Goal: Task Accomplishment & Management: Use online tool/utility

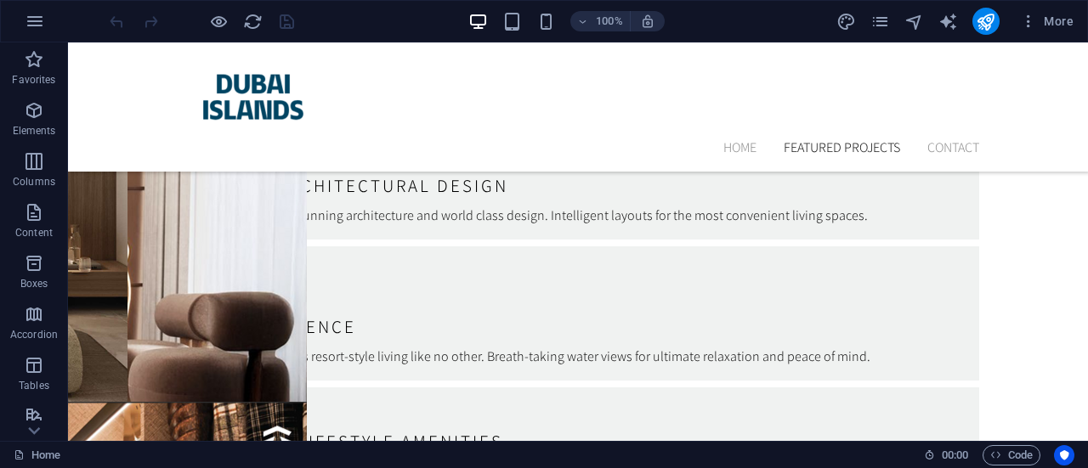
scroll to position [5405, 0]
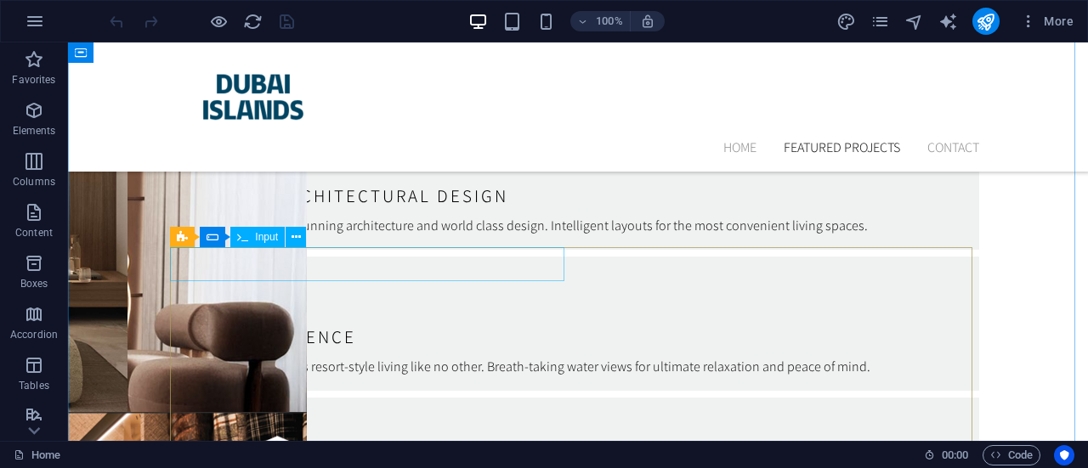
click at [260, 242] on span "Input" at bounding box center [266, 237] width 23 height 10
click at [268, 241] on span "Input" at bounding box center [266, 237] width 23 height 10
click at [301, 236] on button at bounding box center [295, 237] width 20 height 20
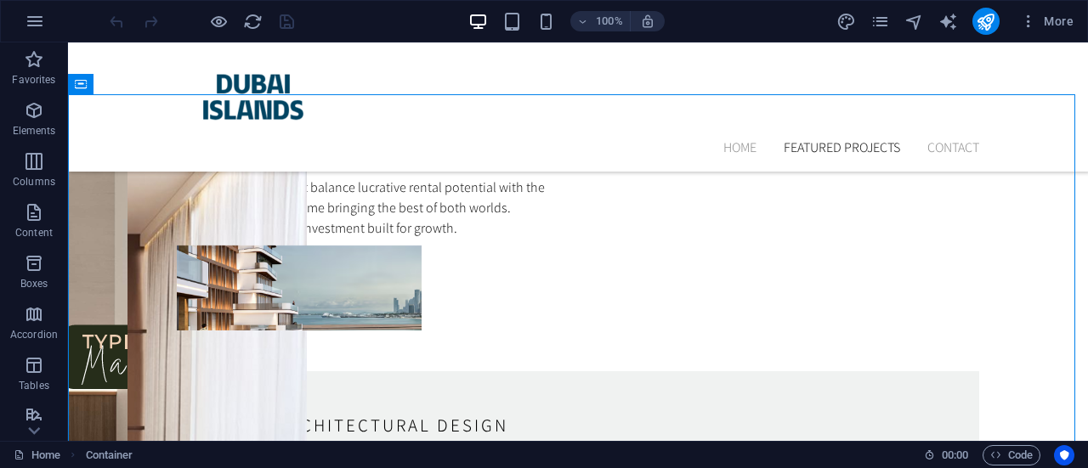
scroll to position [5220, 0]
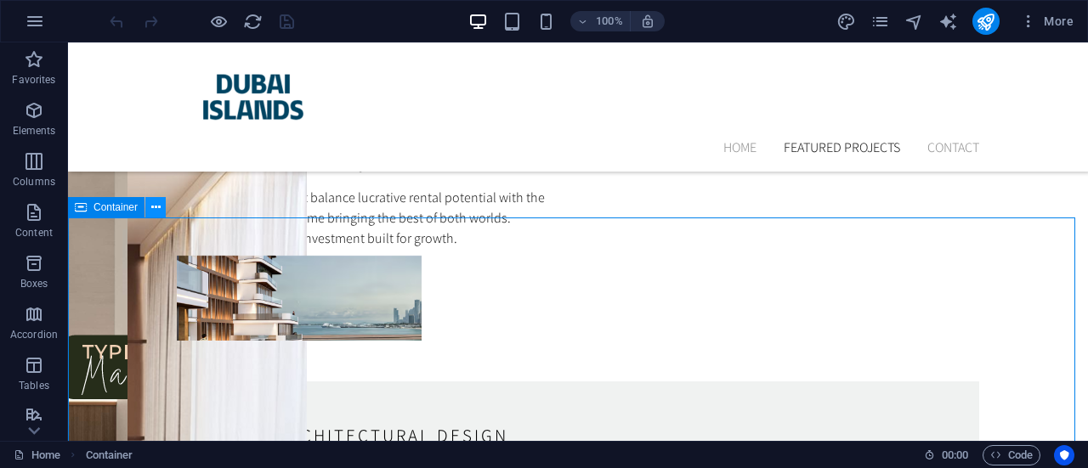
click at [160, 204] on button at bounding box center [155, 207] width 20 height 20
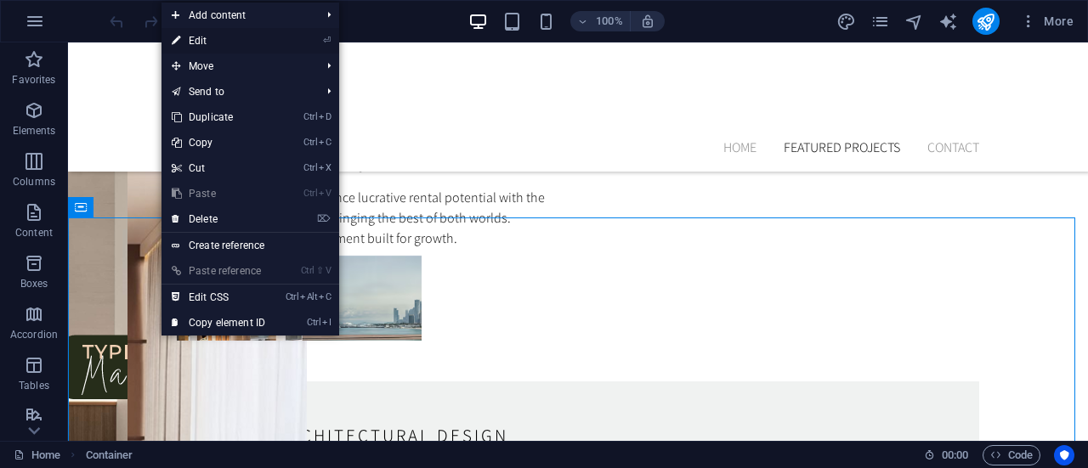
click at [222, 37] on link "⏎ Edit" at bounding box center [218, 40] width 114 height 25
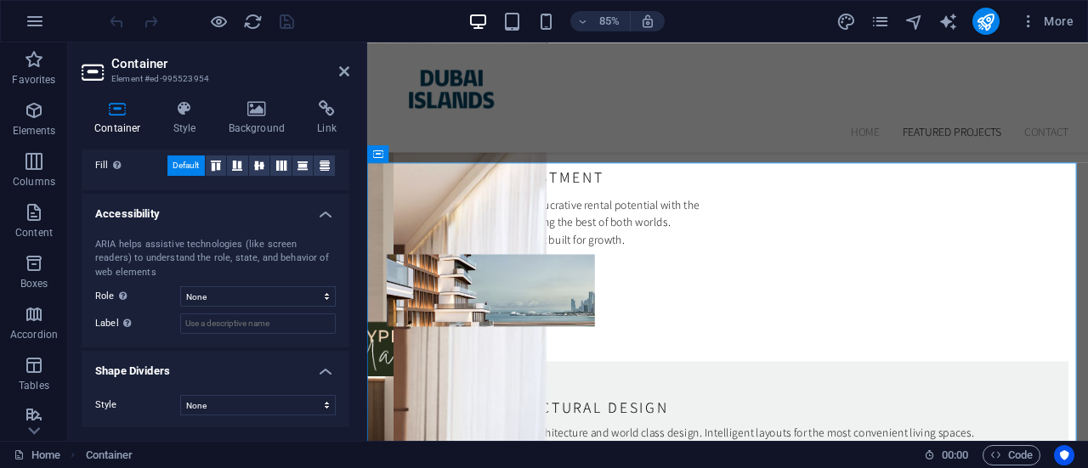
scroll to position [0, 0]
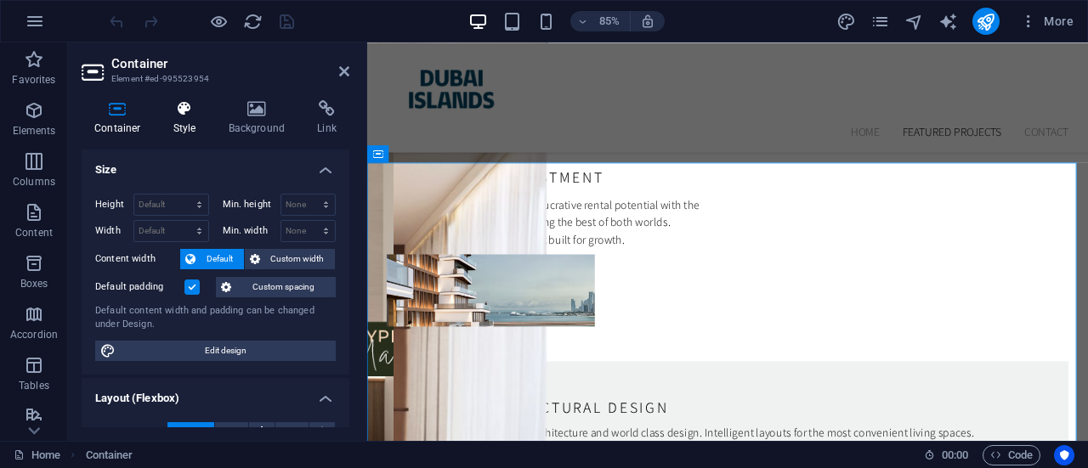
click at [178, 126] on h4 "Style" at bounding box center [188, 118] width 55 height 36
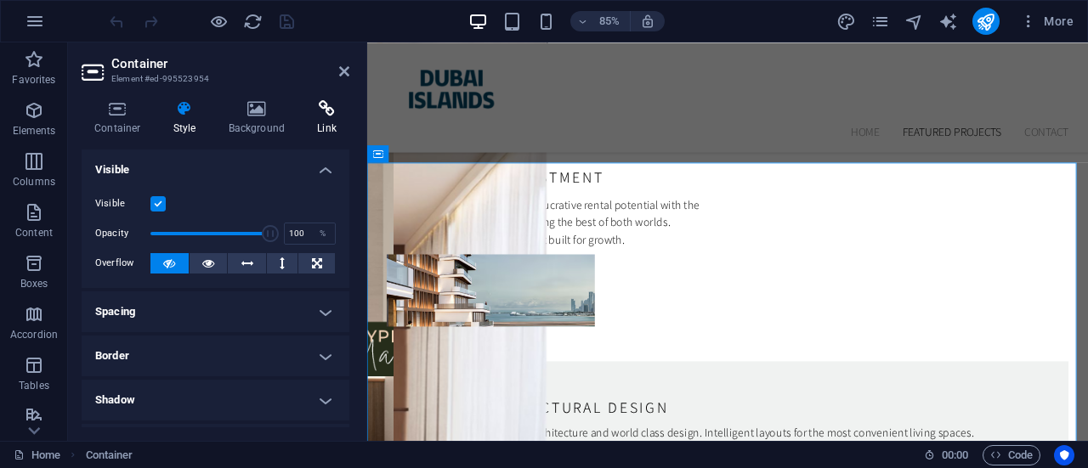
click at [330, 120] on h4 "Link" at bounding box center [326, 118] width 45 height 36
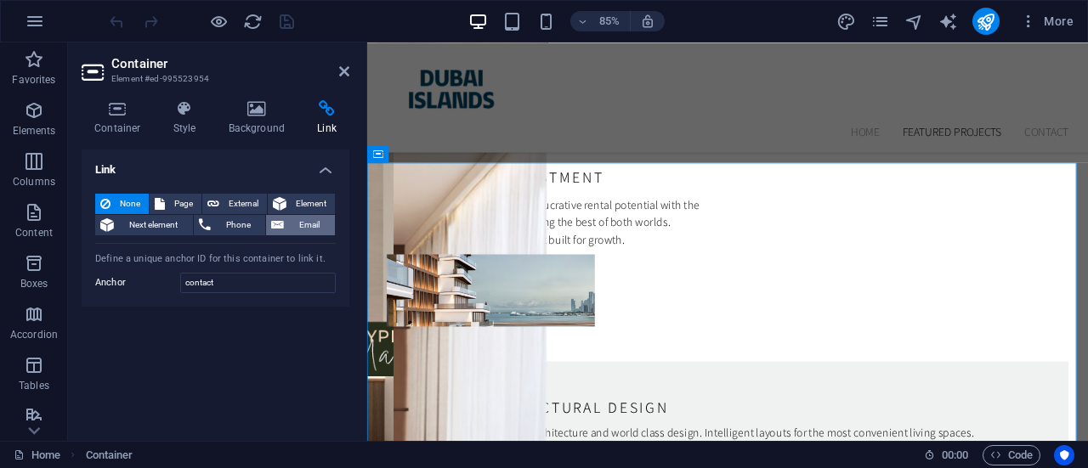
click at [286, 220] on button "Email" at bounding box center [300, 225] width 69 height 20
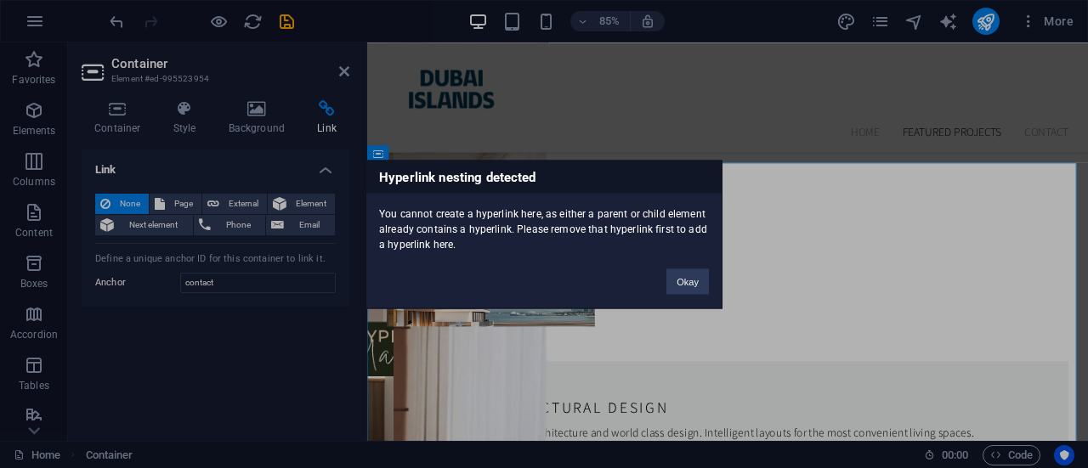
click at [178, 206] on div "Hyperlink nesting detected You cannot create a hyperlink here, as either a pare…" at bounding box center [544, 234] width 1088 height 468
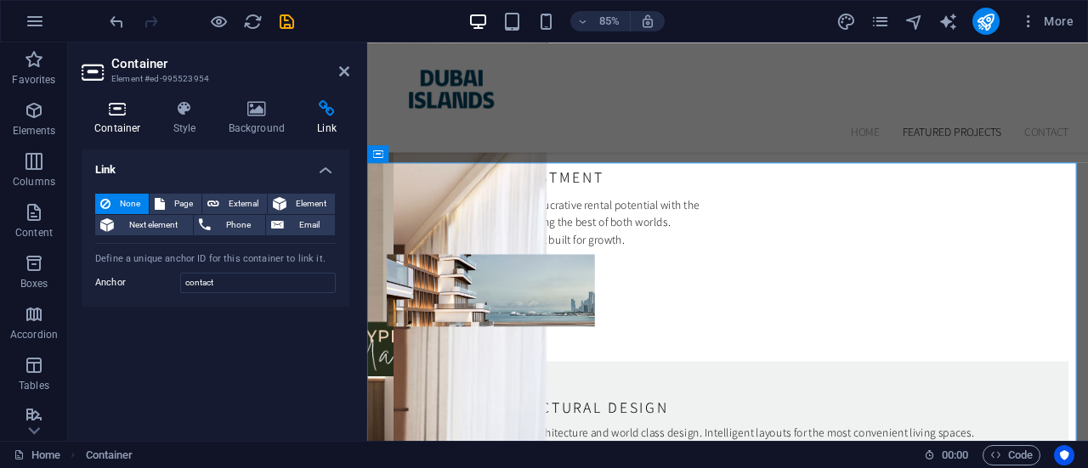
click at [119, 117] on h4 "Container" at bounding box center [121, 118] width 79 height 36
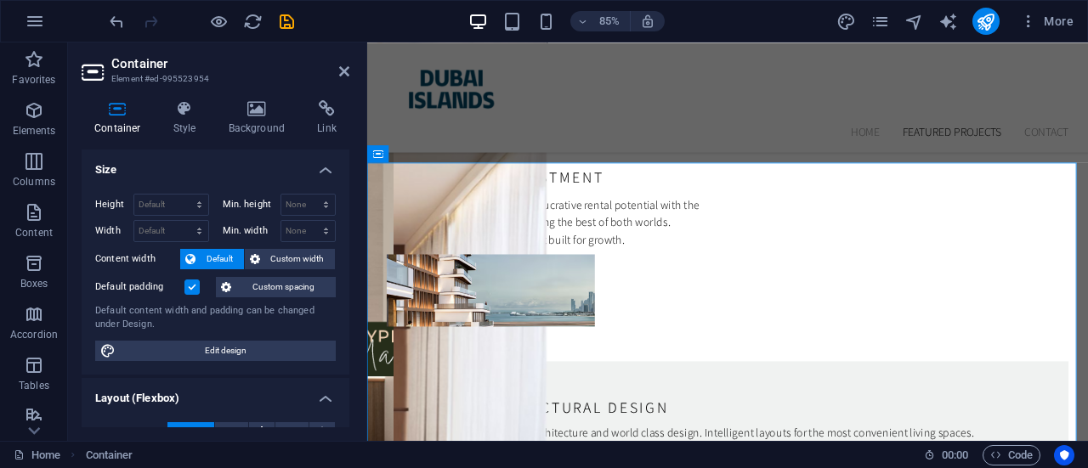
drag, startPoint x: 349, startPoint y: 159, endPoint x: 345, endPoint y: 198, distance: 39.3
click at [345, 198] on div "Container Style Background Link Size Height Default px rem % vh vw Min. height …" at bounding box center [215, 264] width 295 height 354
drag, startPoint x: 343, startPoint y: 198, endPoint x: 347, endPoint y: 234, distance: 35.9
click at [347, 234] on div "Size Height Default px rem % vh vw Min. height None px rem % vh vw Width Defaul…" at bounding box center [216, 289] width 268 height 278
click at [186, 117] on h4 "Style" at bounding box center [188, 118] width 55 height 36
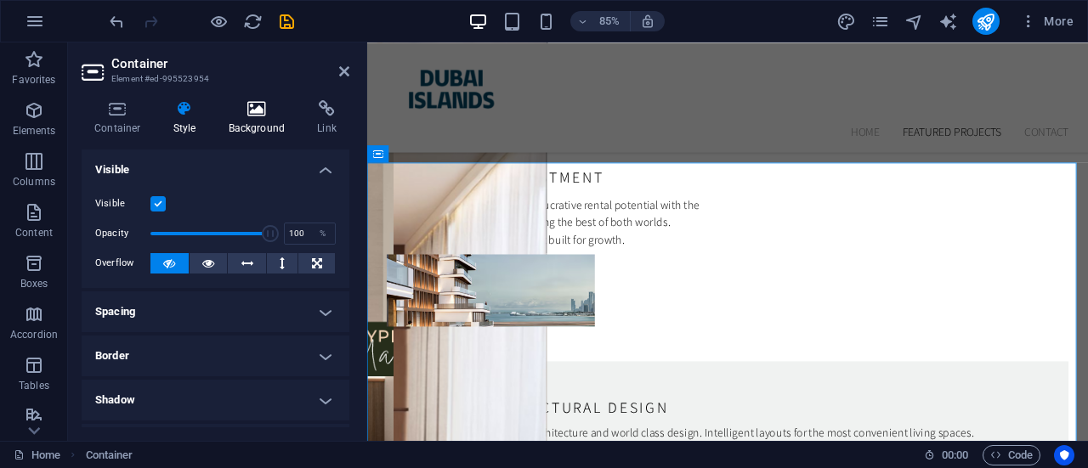
click at [257, 121] on h4 "Background" at bounding box center [260, 118] width 89 height 36
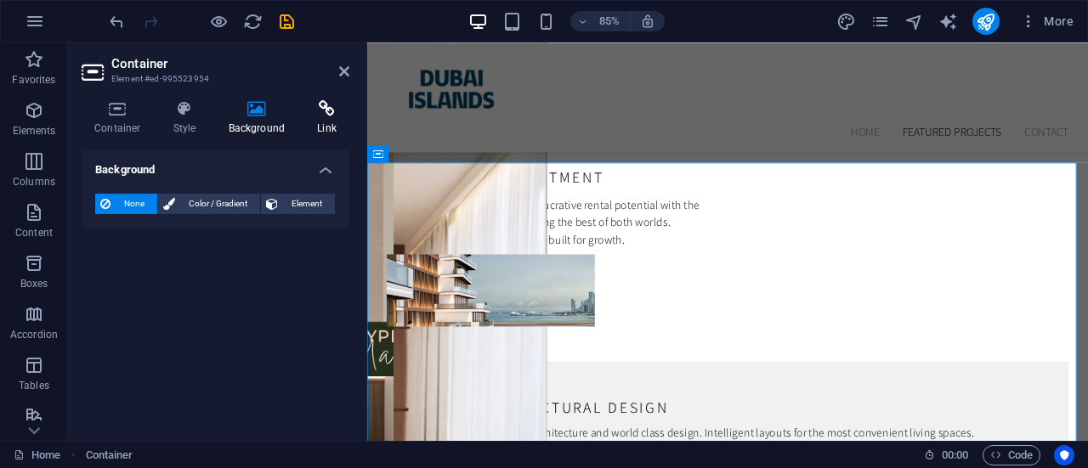
click at [331, 123] on h4 "Link" at bounding box center [326, 118] width 45 height 36
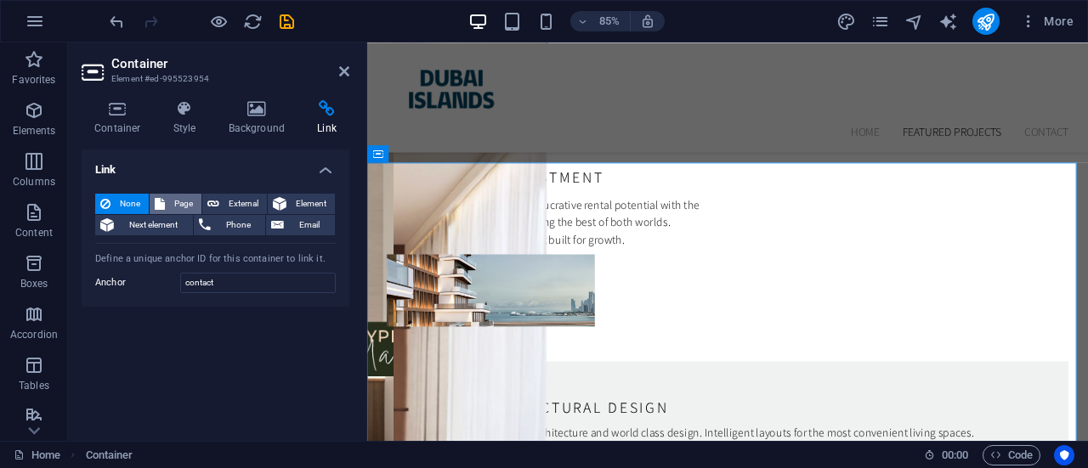
click at [180, 199] on span "Page" at bounding box center [183, 204] width 26 height 20
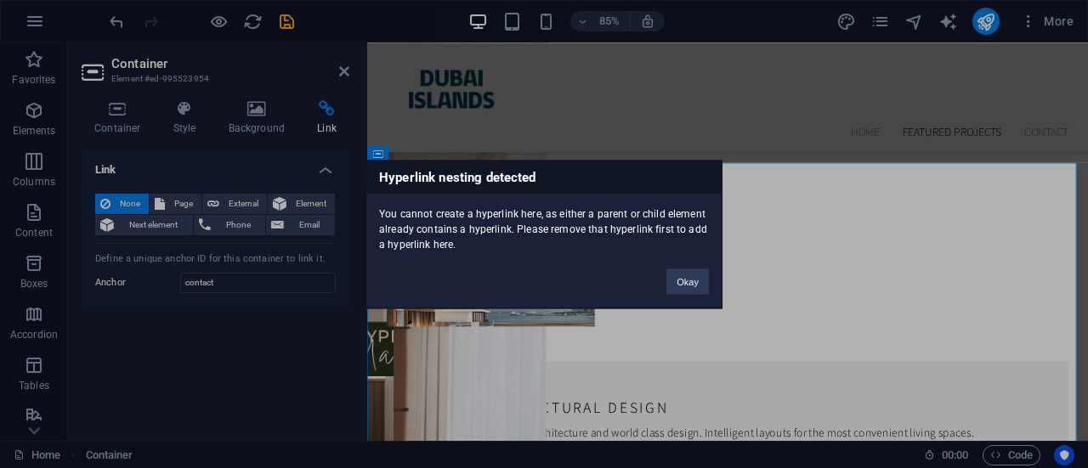
click at [241, 199] on div "Hyperlink nesting detected You cannot create a hyperlink here, as either a pare…" at bounding box center [544, 234] width 1088 height 468
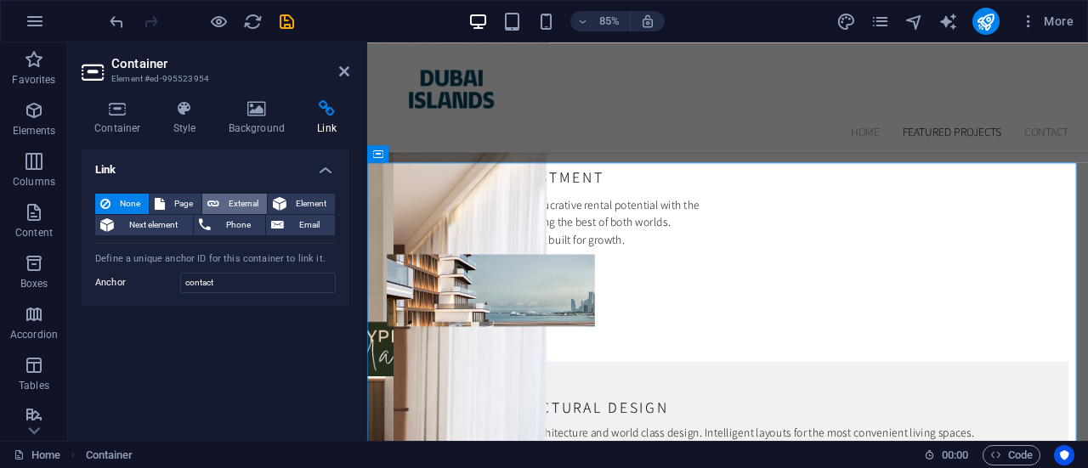
click at [236, 201] on span "External" at bounding box center [242, 204] width 37 height 20
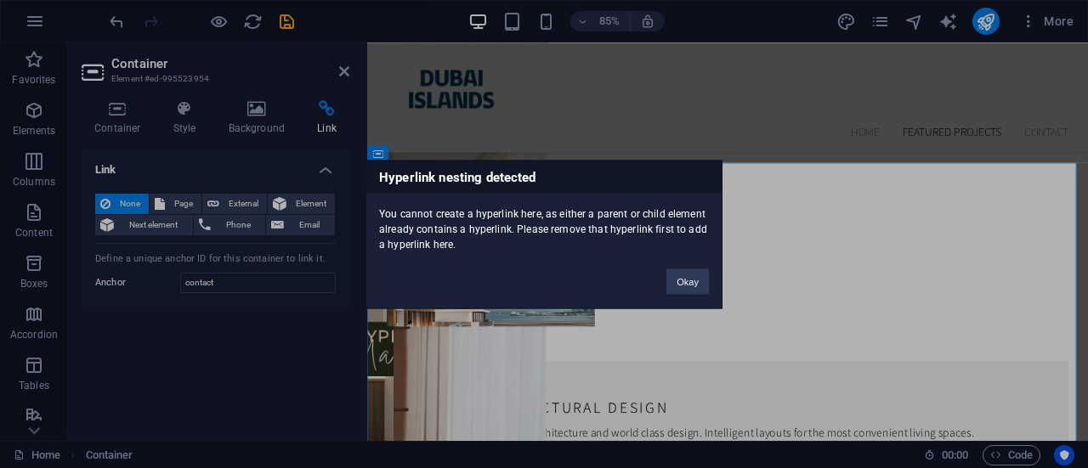
click at [709, 279] on div "Okay" at bounding box center [687, 272] width 68 height 43
drag, startPoint x: 692, startPoint y: 273, endPoint x: 156, endPoint y: 185, distance: 542.4
click at [692, 273] on button "Okay" at bounding box center [687, 280] width 42 height 25
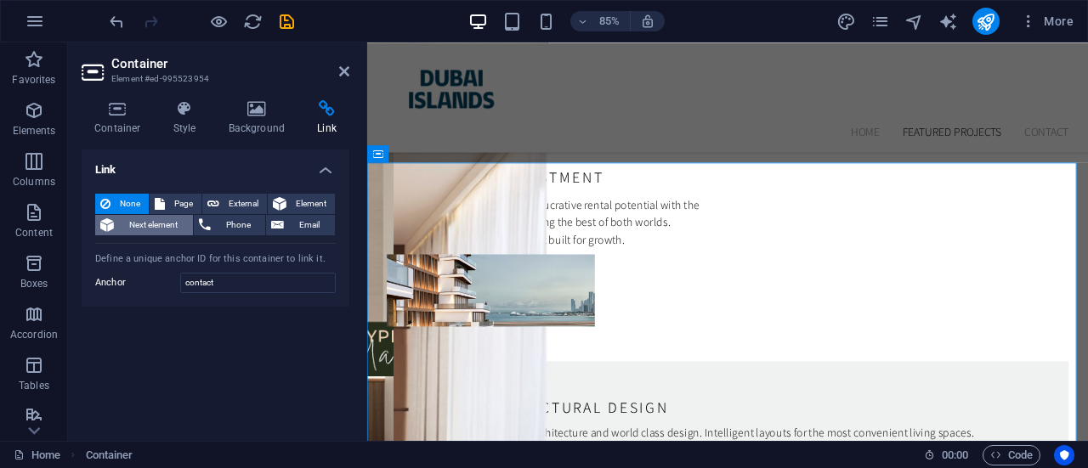
click at [136, 218] on span "Next element" at bounding box center [153, 225] width 69 height 20
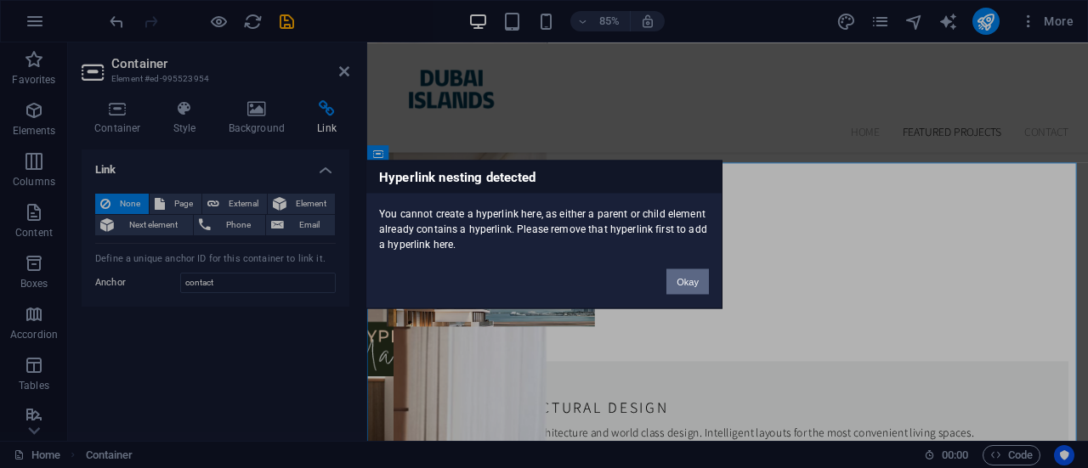
click at [692, 277] on button "Okay" at bounding box center [687, 280] width 42 height 25
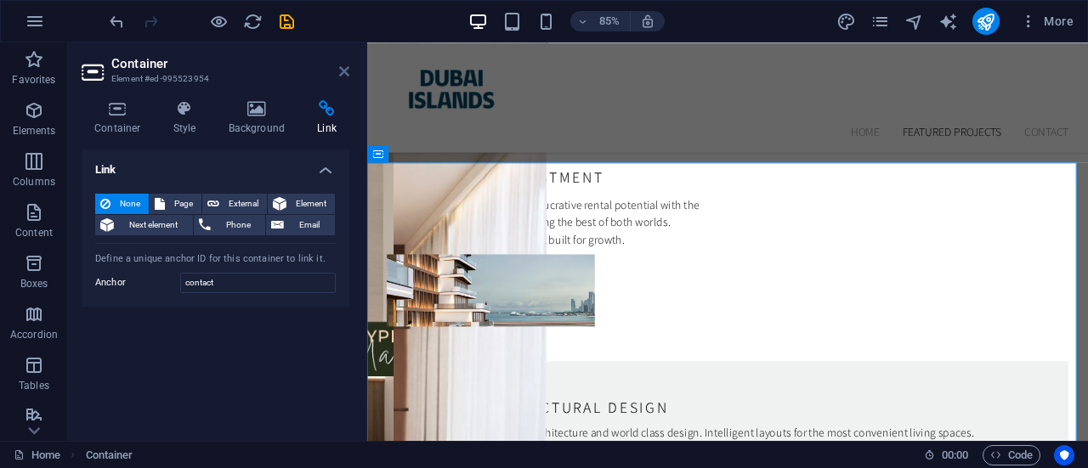
click at [347, 68] on icon at bounding box center [344, 72] width 10 height 14
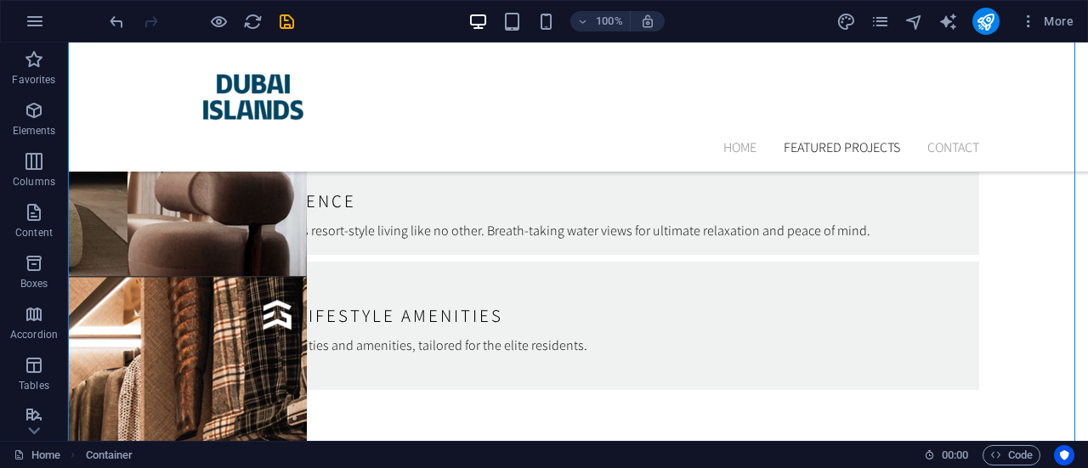
scroll to position [5605, 0]
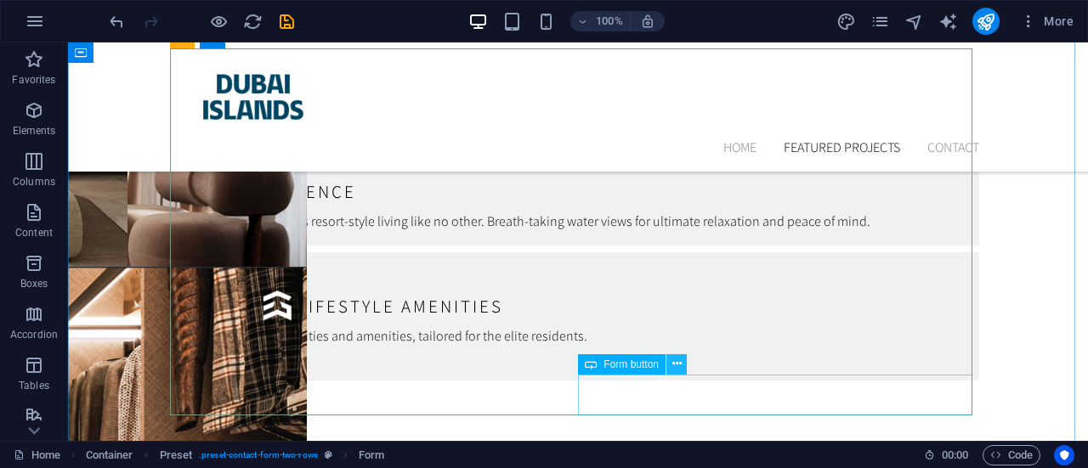
click at [675, 361] on icon at bounding box center [676, 364] width 9 height 18
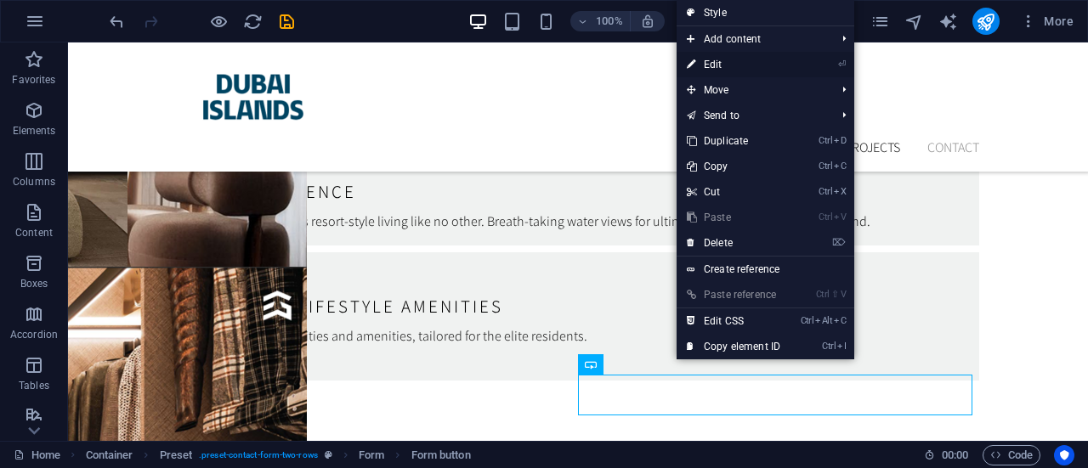
click at [726, 62] on link "⏎ Edit" at bounding box center [733, 64] width 114 height 25
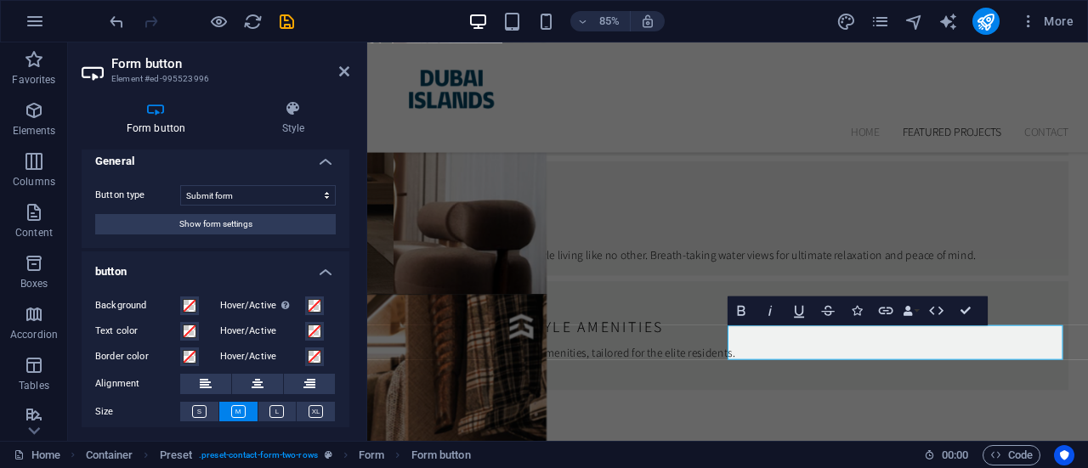
scroll to position [0, 0]
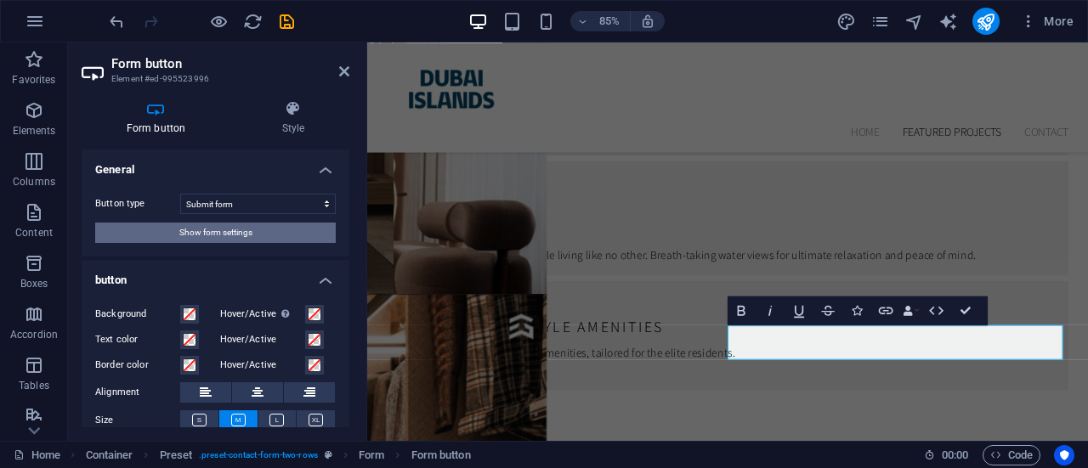
click at [280, 235] on button "Show form settings" at bounding box center [215, 233] width 240 height 20
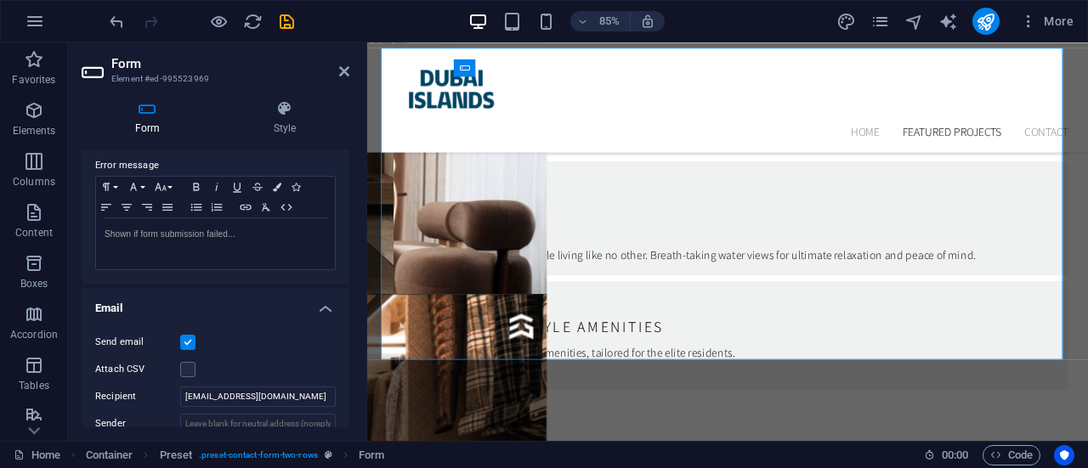
scroll to position [297, 0]
click at [204, 394] on input "[EMAIL_ADDRESS][DOMAIN_NAME]" at bounding box center [257, 396] width 155 height 20
drag, startPoint x: 316, startPoint y: 396, endPoint x: 106, endPoint y: 414, distance: 210.6
click at [106, 414] on div "Send email Attach CSV Recipient hello@dubai-islands-homes.com Sender Subject Co…" at bounding box center [216, 457] width 268 height 279
type input "[PERSON_NAME][EMAIL_ADDRESS][PERSON_NAME][DOMAIN_NAME]"
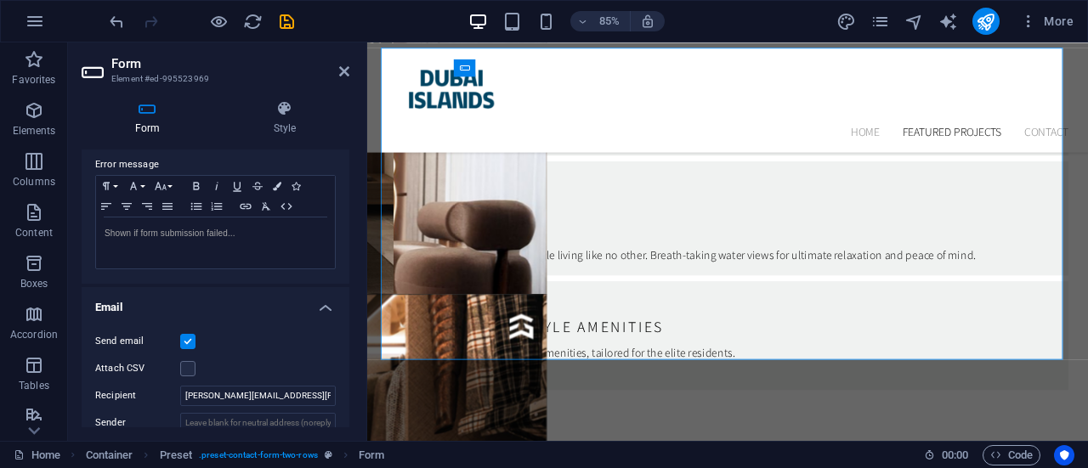
drag, startPoint x: 345, startPoint y: 308, endPoint x: 345, endPoint y: 330, distance: 22.9
click at [345, 330] on li "Email Send email Attach CSV Recipient frances.yuzon@gmail.com Sender Subject Co…" at bounding box center [216, 441] width 268 height 309
click at [345, 330] on div "Send email Attach CSV Recipient frances.yuzon@gmail.com Sender Subject Contact …" at bounding box center [216, 457] width 268 height 279
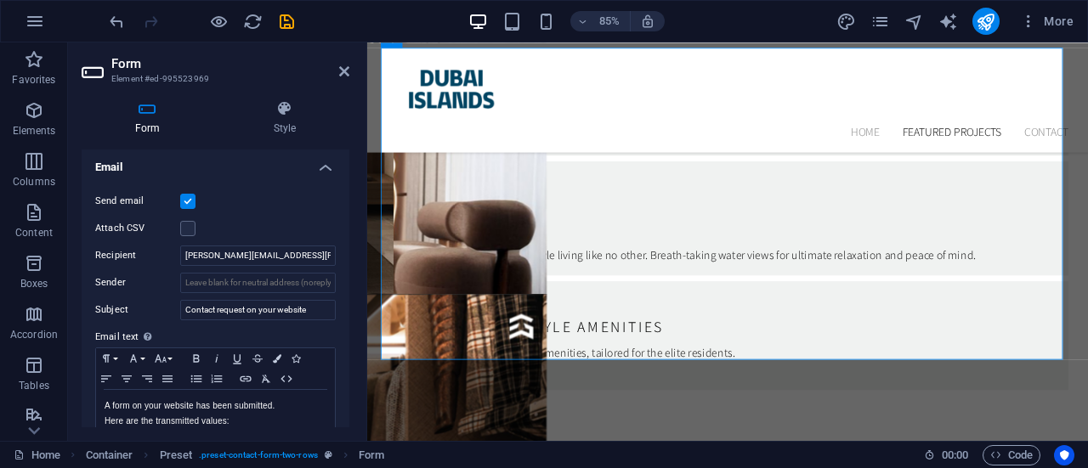
scroll to position [433, 0]
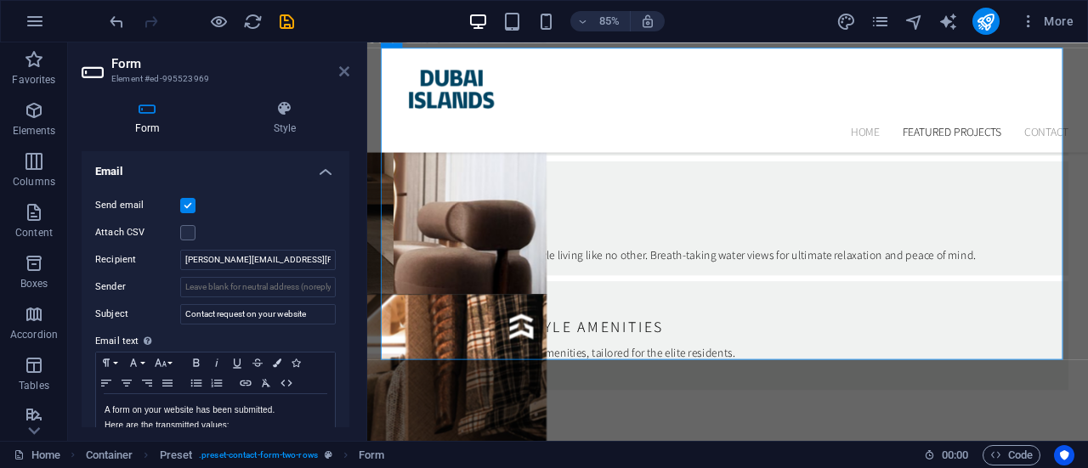
click at [342, 71] on icon at bounding box center [344, 72] width 10 height 14
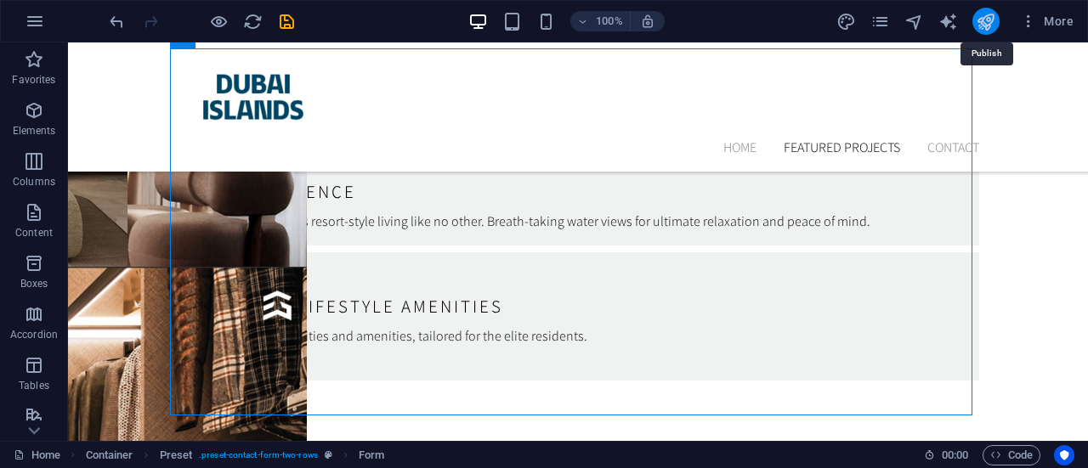
click at [982, 16] on icon "publish" at bounding box center [985, 22] width 20 height 20
checkbox input "false"
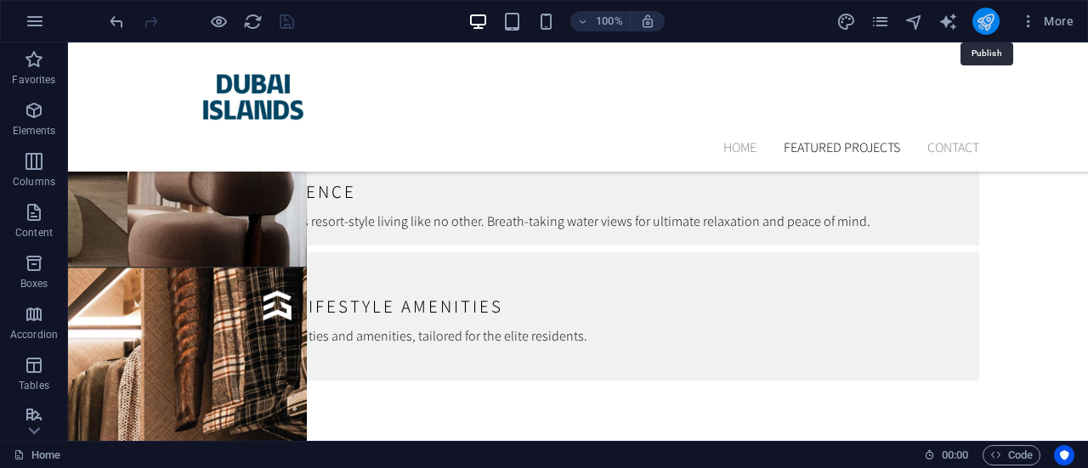
click at [990, 19] on icon "publish" at bounding box center [985, 22] width 20 height 20
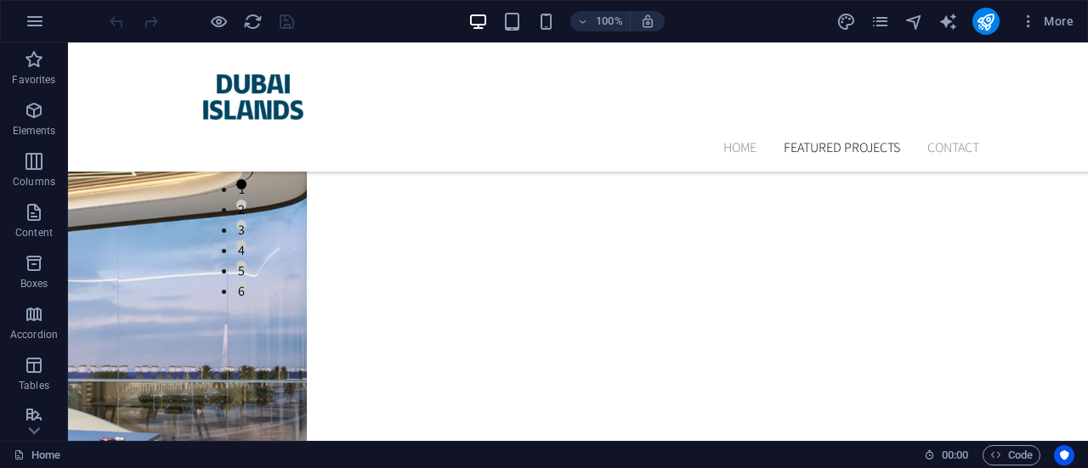
scroll to position [5776, 0]
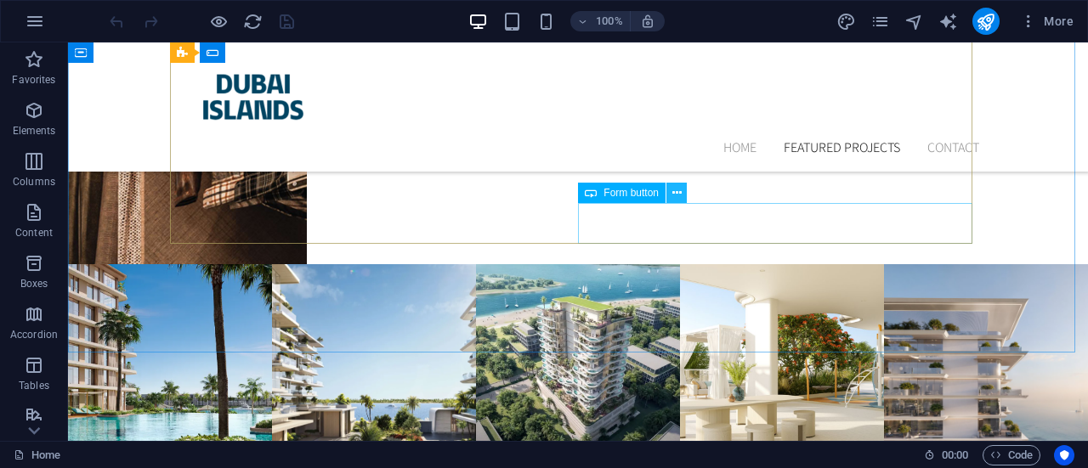
click at [669, 189] on button at bounding box center [676, 193] width 20 height 20
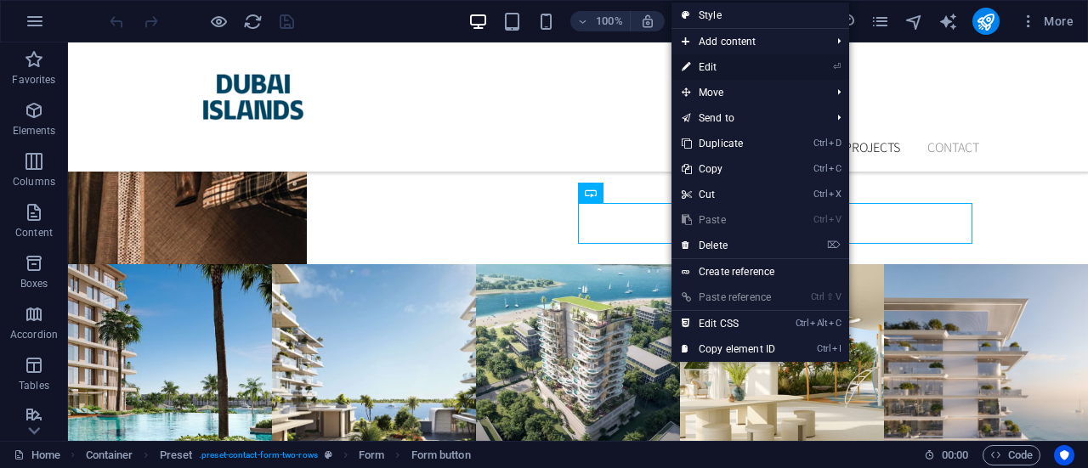
click at [709, 70] on link "⏎ Edit" at bounding box center [728, 66] width 114 height 25
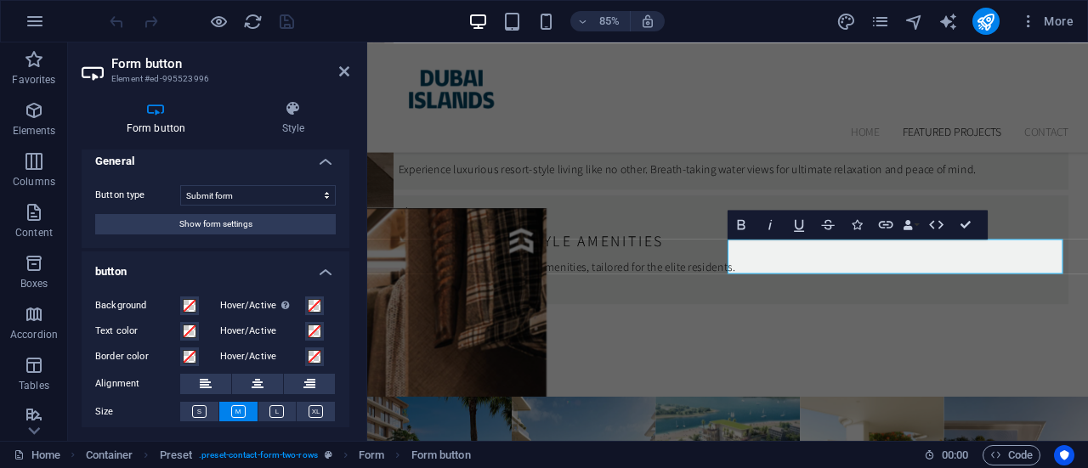
scroll to position [1, 0]
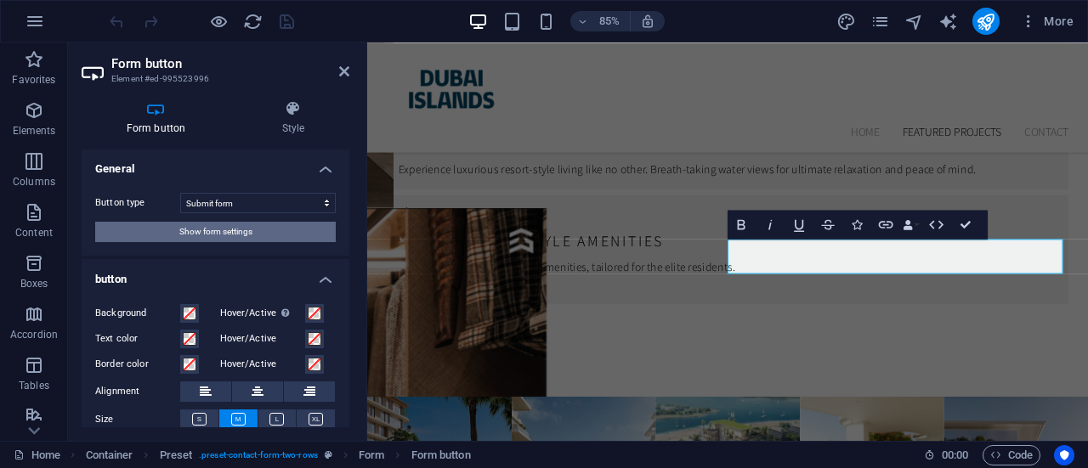
click at [268, 230] on button "Show form settings" at bounding box center [215, 232] width 240 height 20
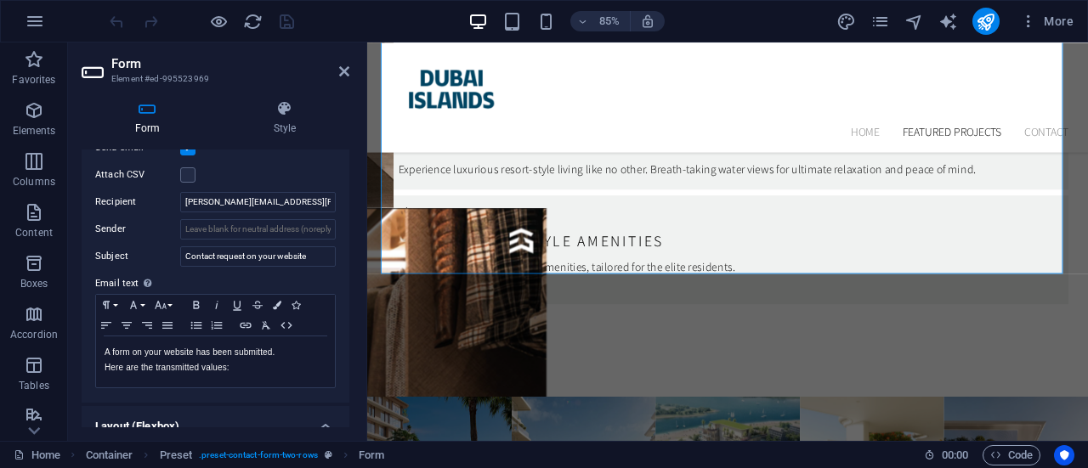
scroll to position [485, 0]
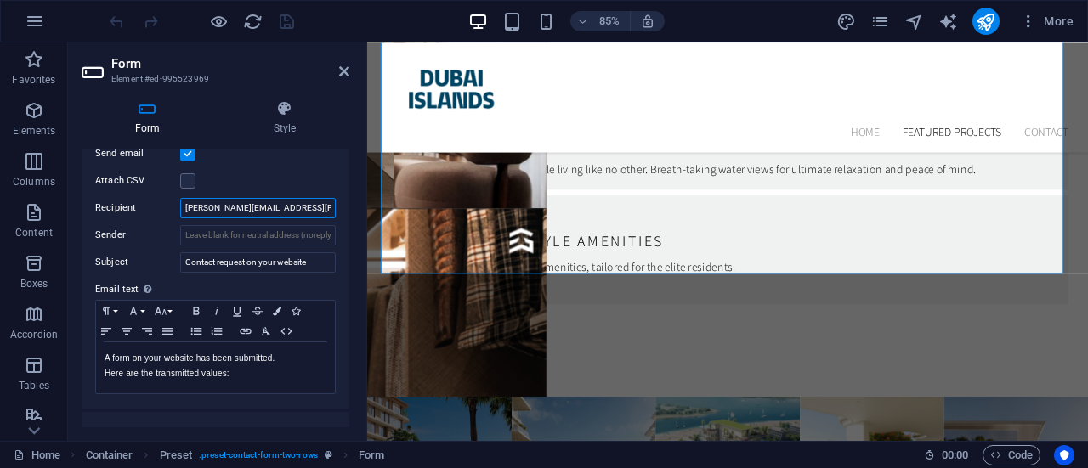
click at [302, 213] on input "frances.yuzon@gmail.com" at bounding box center [257, 208] width 155 height 20
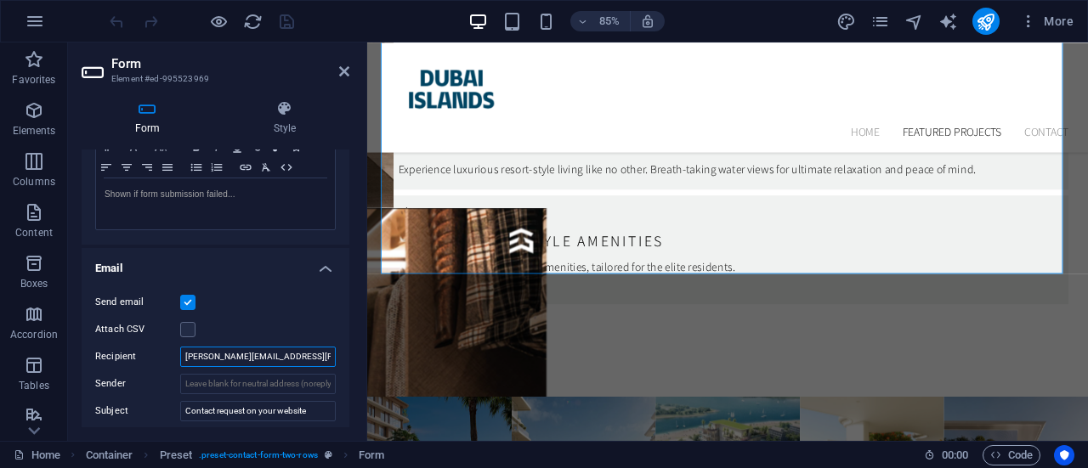
scroll to position [323, 0]
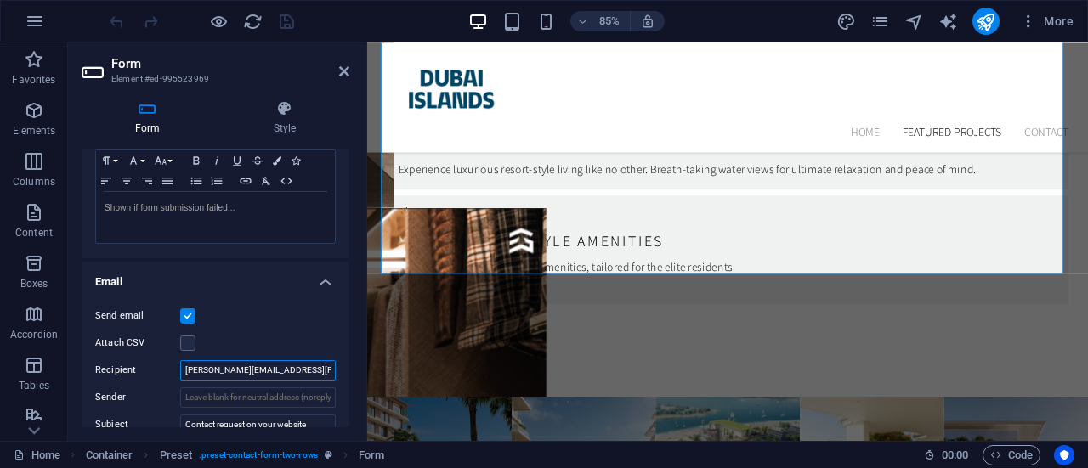
click at [234, 375] on input "frances.yuzon@gmail.com" at bounding box center [257, 370] width 155 height 20
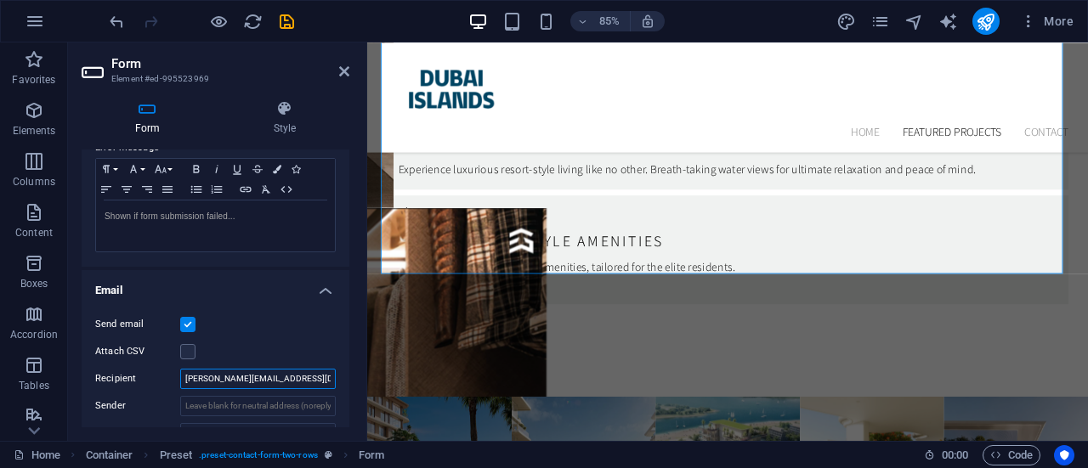
drag, startPoint x: 347, startPoint y: 305, endPoint x: 5, endPoint y: 307, distance: 342.4
type input "[PERSON_NAME][EMAIL_ADDRESS][DOMAIN_NAME]"
click at [185, 349] on label at bounding box center [187, 351] width 15 height 15
click at [0, 0] on input "Attach CSV" at bounding box center [0, 0] width 0 height 0
click at [185, 349] on label at bounding box center [187, 351] width 15 height 15
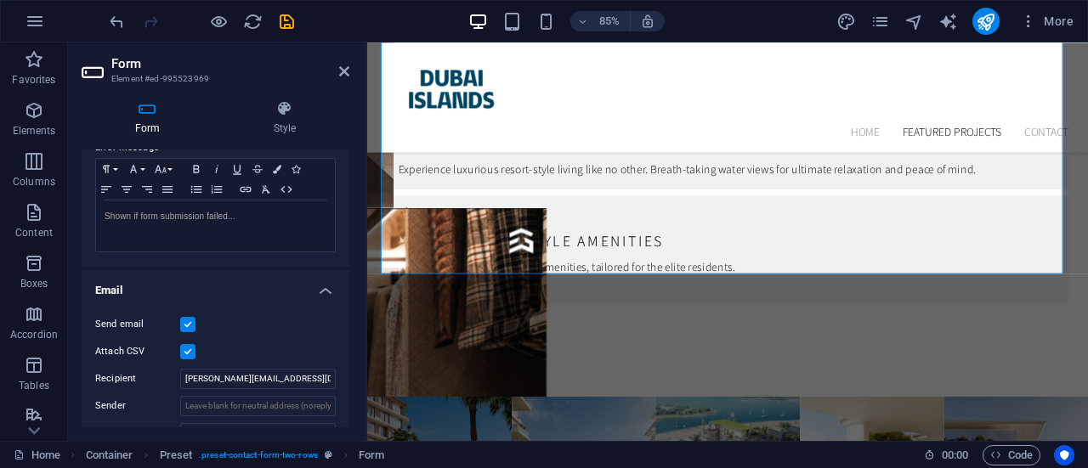
click at [0, 0] on input "Attach CSV" at bounding box center [0, 0] width 0 height 0
click at [185, 349] on label at bounding box center [187, 351] width 15 height 15
click at [0, 0] on input "Attach CSV" at bounding box center [0, 0] width 0 height 0
click at [188, 344] on label at bounding box center [187, 351] width 15 height 15
click at [0, 0] on input "Attach CSV" at bounding box center [0, 0] width 0 height 0
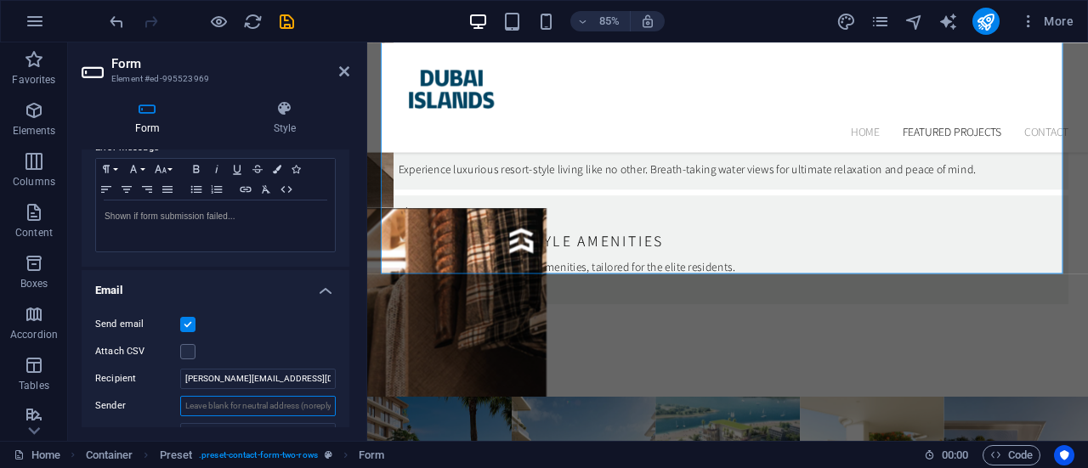
click at [254, 403] on input "Sender" at bounding box center [257, 406] width 155 height 20
drag, startPoint x: 345, startPoint y: 297, endPoint x: 345, endPoint y: 322, distance: 25.5
click at [345, 322] on li "Email Send email Attach CSV Recipient frances.cgpv@gmail.com Sender Subject Con…" at bounding box center [216, 424] width 268 height 309
click at [285, 115] on icon at bounding box center [284, 108] width 129 height 17
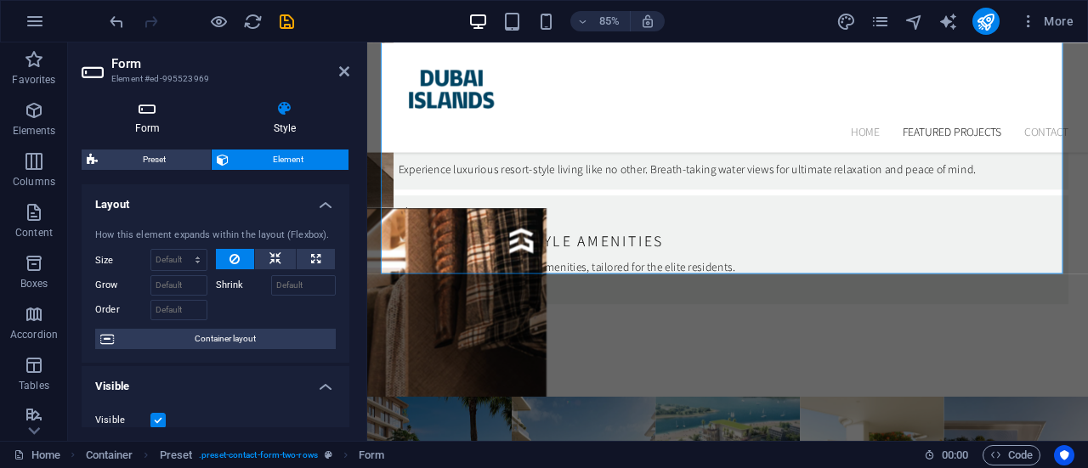
click at [141, 123] on h4 "Form" at bounding box center [151, 118] width 138 height 36
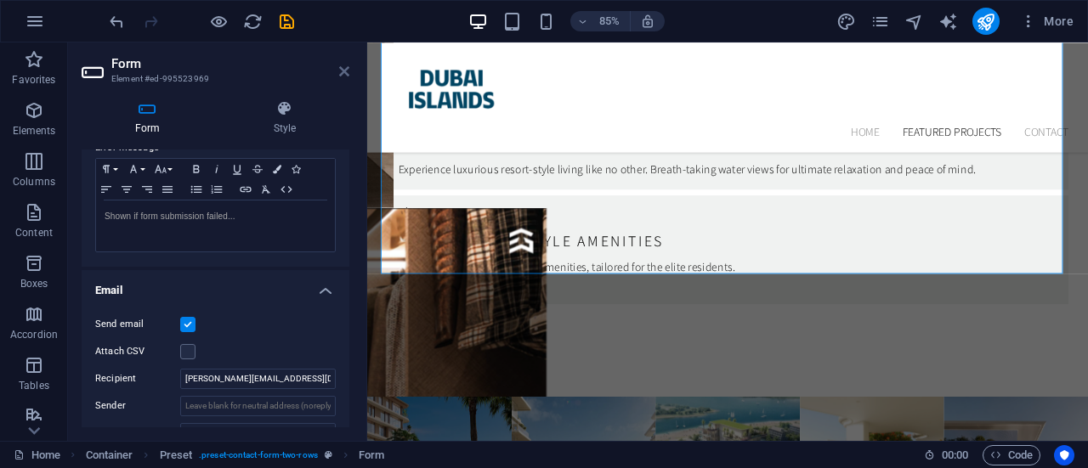
click at [344, 65] on icon at bounding box center [344, 72] width 10 height 14
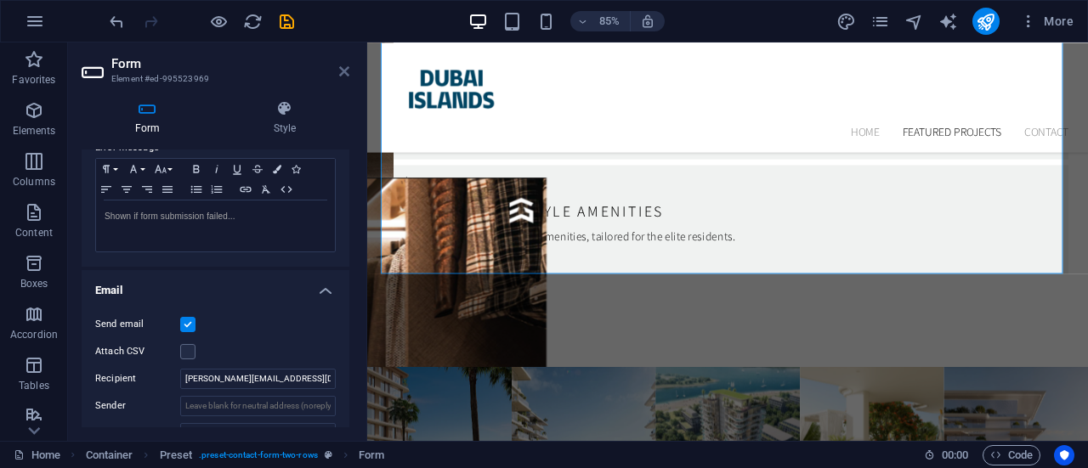
scroll to position [5706, 0]
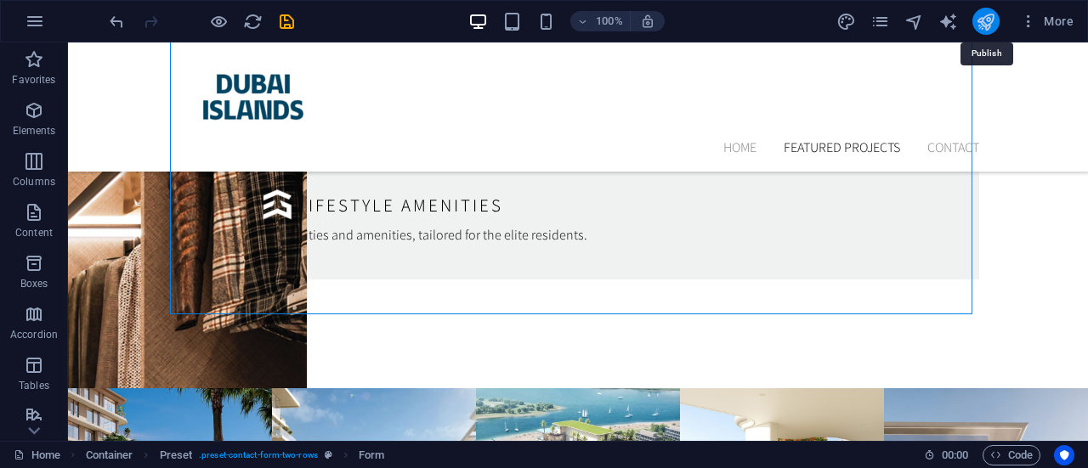
click at [987, 14] on icon "publish" at bounding box center [985, 22] width 20 height 20
checkbox input "false"
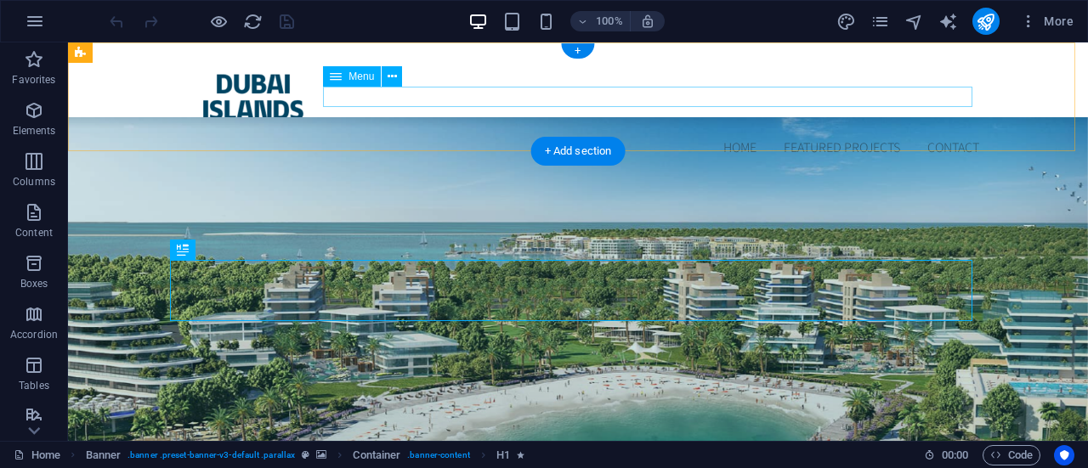
click at [950, 138] on nav "Home Featured Projects Contact" at bounding box center [578, 148] width 802 height 20
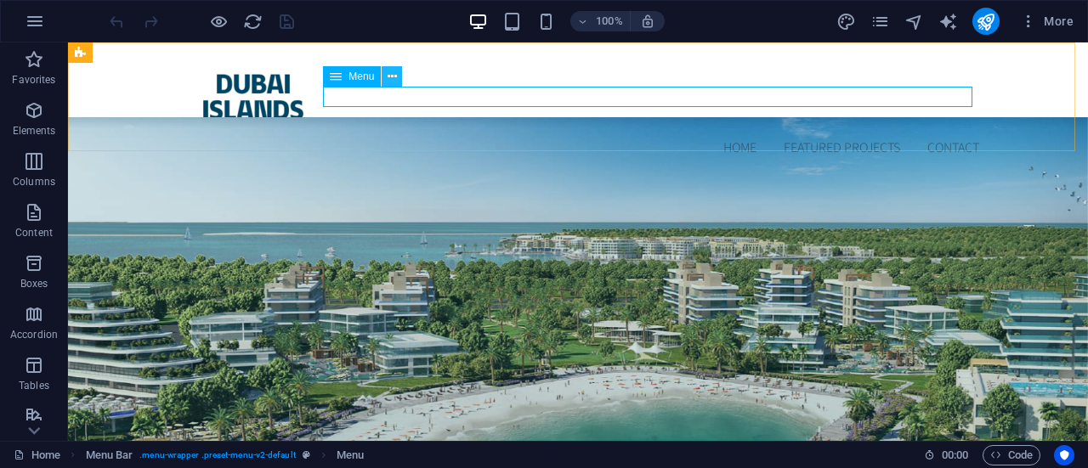
click at [392, 76] on icon at bounding box center [391, 77] width 9 height 18
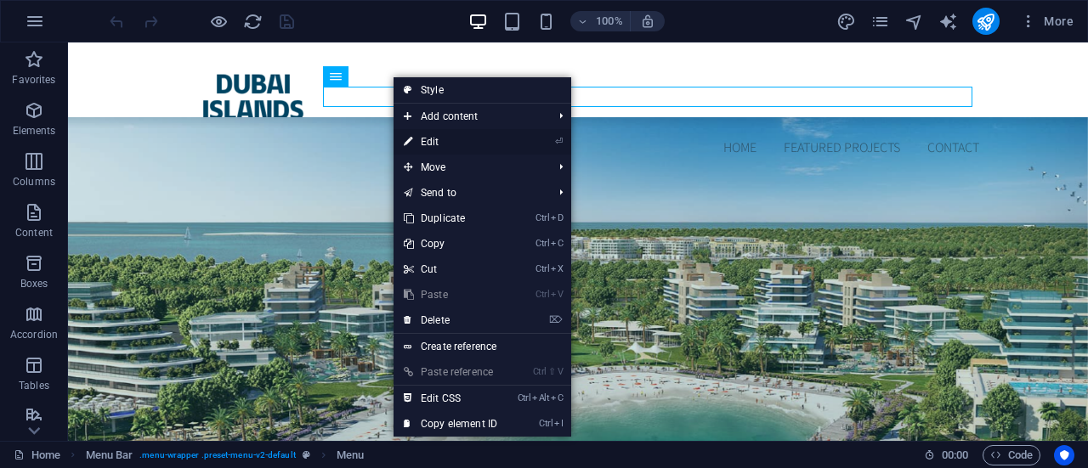
click at [432, 137] on link "⏎ Edit" at bounding box center [450, 141] width 114 height 25
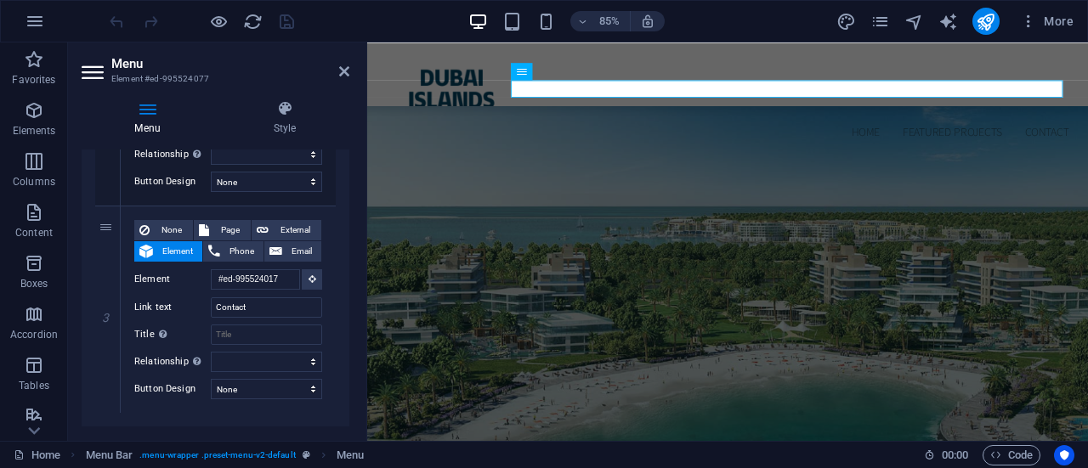
scroll to position [469, 0]
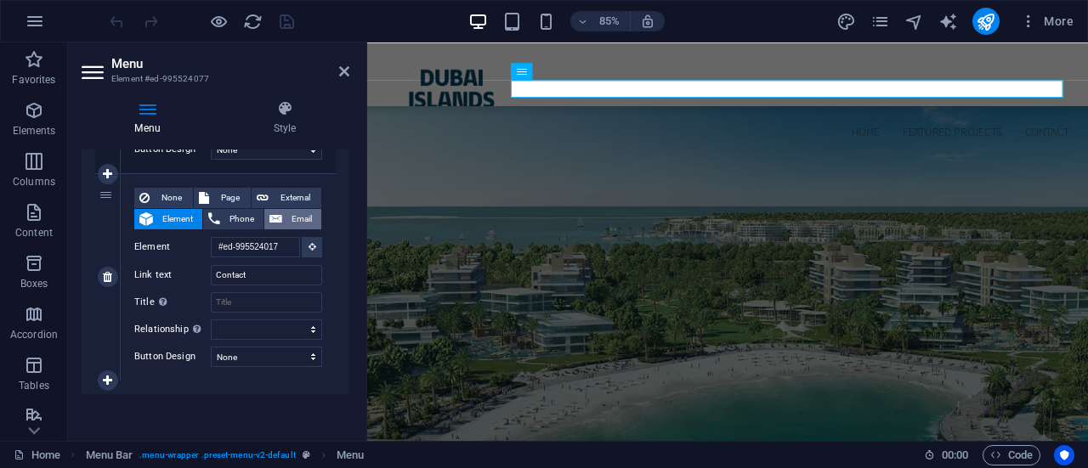
click at [304, 217] on span "Email" at bounding box center [301, 219] width 29 height 20
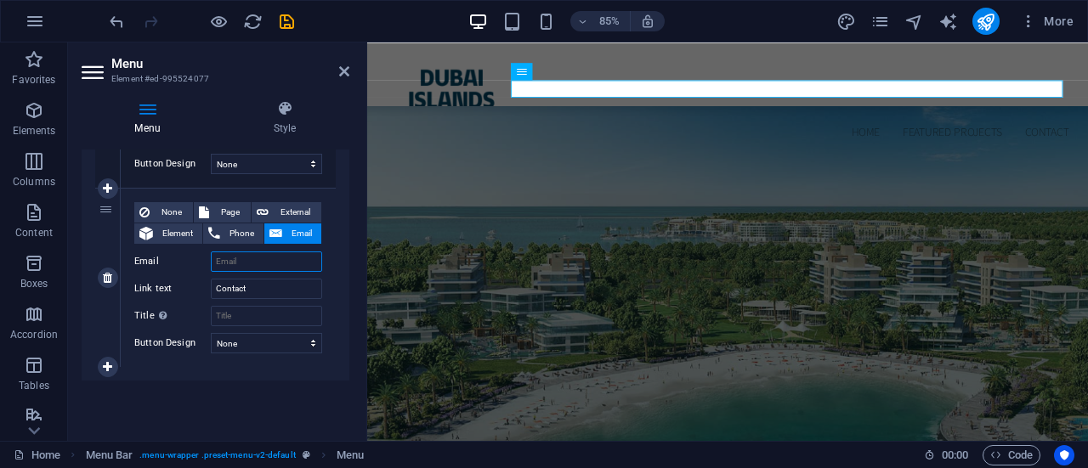
scroll to position [454, 0]
click at [260, 259] on input "Email" at bounding box center [266, 262] width 111 height 20
click at [240, 229] on span "Phone" at bounding box center [241, 234] width 33 height 20
select select
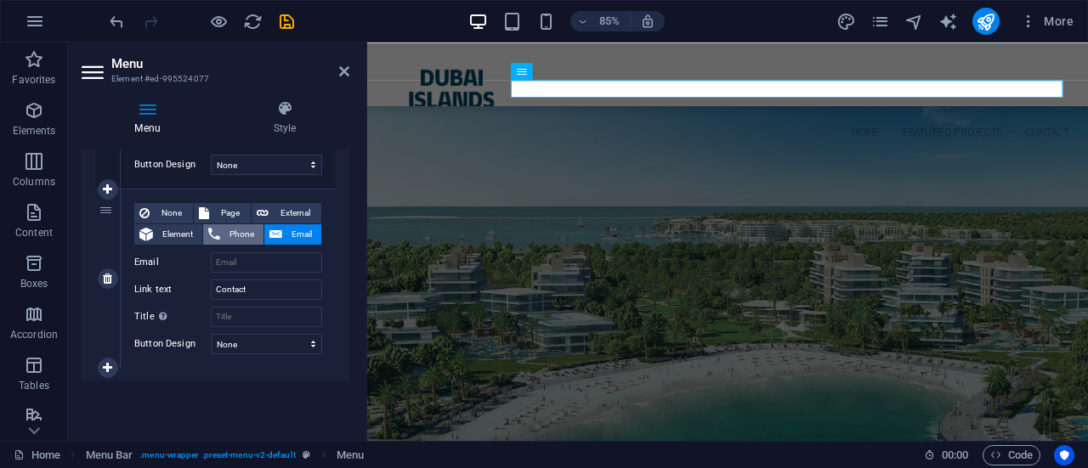
select select
click at [236, 203] on span "Page" at bounding box center [229, 213] width 31 height 20
select select
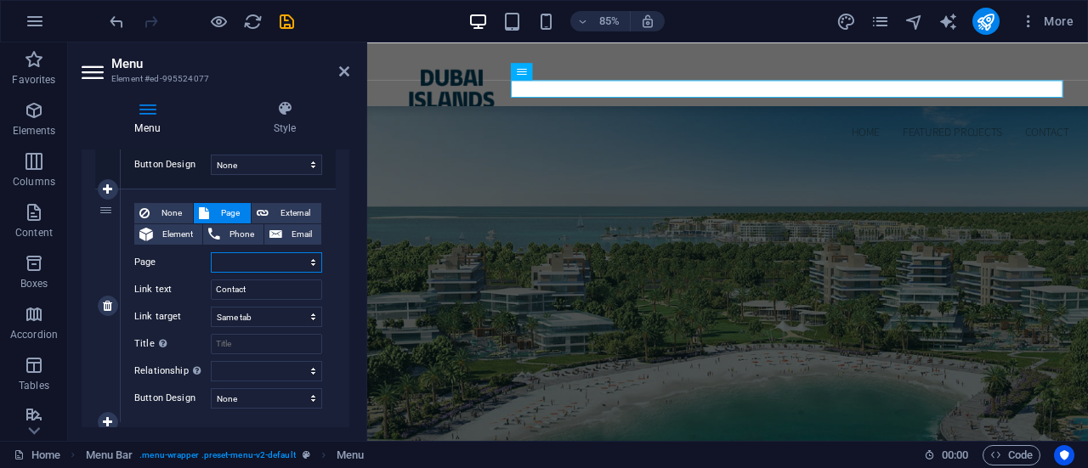
click at [311, 261] on select "Home Subpage Legal Notice Privacy" at bounding box center [266, 262] width 111 height 20
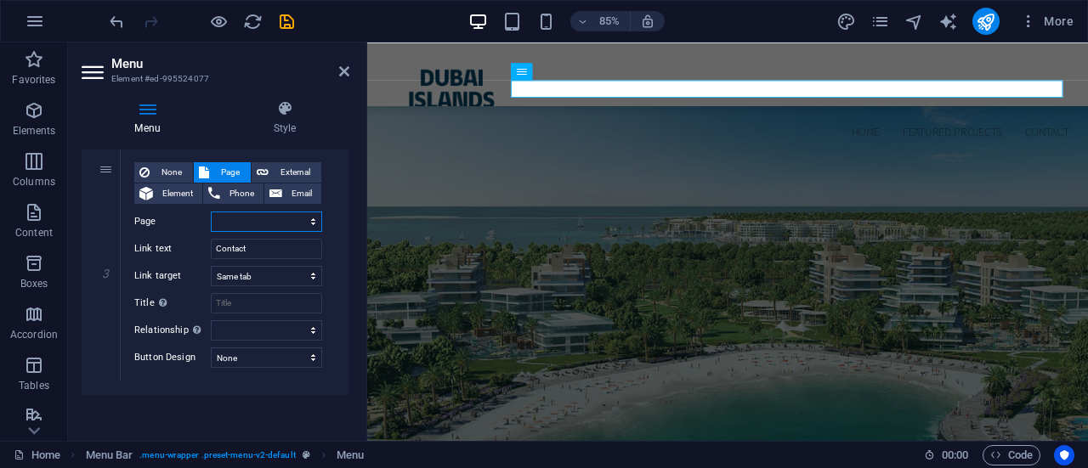
scroll to position [471, 0]
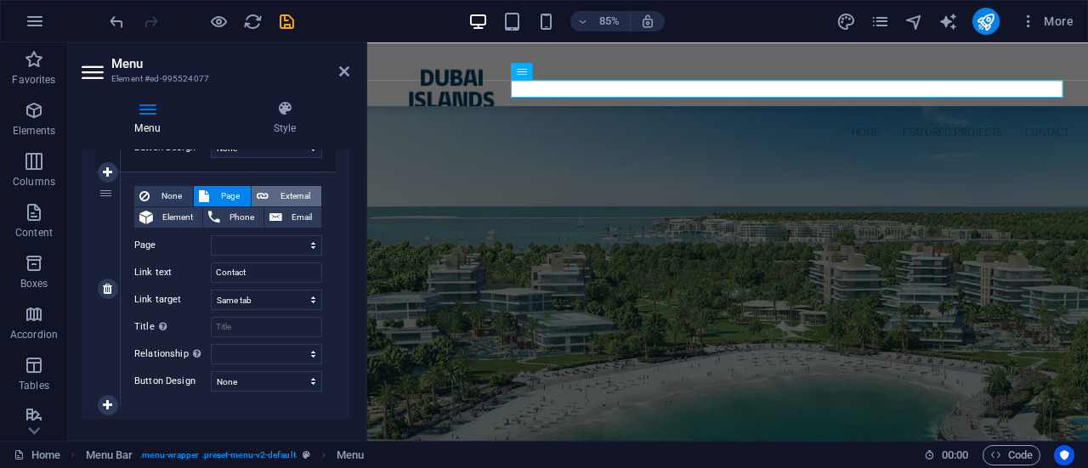
click at [304, 195] on span "External" at bounding box center [295, 196] width 42 height 20
select select
select select "blank"
select select
click at [228, 195] on span "Page" at bounding box center [229, 196] width 31 height 20
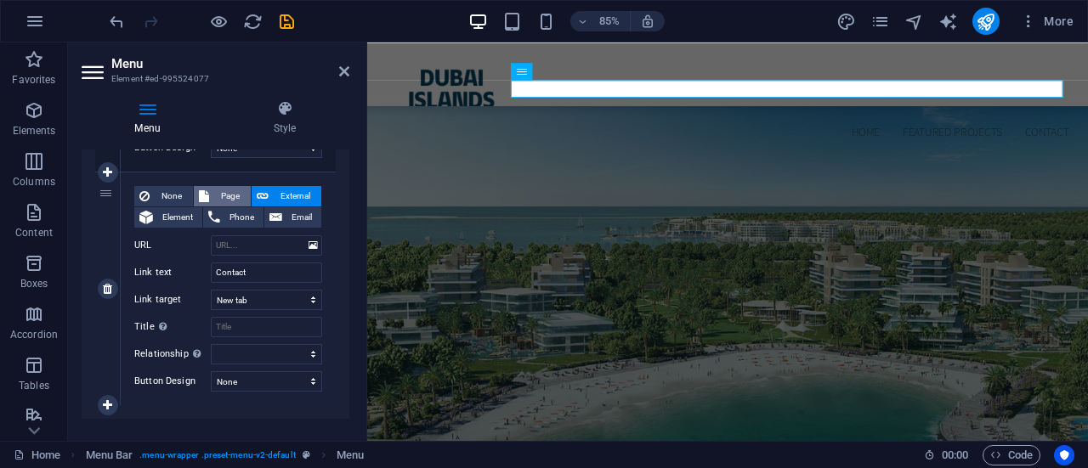
select select
click at [167, 186] on span "None" at bounding box center [171, 196] width 33 height 20
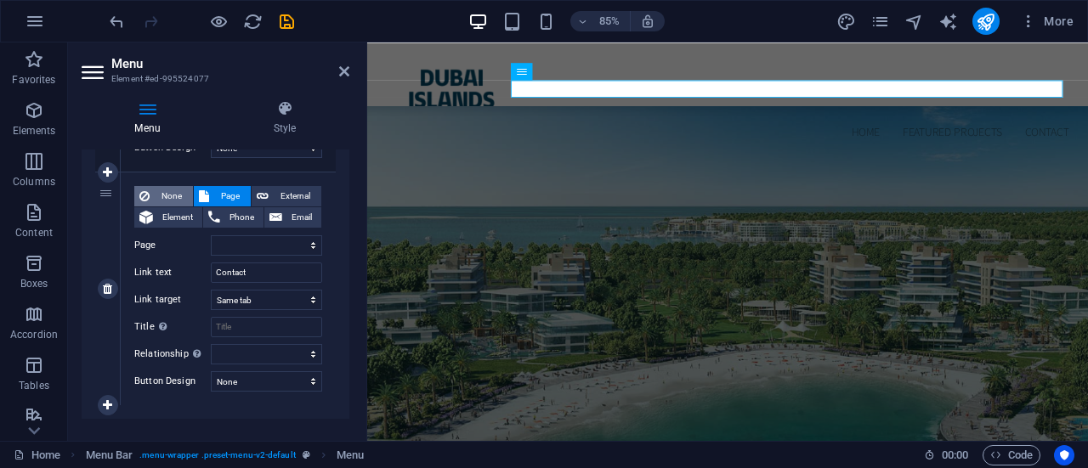
select select
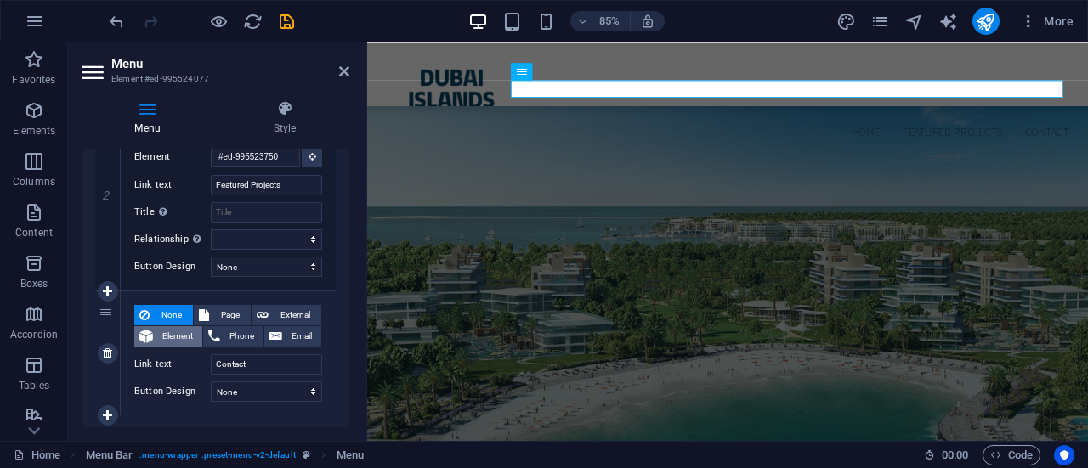
click at [167, 328] on span "Element" at bounding box center [177, 336] width 39 height 20
select select
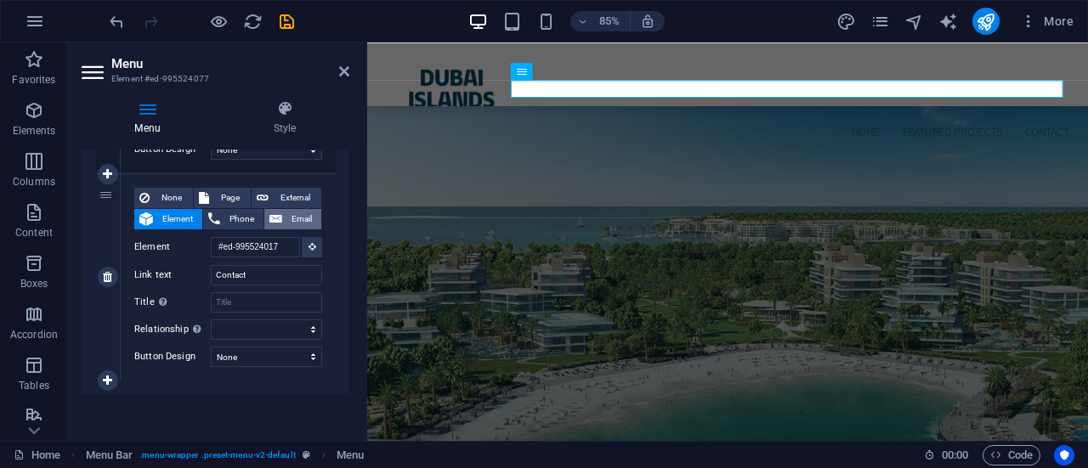
scroll to position [0, 0]
click at [304, 220] on span "Email" at bounding box center [301, 219] width 29 height 20
select select
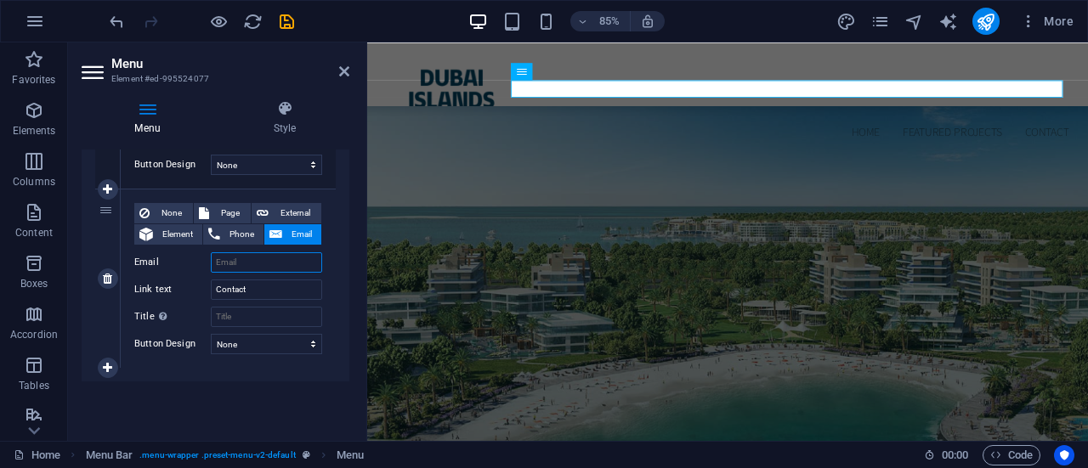
click at [240, 266] on input "Email" at bounding box center [266, 262] width 111 height 20
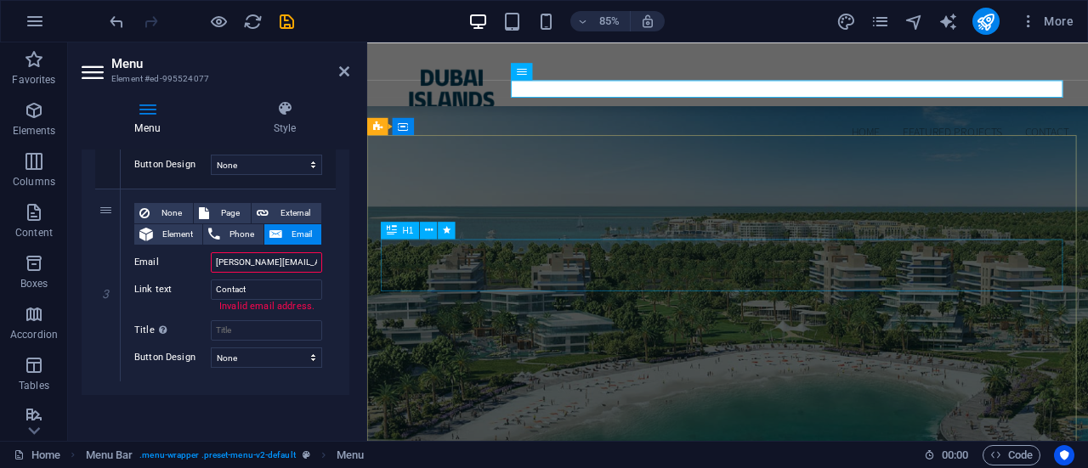
type input "[PERSON_NAME][EMAIL_ADDRESS][DOMAIN_NAME]"
select select
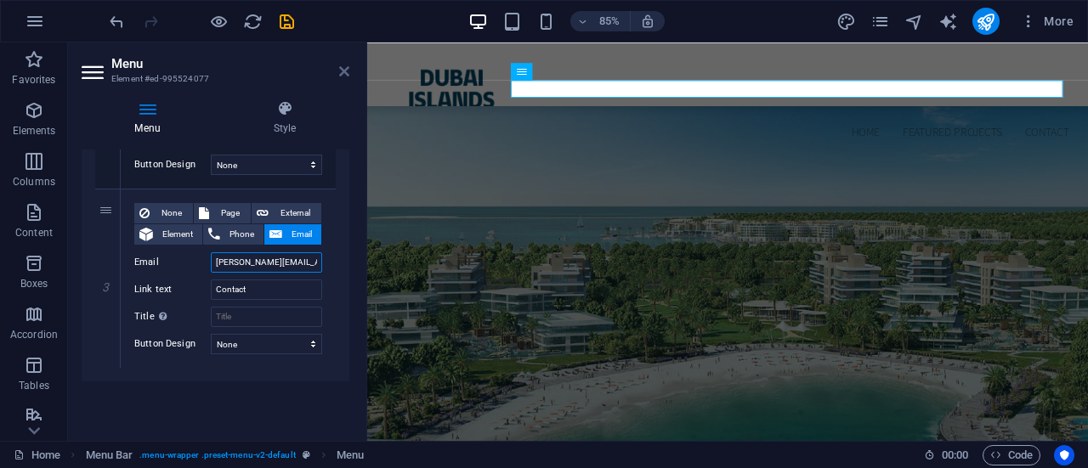
type input "[PERSON_NAME][EMAIL_ADDRESS][DOMAIN_NAME]"
click at [344, 67] on icon at bounding box center [344, 72] width 10 height 14
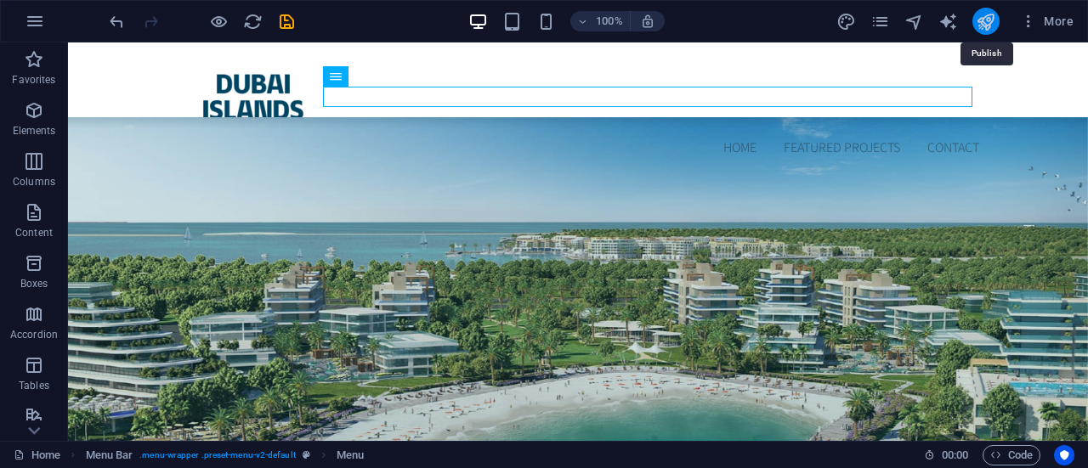
click at [983, 15] on icon "publish" at bounding box center [985, 22] width 20 height 20
checkbox input "false"
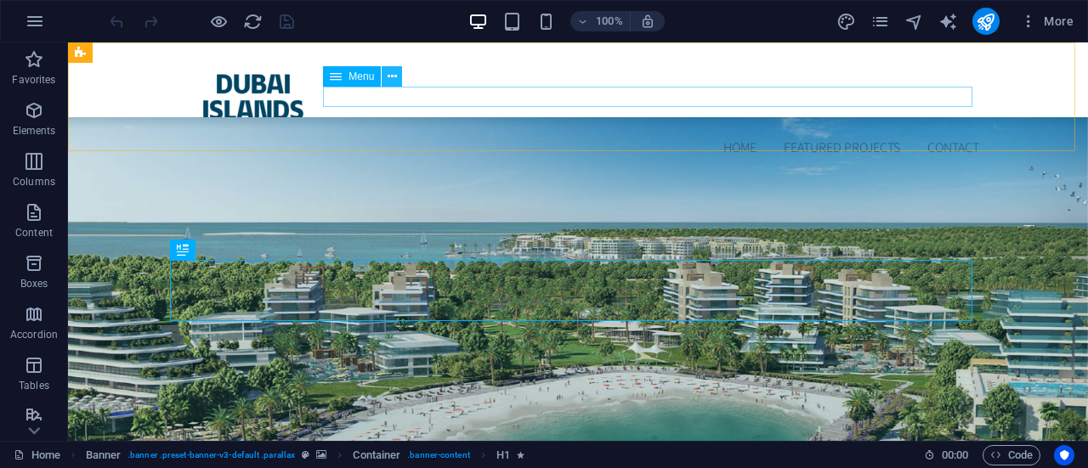
click at [393, 75] on icon at bounding box center [391, 77] width 9 height 18
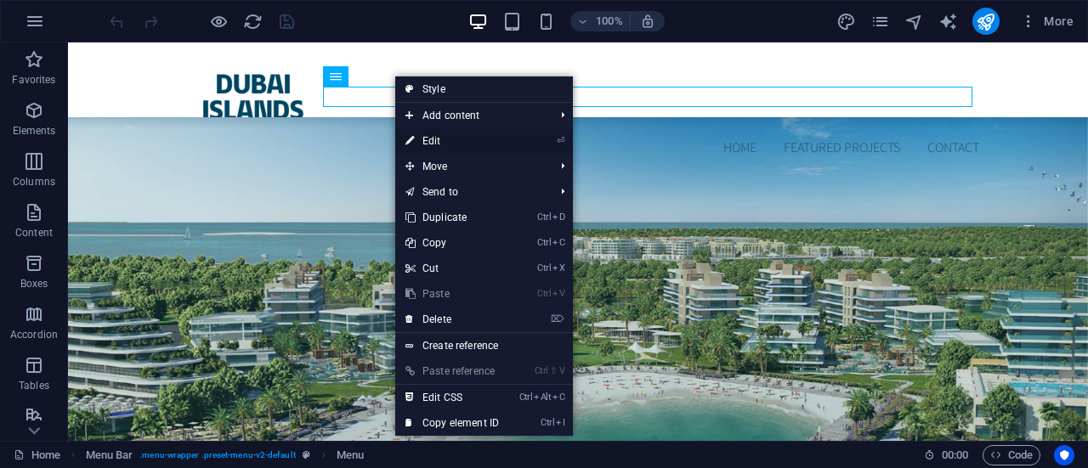
click at [434, 142] on link "⏎ Edit" at bounding box center [452, 140] width 114 height 25
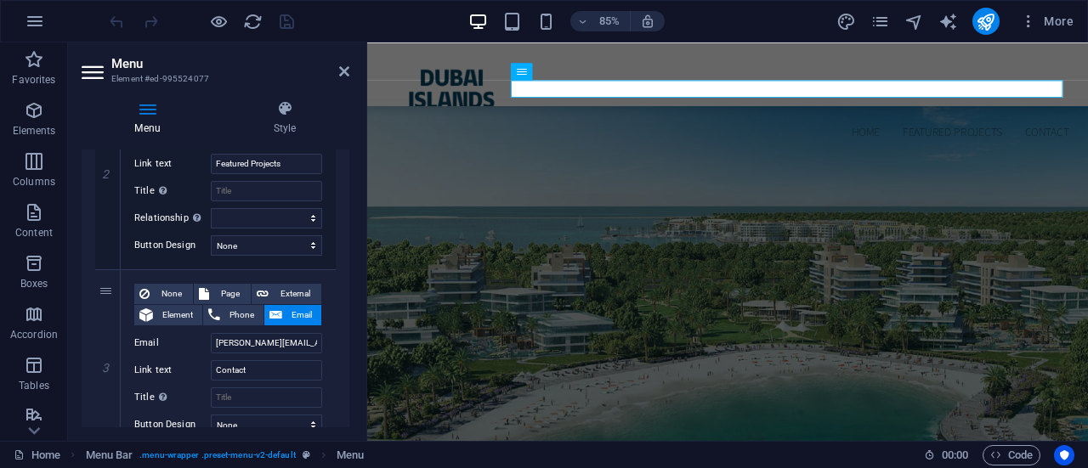
scroll to position [376, 0]
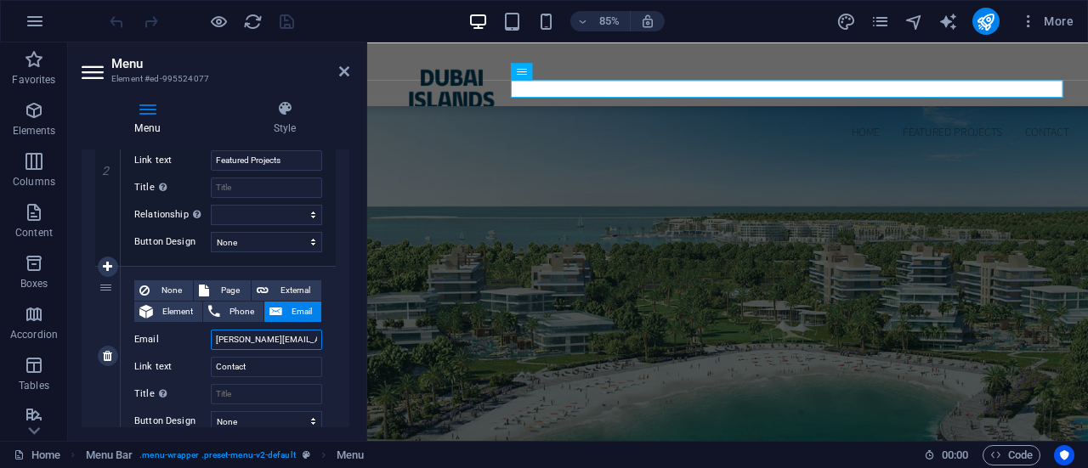
drag, startPoint x: 313, startPoint y: 340, endPoint x: 183, endPoint y: 342, distance: 130.0
click at [183, 342] on div "Email frances.cgpv@gmail.com" at bounding box center [228, 340] width 188 height 20
select select
click at [340, 76] on icon at bounding box center [344, 72] width 10 height 14
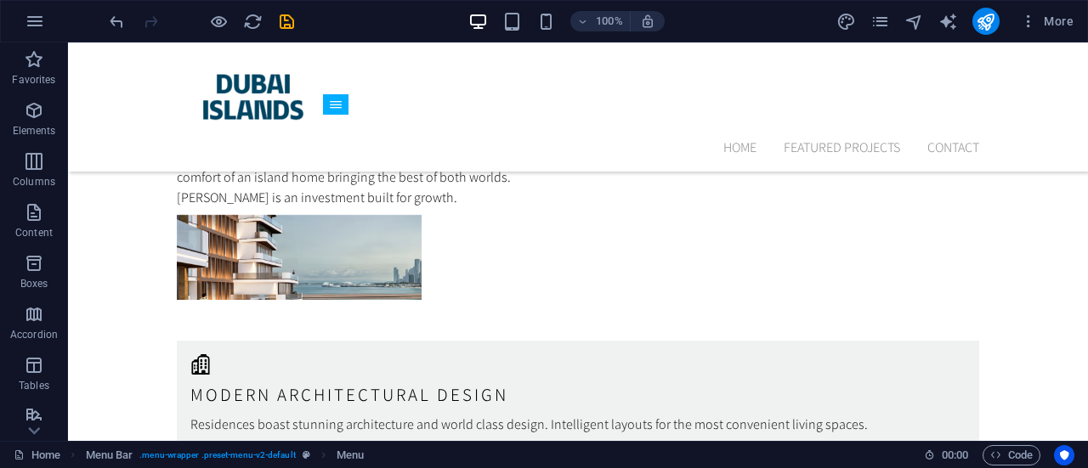
scroll to position [5187, 0]
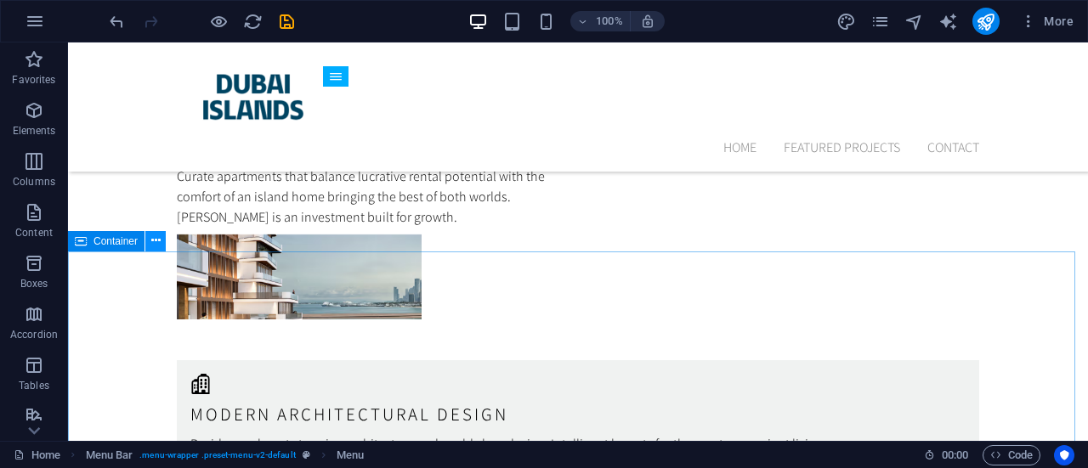
click at [155, 243] on icon at bounding box center [155, 241] width 9 height 18
click at [155, 240] on icon at bounding box center [155, 241] width 9 height 18
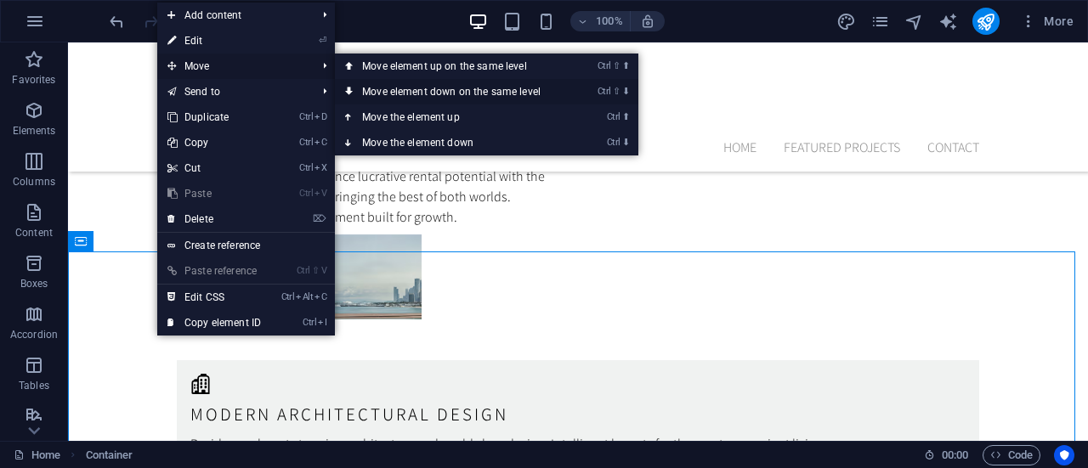
click at [401, 89] on link "Ctrl ⇧ ⬇ Move element down on the same level" at bounding box center [455, 91] width 240 height 25
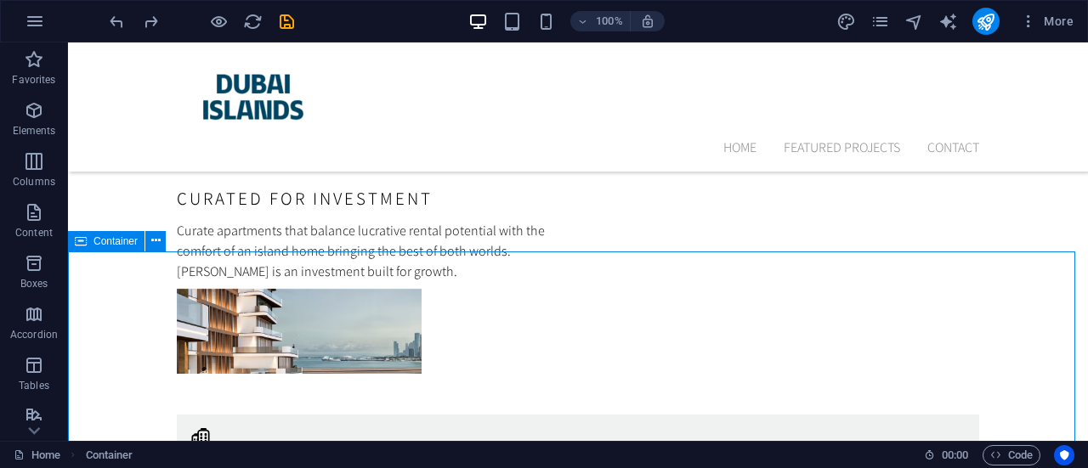
click at [82, 239] on icon at bounding box center [81, 241] width 12 height 20
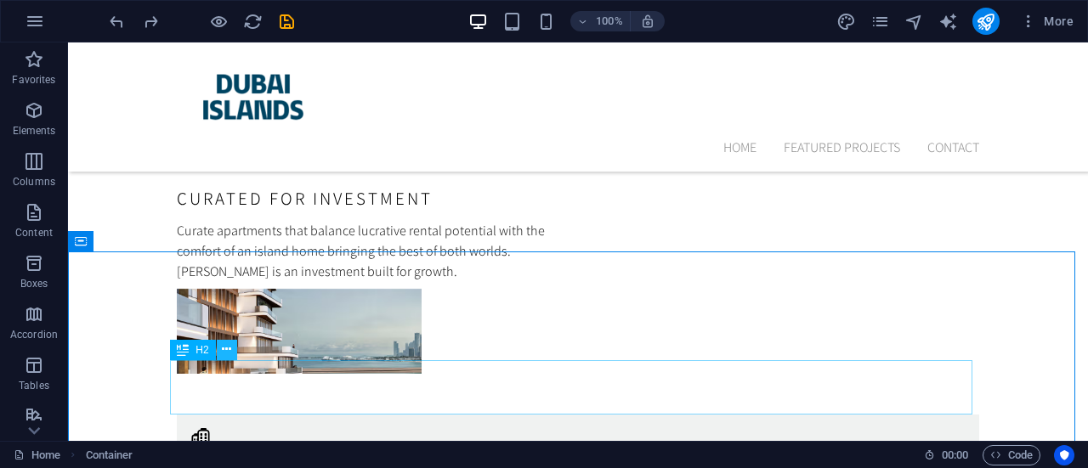
click at [224, 352] on icon at bounding box center [226, 350] width 9 height 18
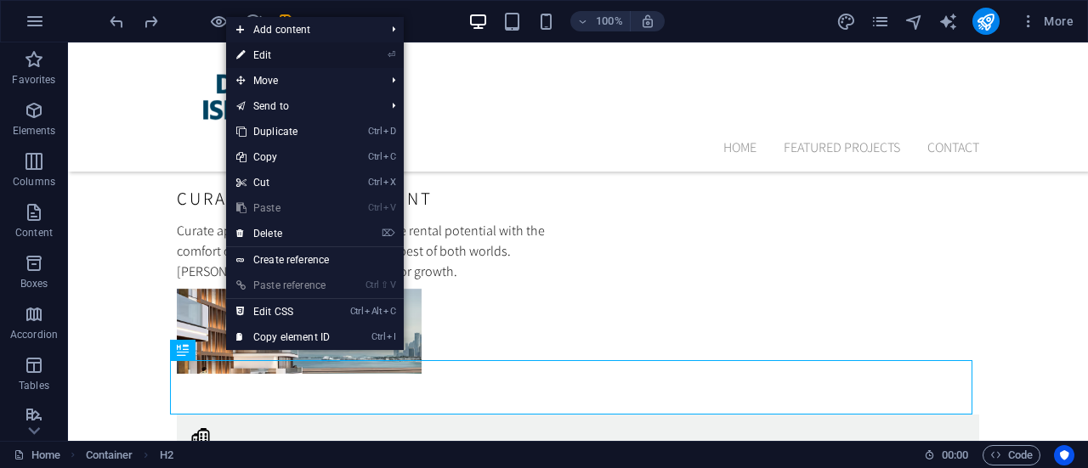
click at [266, 62] on link "⏎ Edit" at bounding box center [283, 54] width 114 height 25
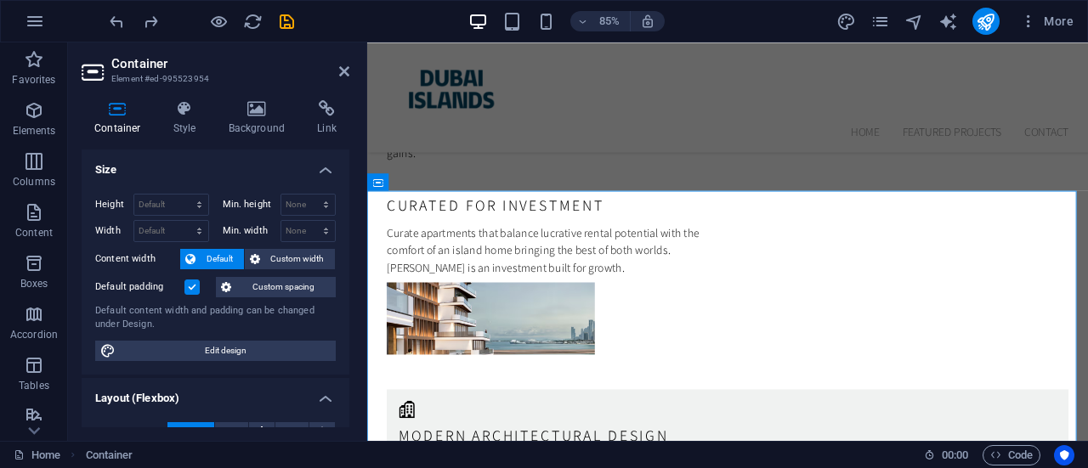
drag, startPoint x: 345, startPoint y: 161, endPoint x: 353, endPoint y: 189, distance: 29.1
click at [353, 189] on div "Container Style Background Link Size Height Default px rem % vh vw Min. height …" at bounding box center [215, 264] width 295 height 354
drag, startPoint x: 343, startPoint y: 189, endPoint x: 350, endPoint y: 224, distance: 35.5
click at [350, 224] on div "Container Style Background Link Size Height Default px rem % vh vw Min. height …" at bounding box center [215, 264] width 295 height 354
drag, startPoint x: 350, startPoint y: 224, endPoint x: 346, endPoint y: 65, distance: 159.8
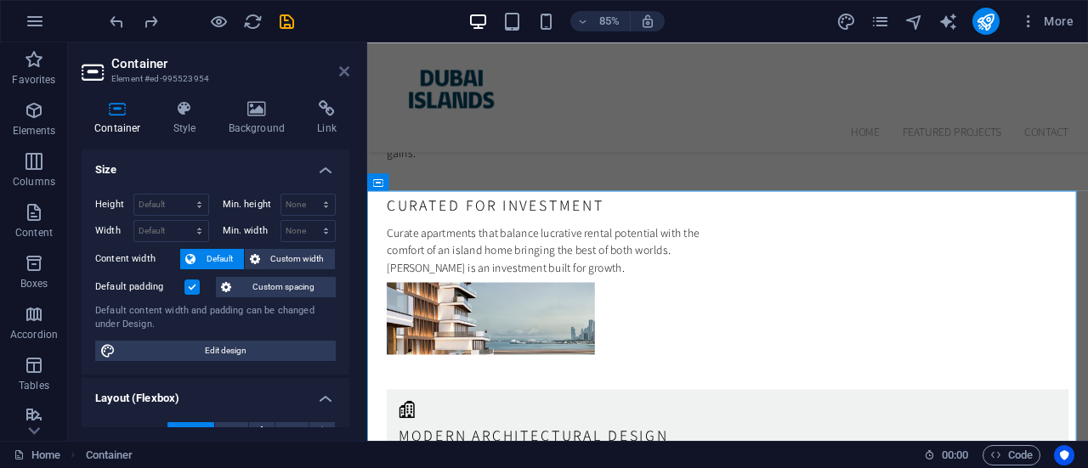
click at [346, 65] on aside "Container Element #ed-995523954 Container Style Background Link Size Height Def…" at bounding box center [217, 241] width 299 height 398
click at [346, 65] on icon at bounding box center [344, 72] width 10 height 14
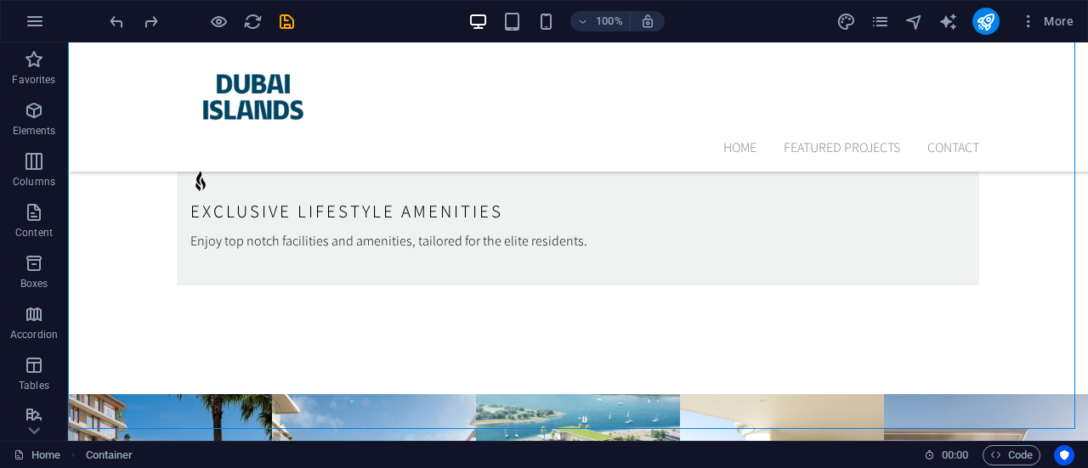
scroll to position [5719, 0]
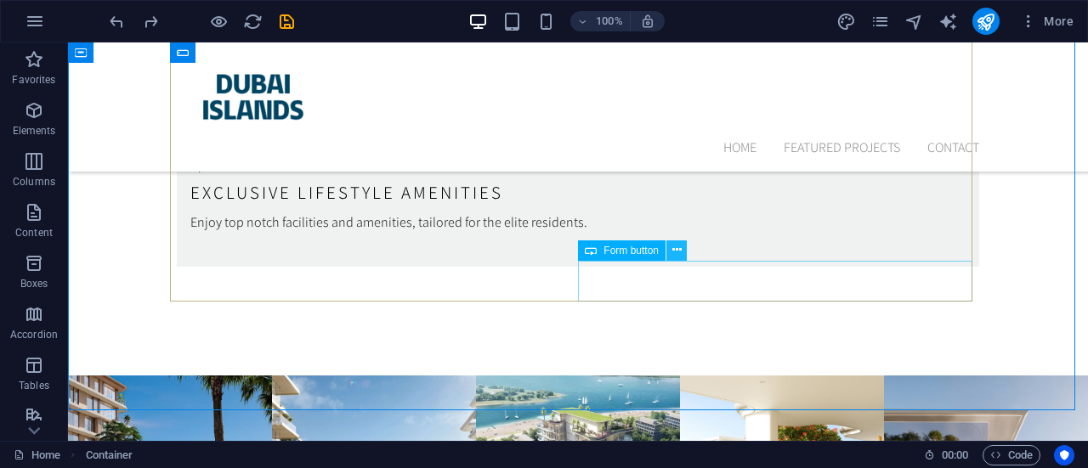
click at [681, 246] on icon at bounding box center [676, 250] width 9 height 18
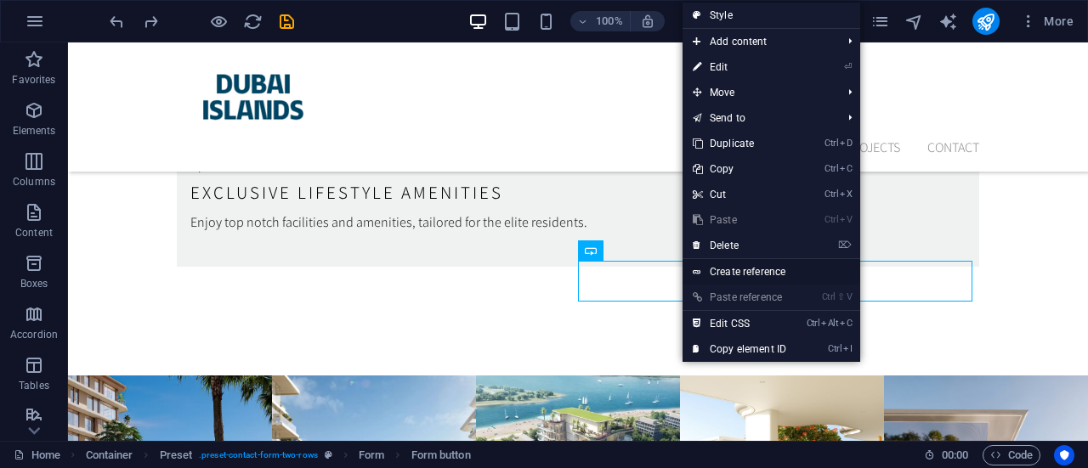
click at [724, 268] on link "Create reference" at bounding box center [771, 271] width 178 height 25
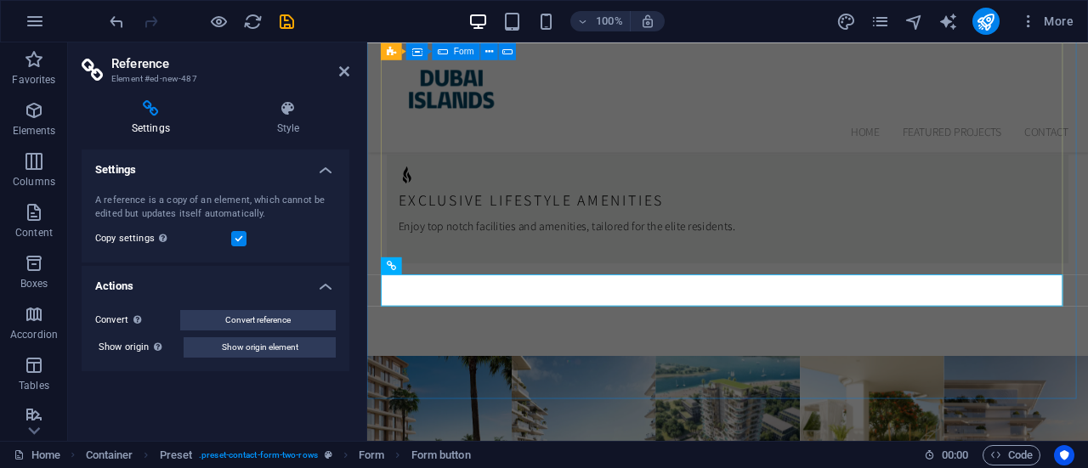
scroll to position [5684, 0]
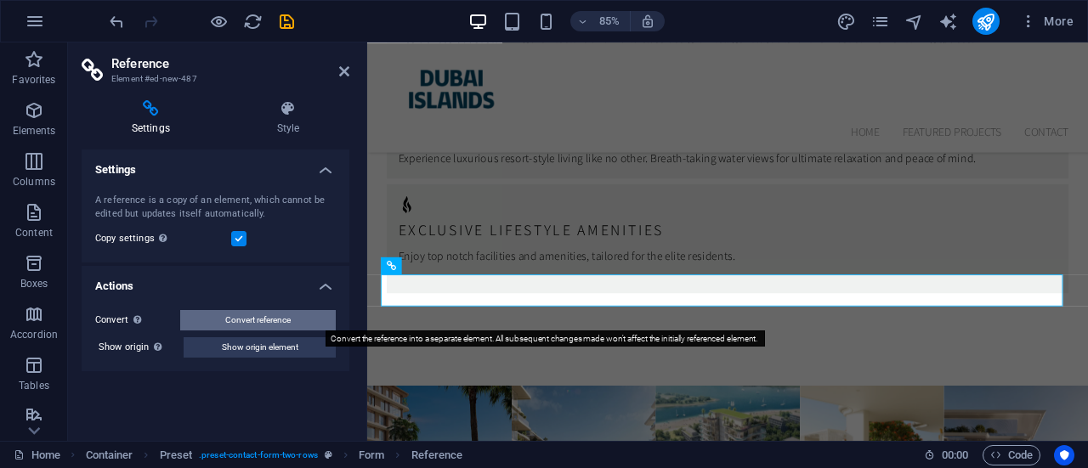
click at [325, 316] on button "Convert reference" at bounding box center [257, 320] width 155 height 20
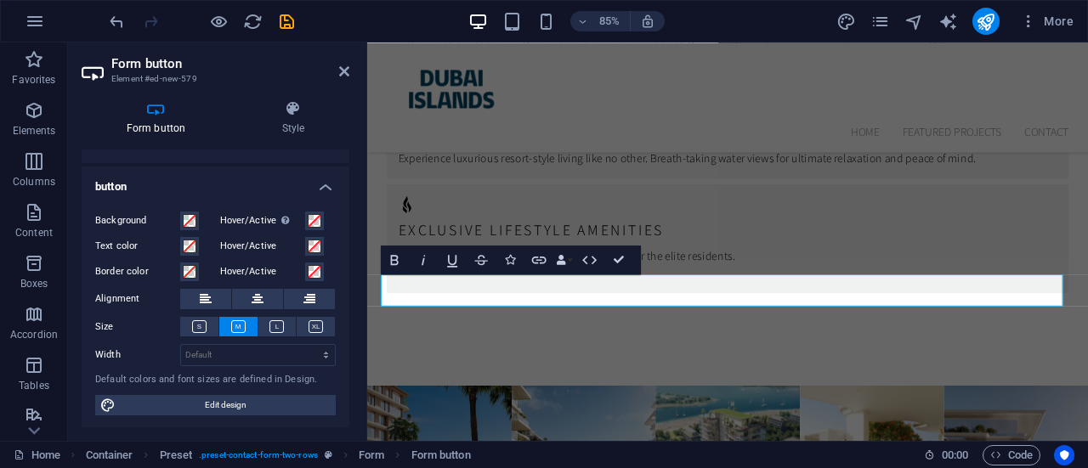
scroll to position [0, 0]
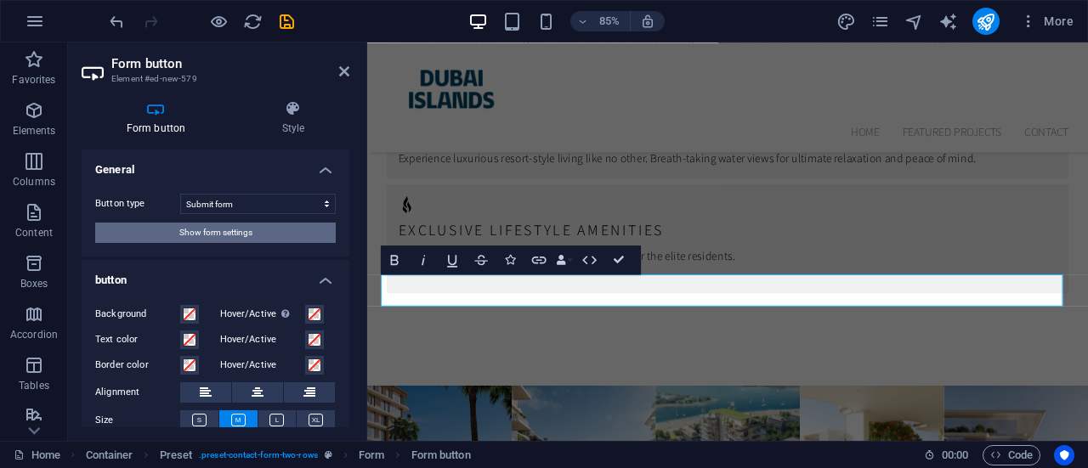
click at [274, 226] on button "Show form settings" at bounding box center [215, 233] width 240 height 20
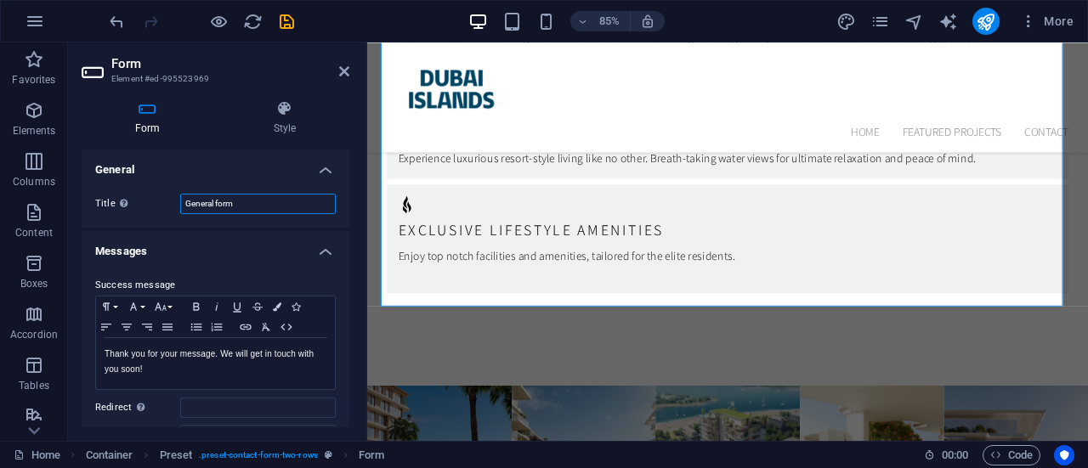
click at [270, 201] on input "General form" at bounding box center [257, 204] width 155 height 20
click at [349, 176] on div "Form Style General Title Define a name for the form. General form Messages Succ…" at bounding box center [215, 264] width 295 height 354
drag, startPoint x: 349, startPoint y: 176, endPoint x: 347, endPoint y: 202, distance: 26.5
click at [347, 202] on div "Form Style General Title Define a name for the form. General form Messages Succ…" at bounding box center [215, 264] width 295 height 354
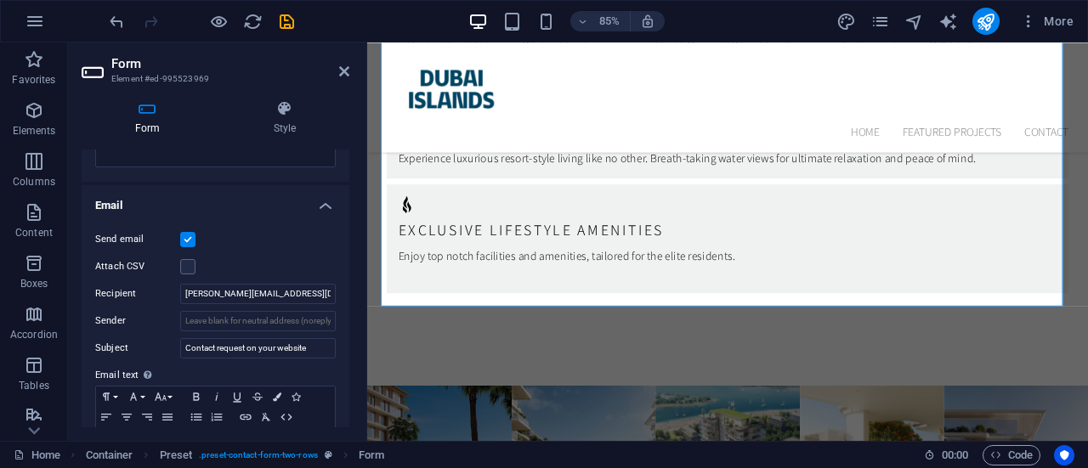
scroll to position [401, 0]
click at [192, 234] on label at bounding box center [187, 237] width 15 height 15
click at [0, 0] on input "Send email" at bounding box center [0, 0] width 0 height 0
click at [192, 234] on label at bounding box center [187, 237] width 15 height 15
click at [0, 0] on input "Send email" at bounding box center [0, 0] width 0 height 0
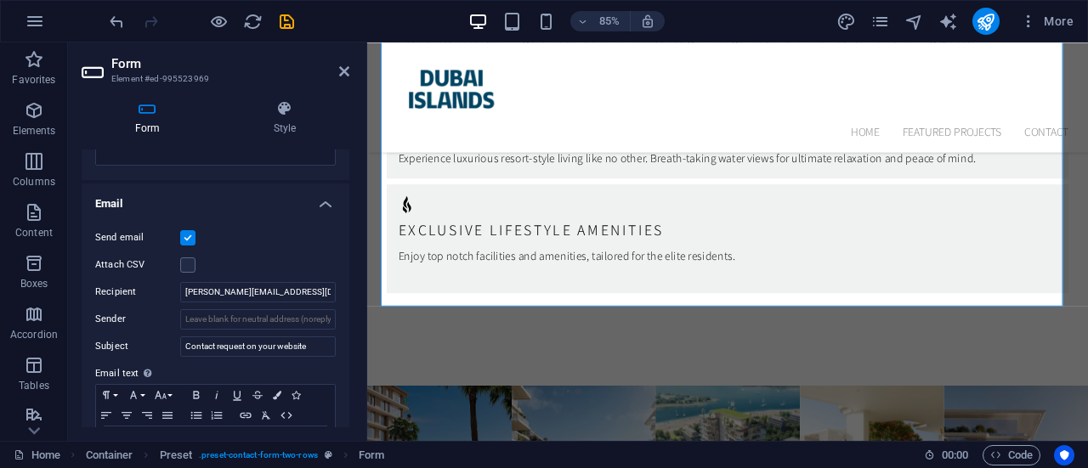
drag, startPoint x: 345, startPoint y: 295, endPoint x: 348, endPoint y: 344, distance: 49.4
click at [348, 344] on div "General Title Define a name for the form. General form Messages Success message…" at bounding box center [216, 289] width 268 height 278
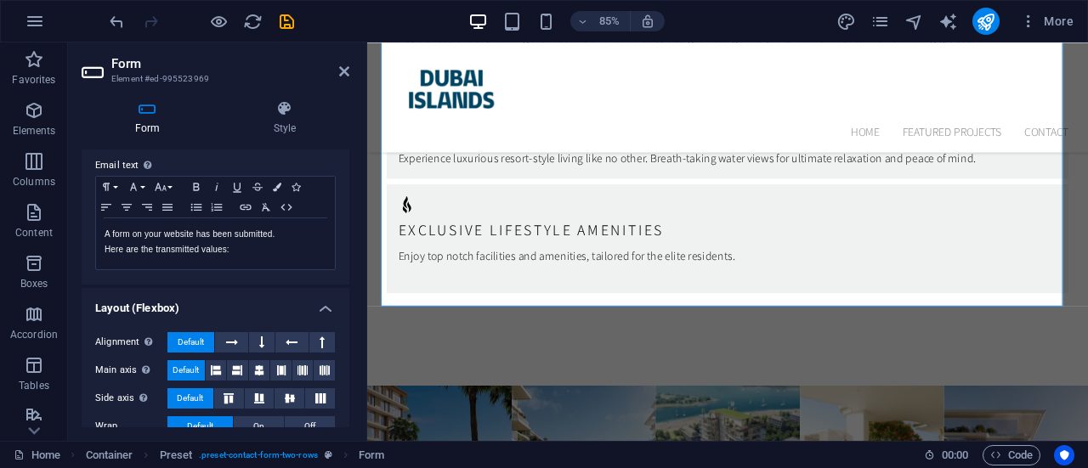
scroll to position [658, 0]
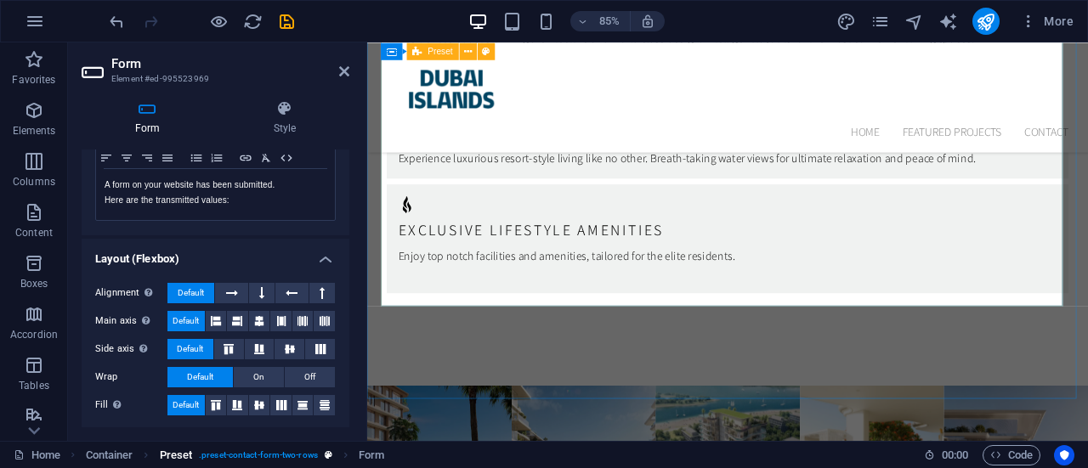
click at [286, 455] on span ". preset-contact-form-two-rows" at bounding box center [258, 455] width 119 height 20
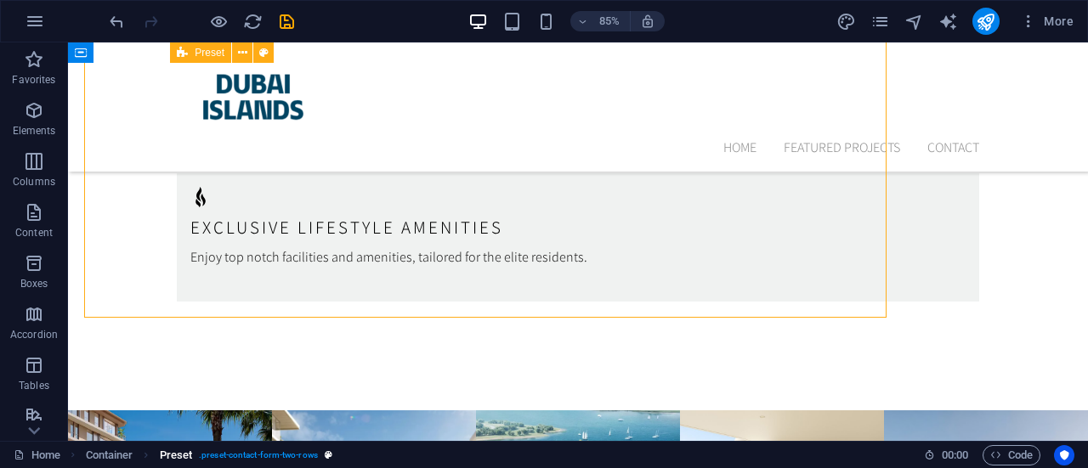
scroll to position [5719, 0]
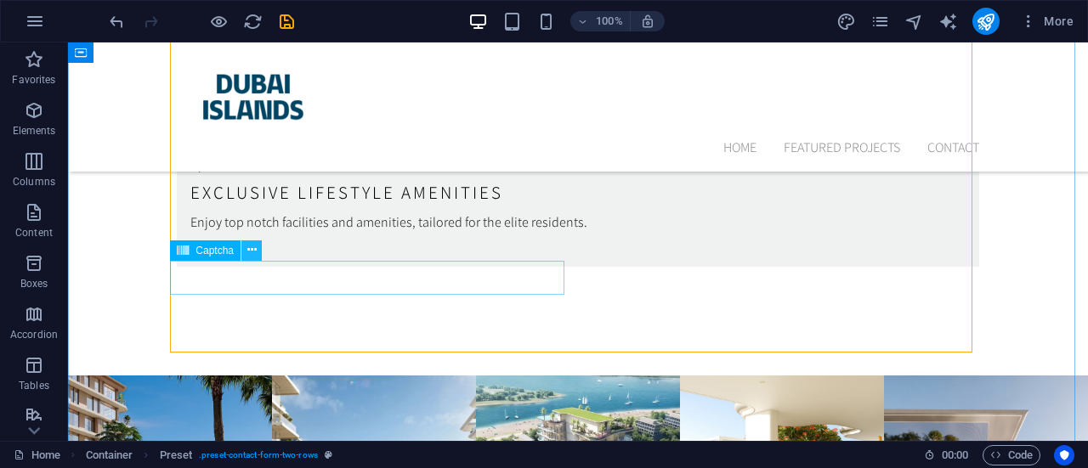
click at [255, 248] on icon at bounding box center [251, 250] width 9 height 18
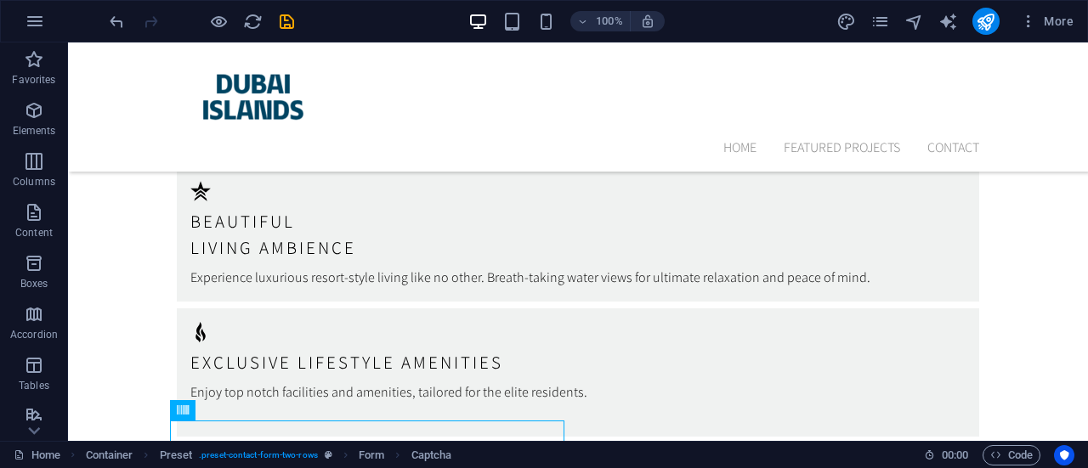
scroll to position [5492, 0]
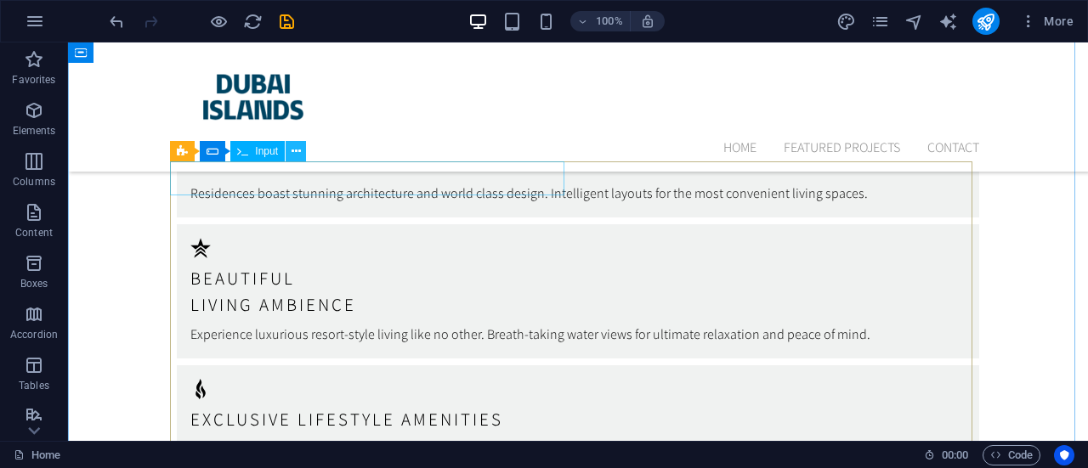
click at [285, 154] on button at bounding box center [295, 151] width 20 height 20
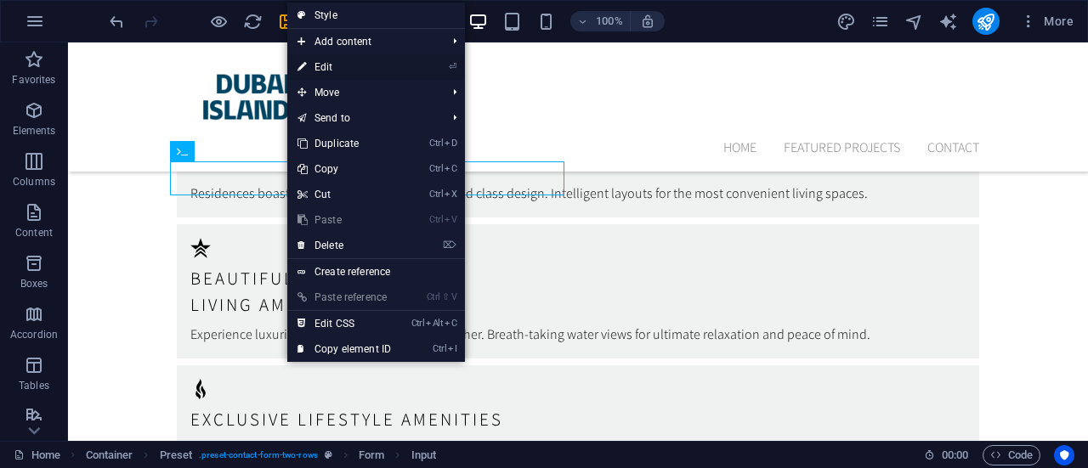
click at [325, 65] on link "⏎ Edit" at bounding box center [344, 66] width 114 height 25
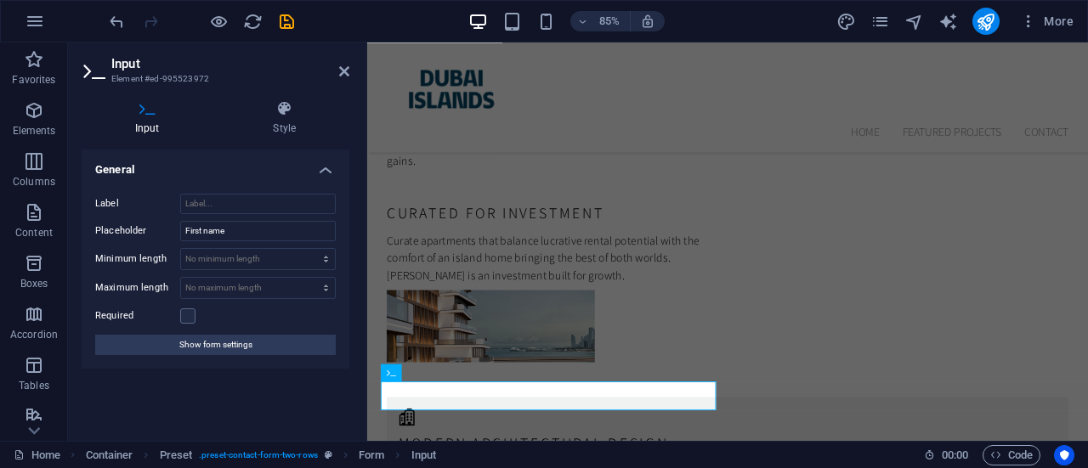
scroll to position [5154, 0]
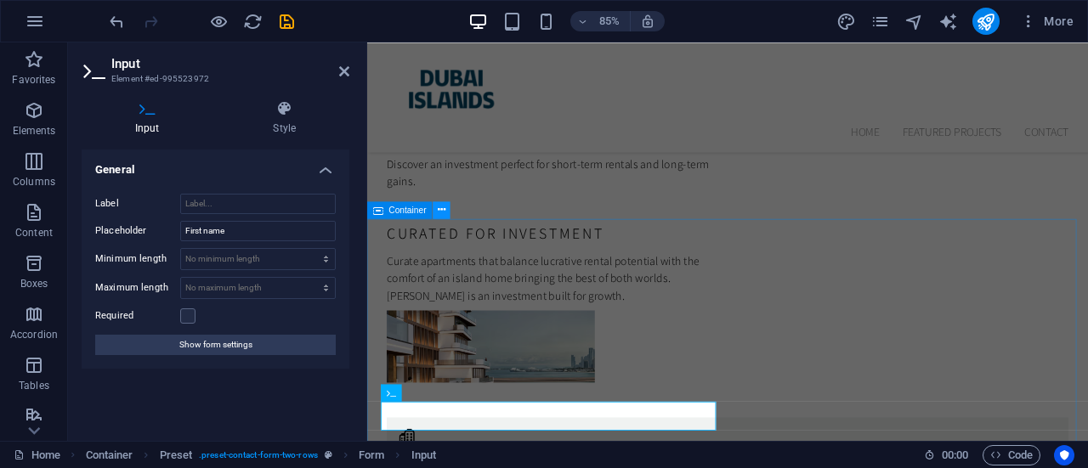
click at [442, 210] on icon at bounding box center [442, 209] width 8 height 15
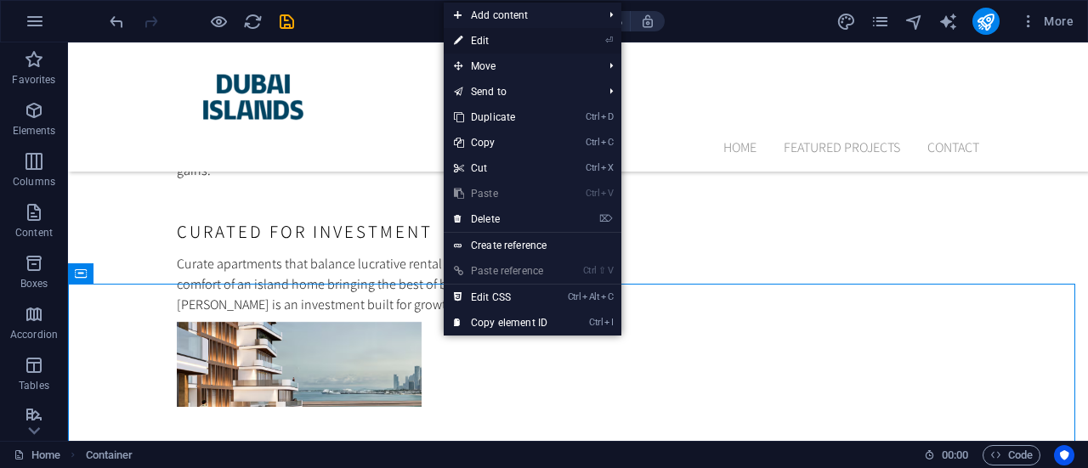
click at [489, 45] on link "⏎ Edit" at bounding box center [500, 40] width 114 height 25
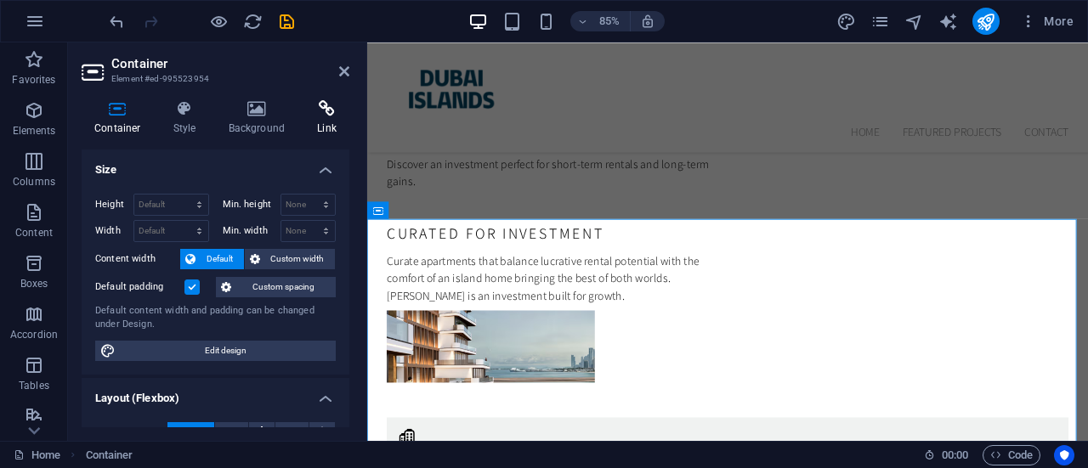
click at [331, 118] on h4 "Link" at bounding box center [326, 118] width 45 height 36
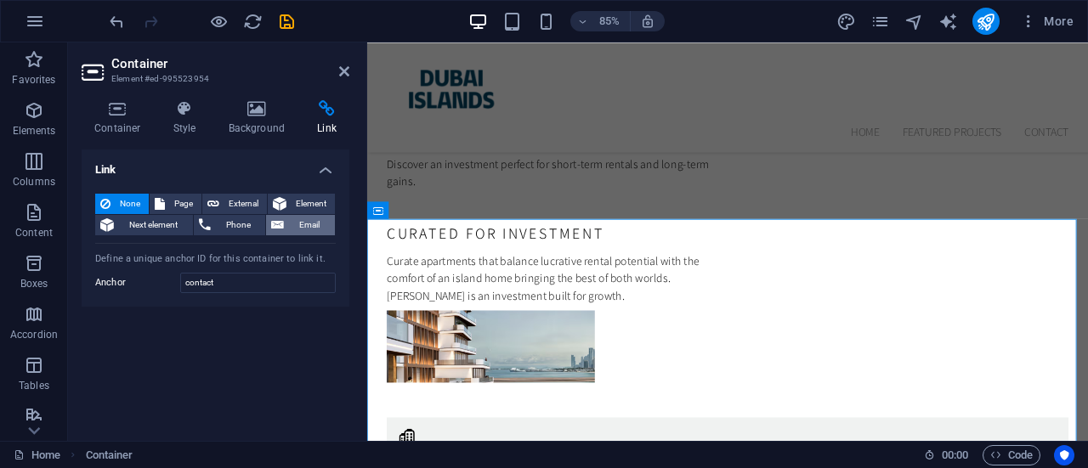
click at [312, 230] on span "Email" at bounding box center [309, 225] width 41 height 20
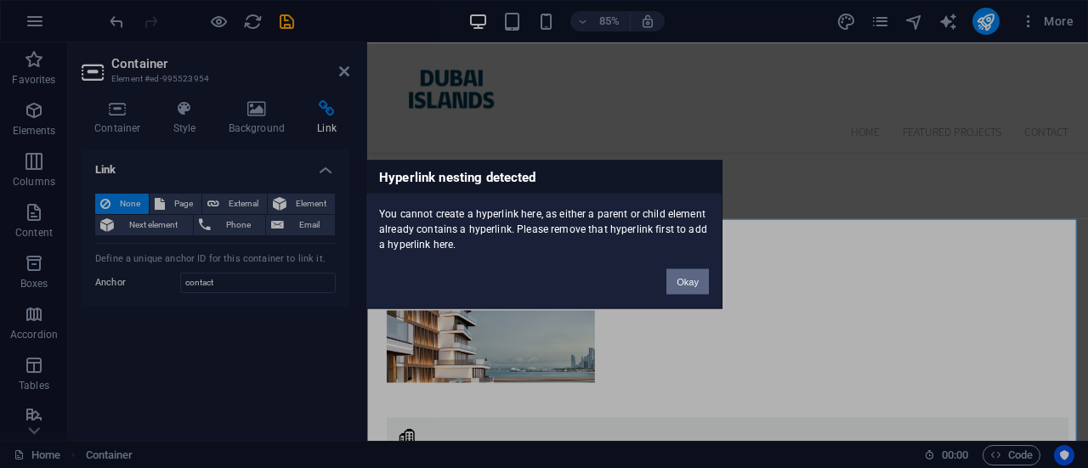
drag, startPoint x: 691, startPoint y: 275, endPoint x: 333, endPoint y: 257, distance: 358.2
click at [691, 275] on button "Okay" at bounding box center [687, 280] width 42 height 25
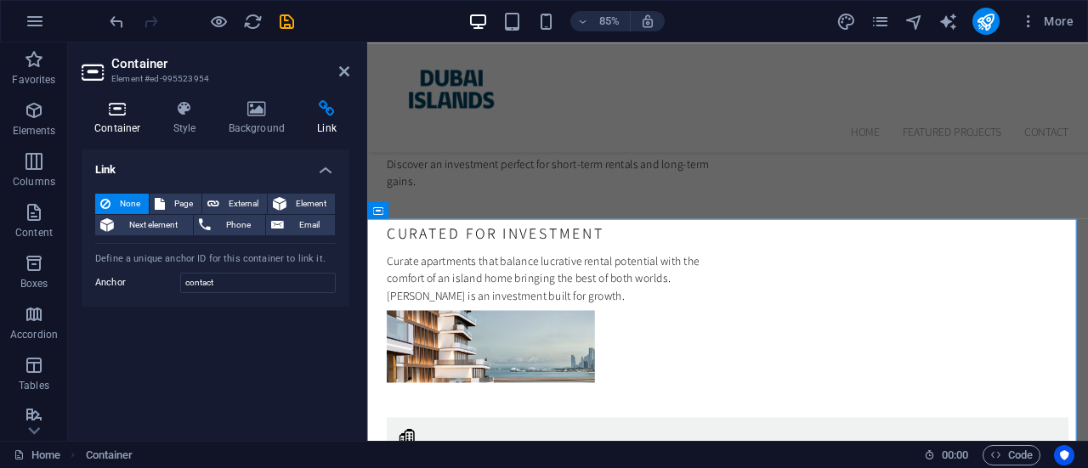
click at [100, 116] on icon at bounding box center [118, 108] width 72 height 17
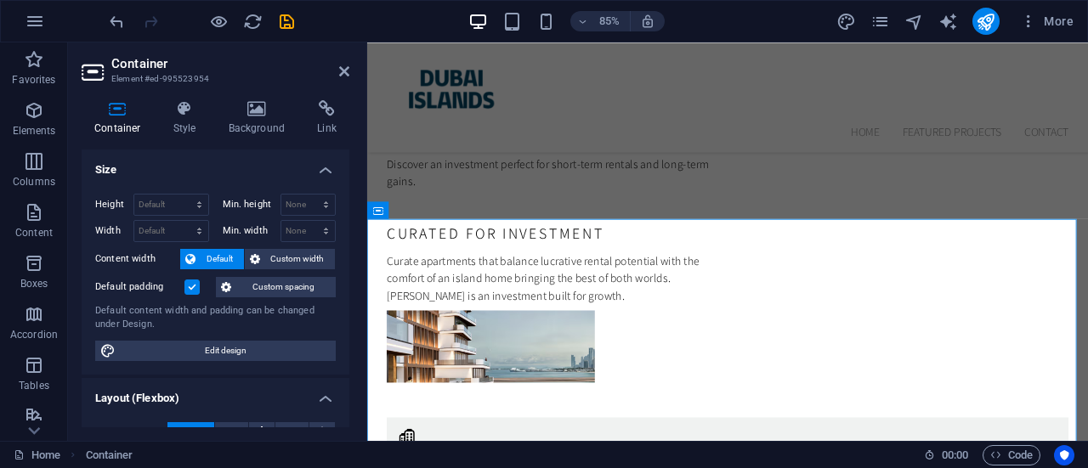
drag, startPoint x: 350, startPoint y: 183, endPoint x: 348, endPoint y: 218, distance: 34.9
click at [348, 218] on div "Container Style Background Link Size Height Default px rem % vh vw Min. height …" at bounding box center [215, 264] width 295 height 354
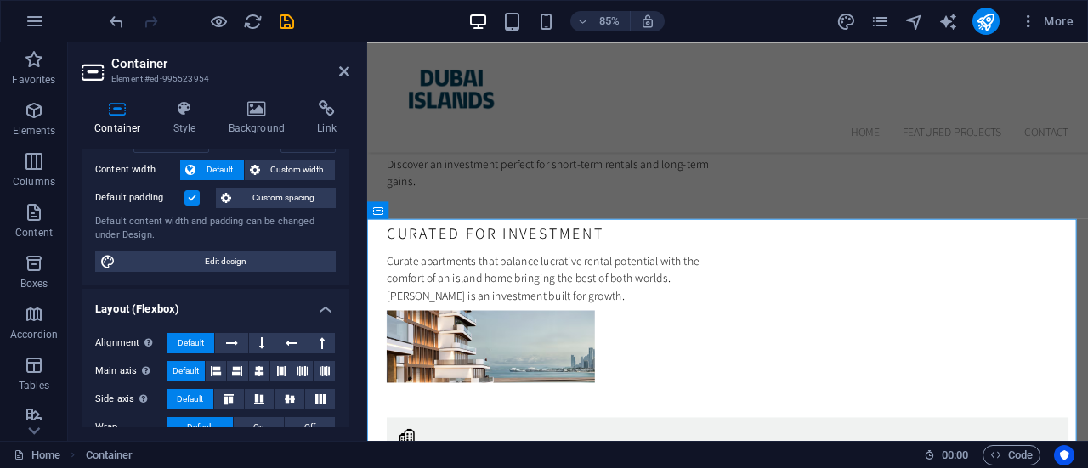
scroll to position [0, 0]
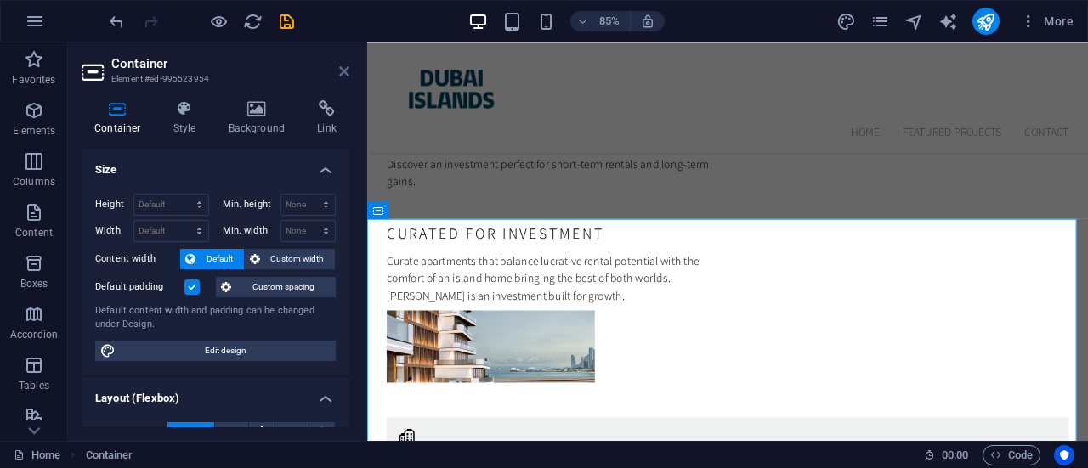
drag, startPoint x: 342, startPoint y: 70, endPoint x: 311, endPoint y: 11, distance: 66.5
click at [342, 70] on icon at bounding box center [344, 72] width 10 height 14
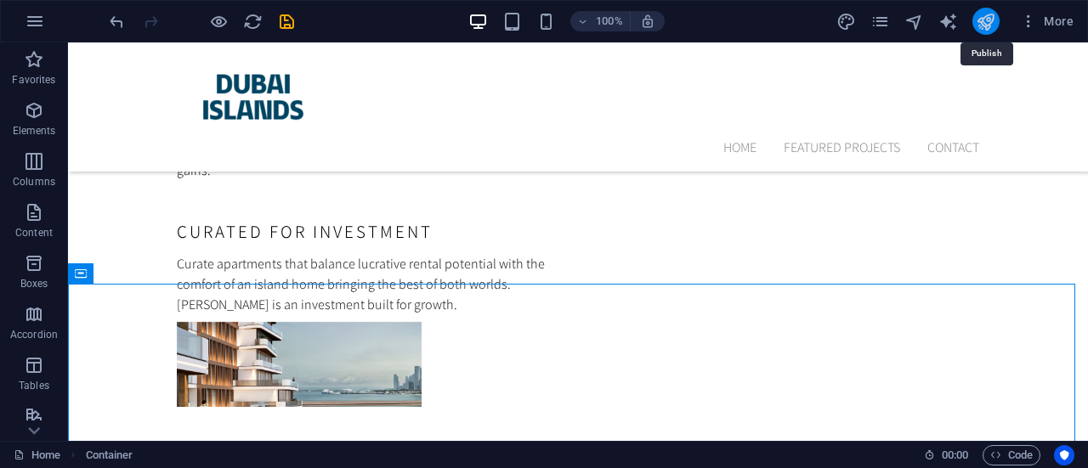
click at [984, 21] on icon "publish" at bounding box center [985, 22] width 20 height 20
checkbox input "false"
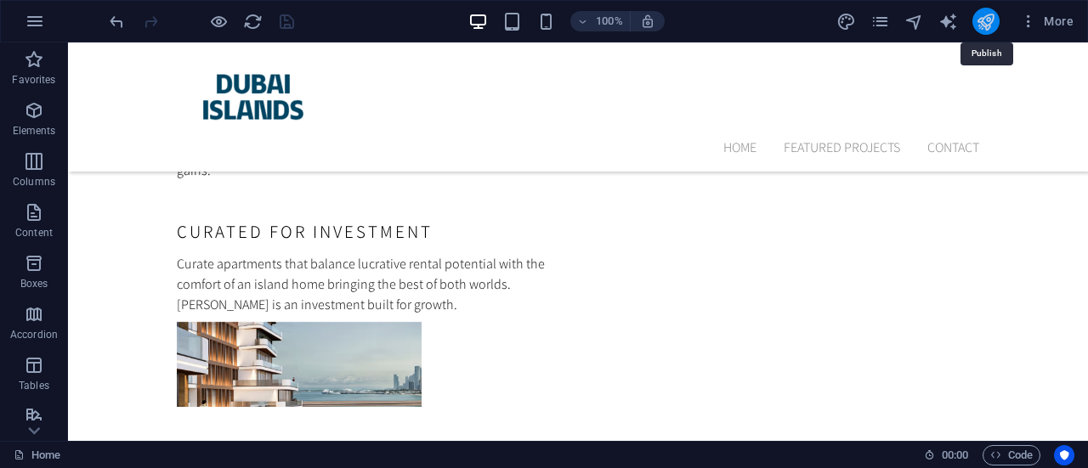
click at [987, 20] on icon "publish" at bounding box center [985, 22] width 20 height 20
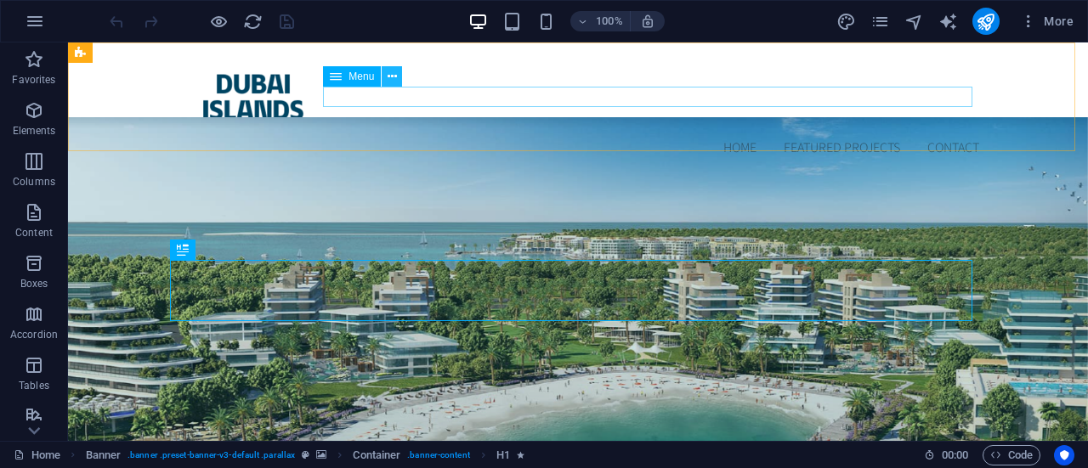
click at [389, 72] on icon at bounding box center [391, 77] width 9 height 18
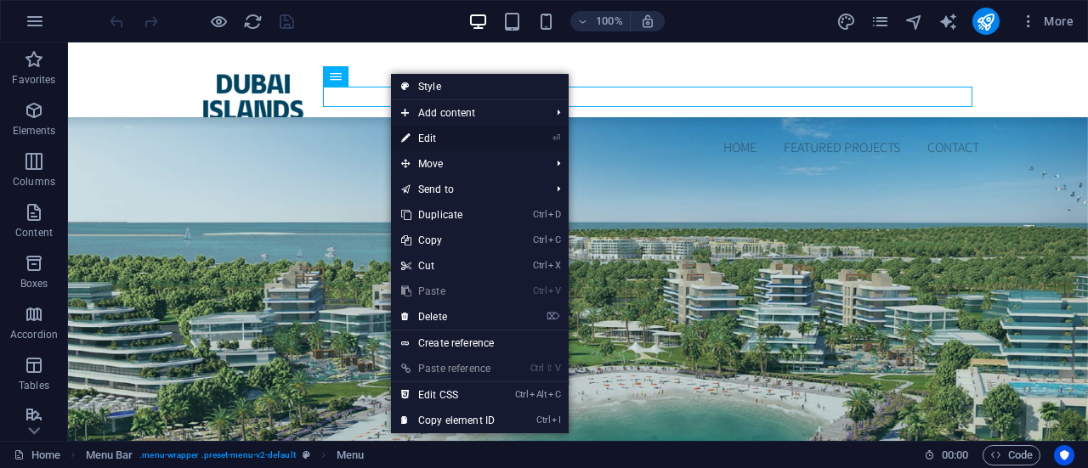
click at [427, 129] on link "⏎ Edit" at bounding box center [448, 138] width 114 height 25
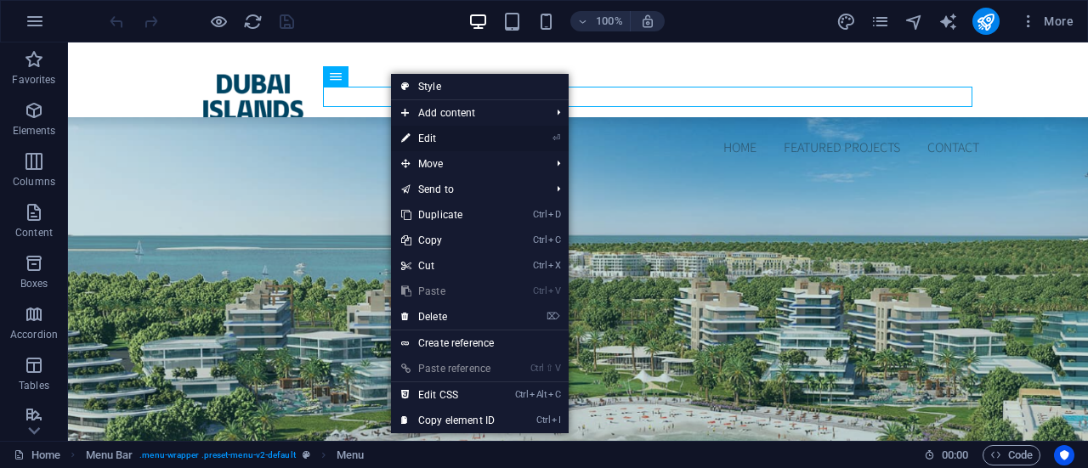
select select
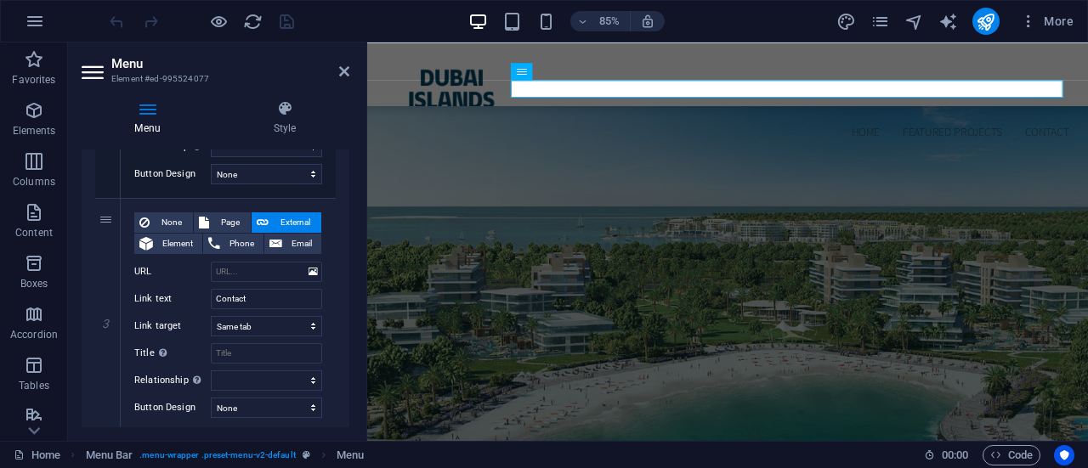
scroll to position [494, 0]
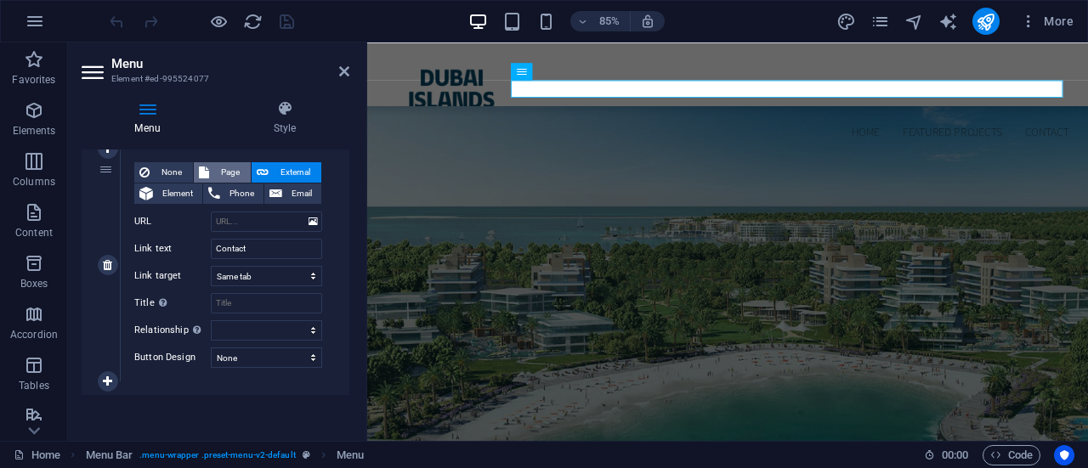
click at [225, 169] on span "Page" at bounding box center [229, 172] width 31 height 20
select select
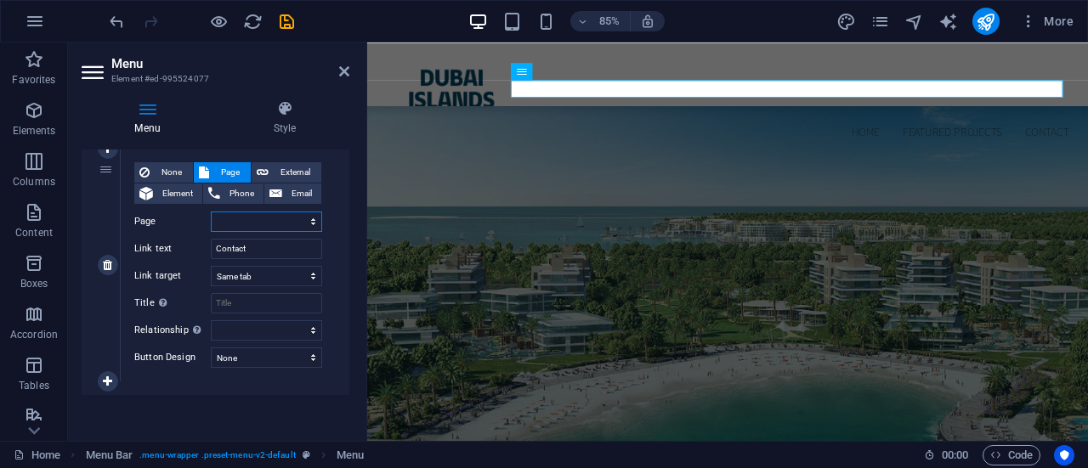
click at [308, 216] on select "Home Subpage Legal Notice Privacy" at bounding box center [266, 222] width 111 height 20
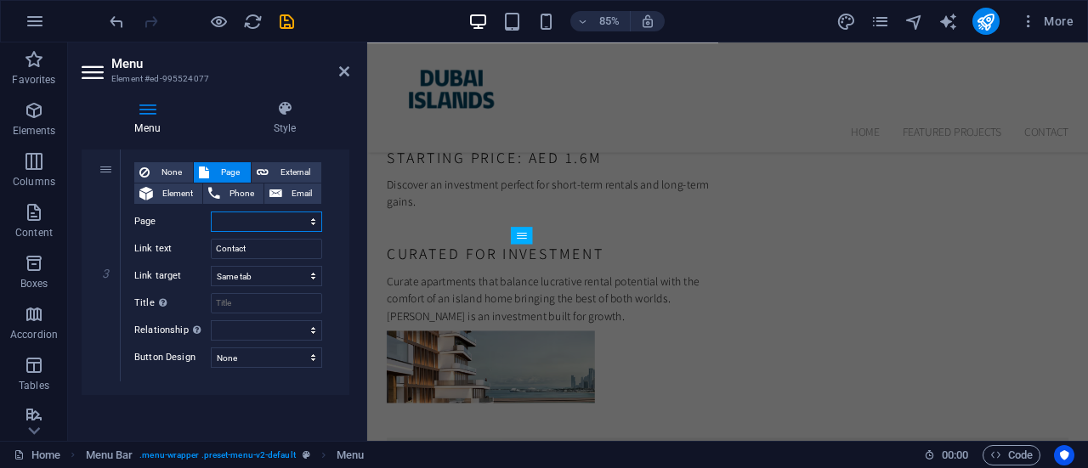
scroll to position [5114, 0]
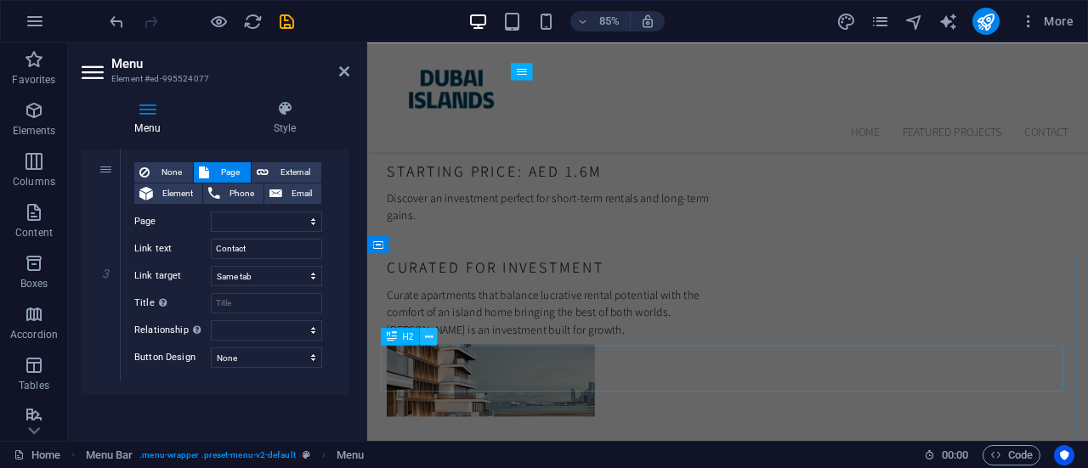
click at [425, 341] on icon at bounding box center [429, 336] width 8 height 15
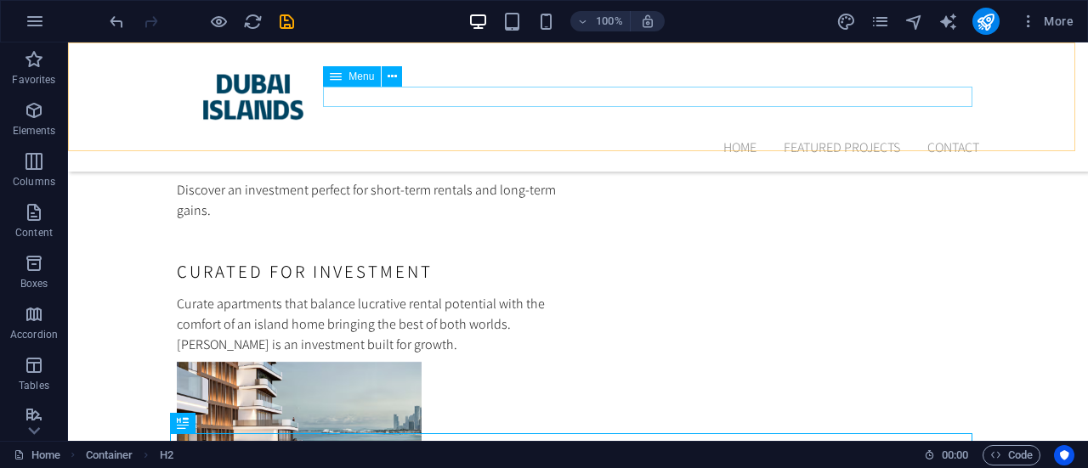
click at [953, 138] on nav "Home Featured Projects Contact" at bounding box center [578, 148] width 802 height 20
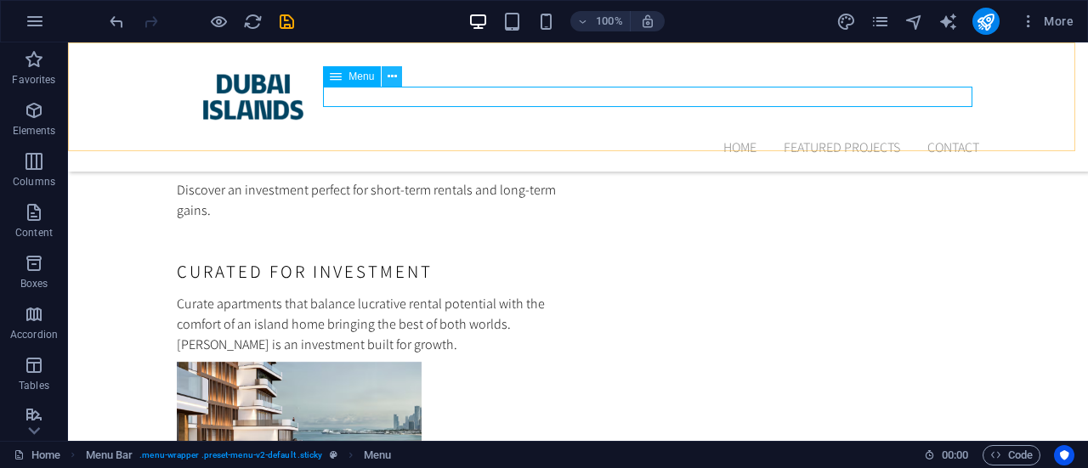
click at [392, 78] on icon at bounding box center [391, 77] width 9 height 18
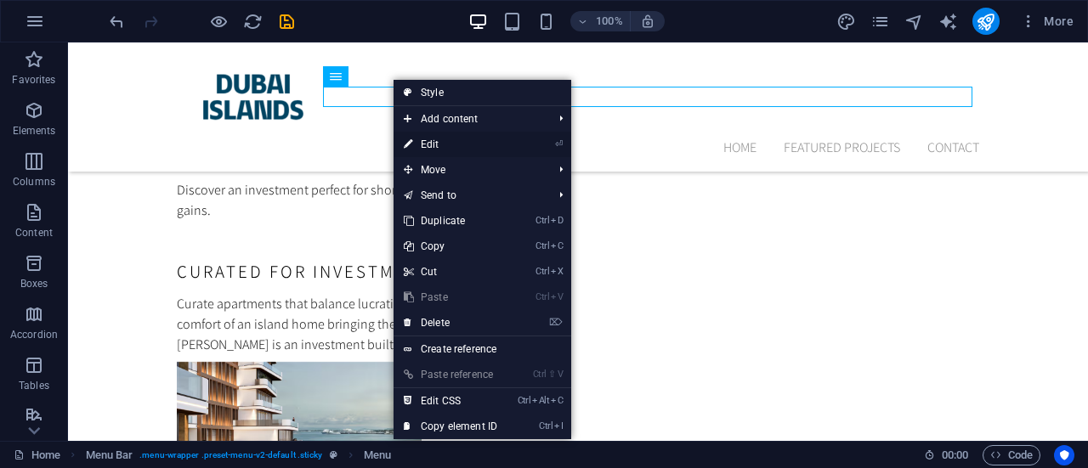
click at [431, 138] on link "⏎ Edit" at bounding box center [450, 144] width 114 height 25
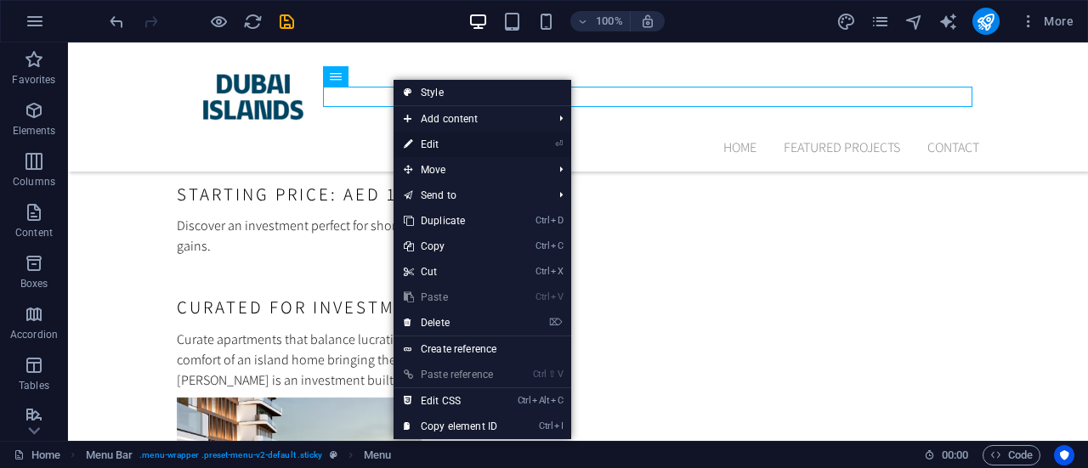
select select
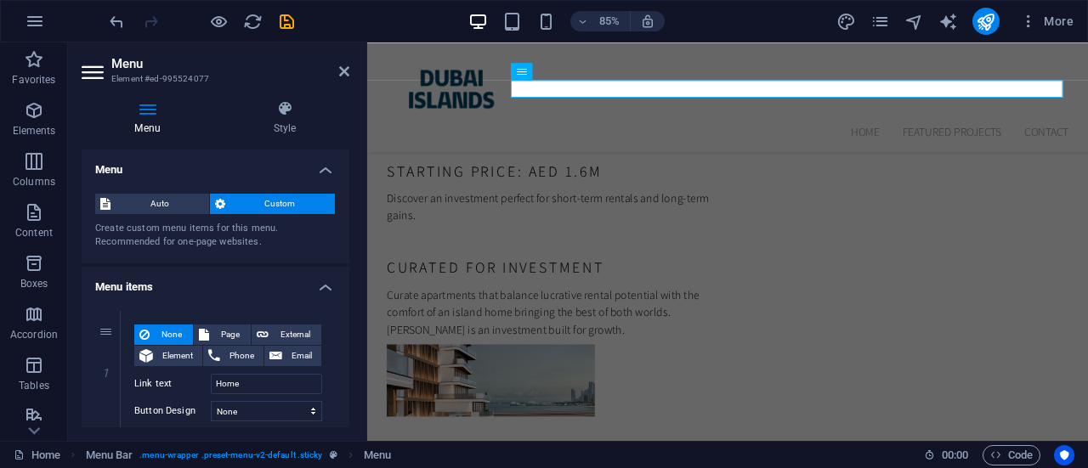
drag, startPoint x: 349, startPoint y: 213, endPoint x: 348, endPoint y: 235, distance: 22.1
click at [348, 235] on div "Menu Style Menu Auto Custom Create custom menu items for this menu. Recommended…" at bounding box center [215, 264] width 295 height 354
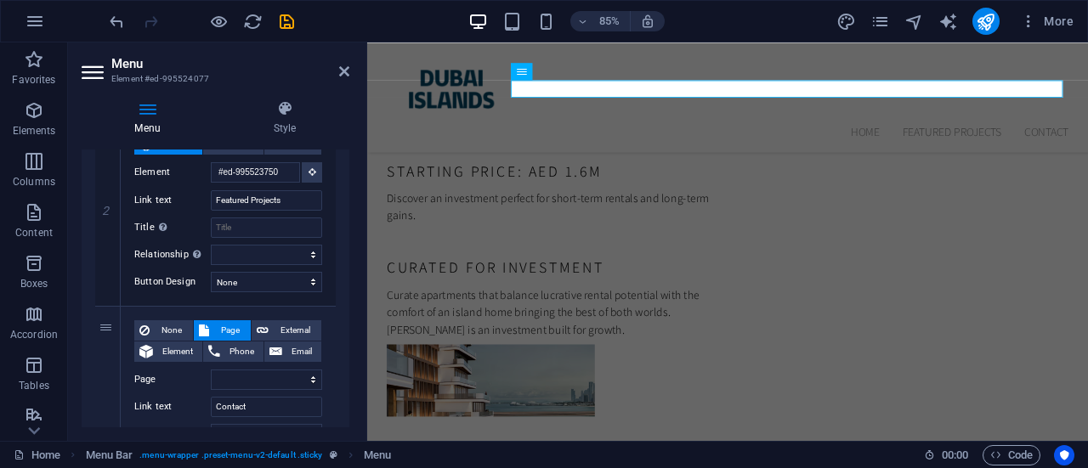
scroll to position [342, 0]
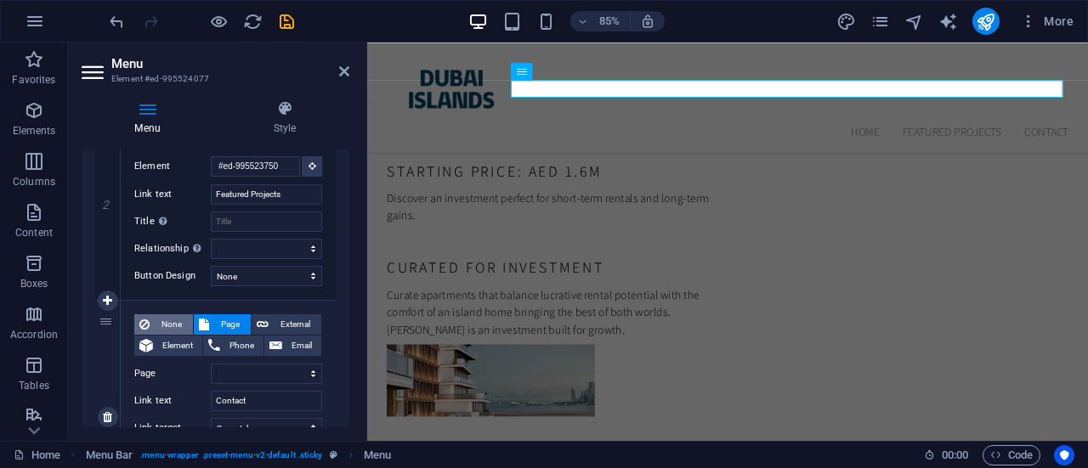
click at [167, 323] on span "None" at bounding box center [171, 324] width 33 height 20
select select
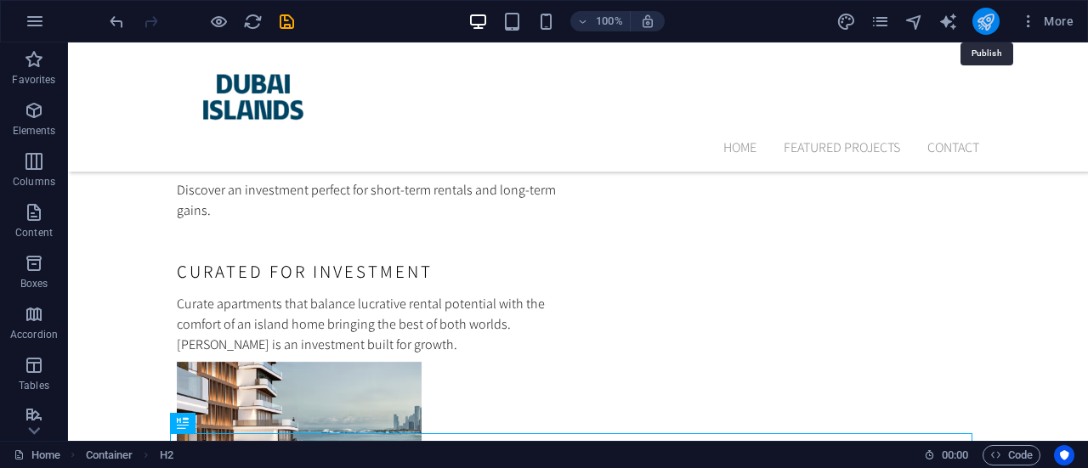
click at [979, 18] on icon "publish" at bounding box center [985, 22] width 20 height 20
checkbox input "false"
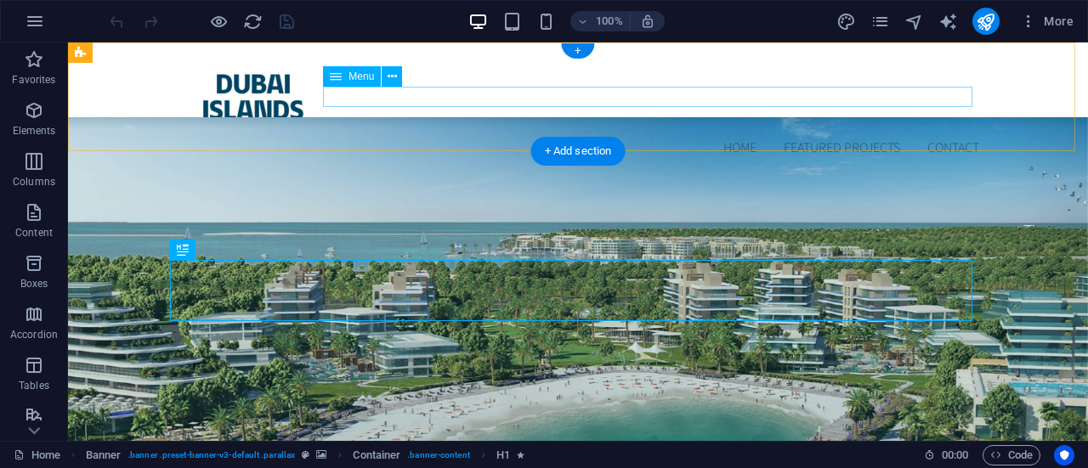
click at [942, 138] on nav "Home Featured Projects Contact" at bounding box center [578, 148] width 802 height 20
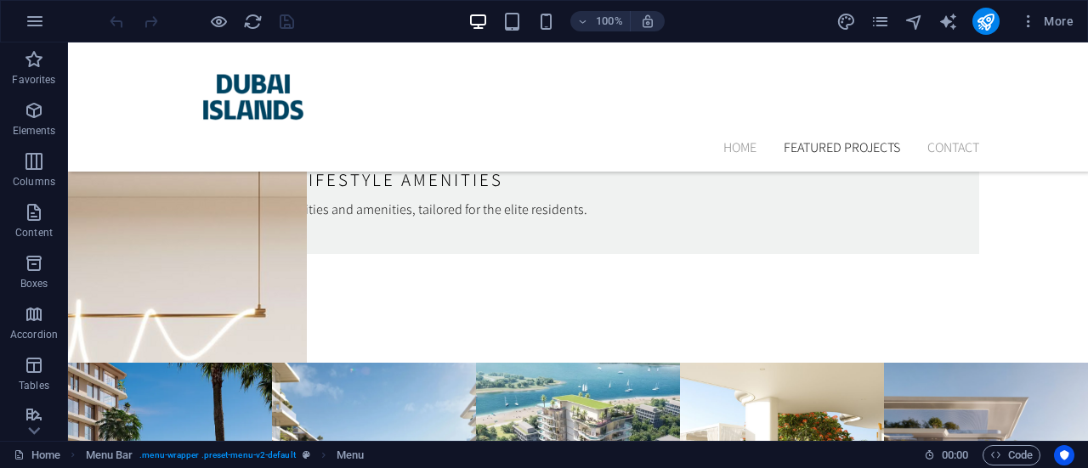
scroll to position [5779, 0]
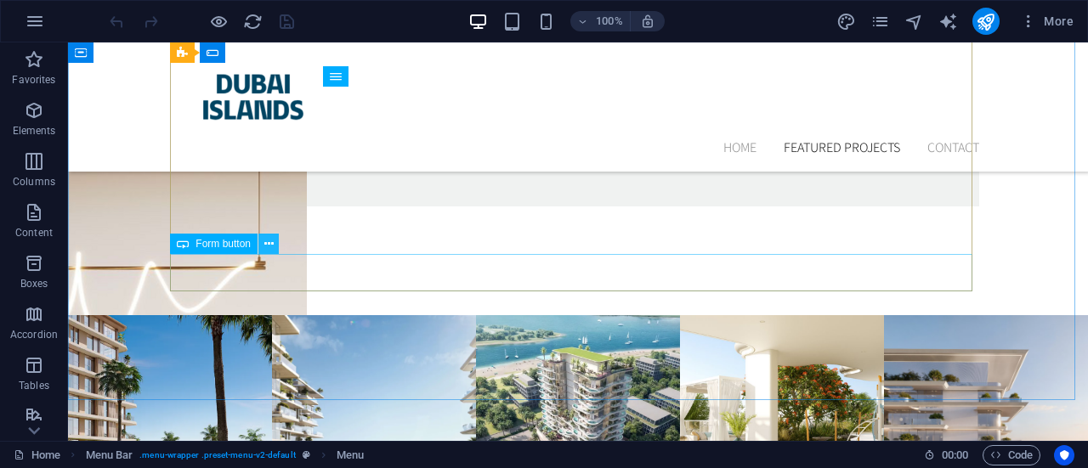
click at [266, 242] on icon at bounding box center [268, 244] width 9 height 18
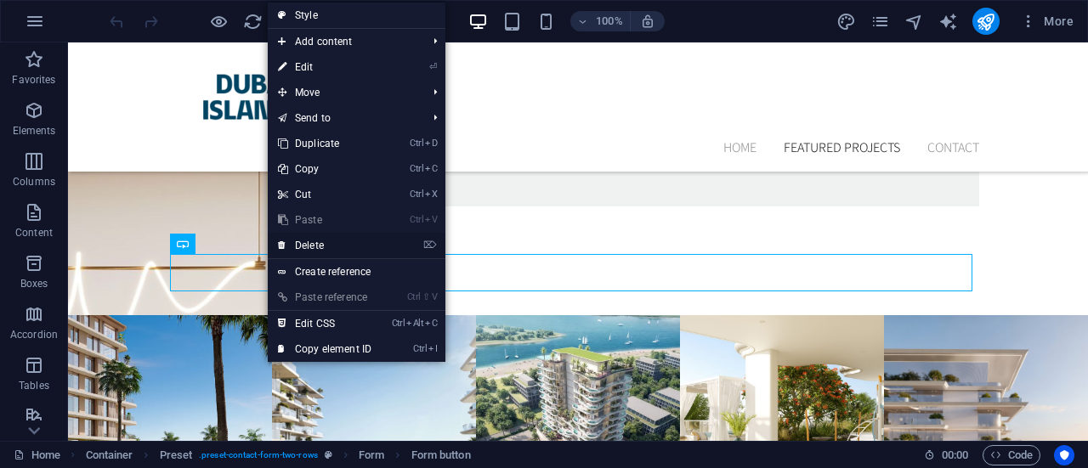
click at [295, 240] on link "⌦ Delete" at bounding box center [325, 245] width 114 height 25
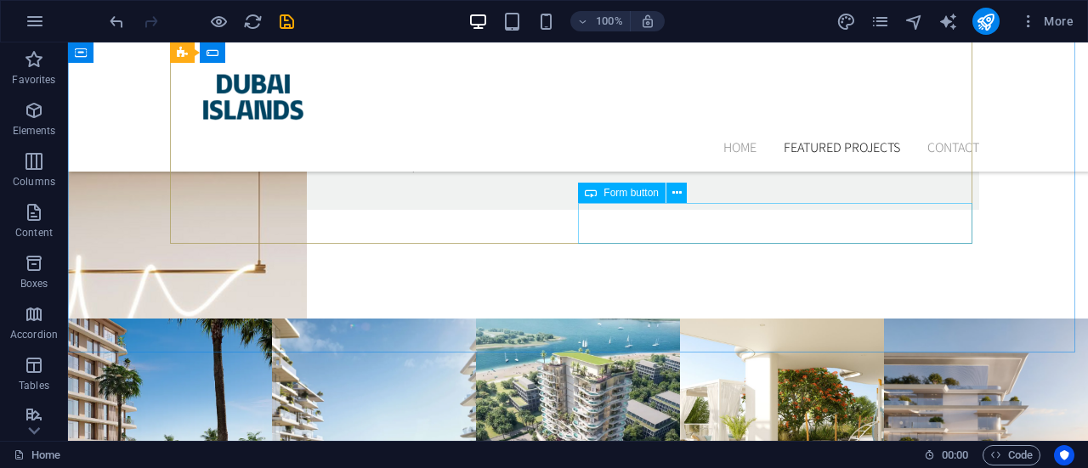
click at [638, 194] on span "Form button" at bounding box center [630, 193] width 55 height 10
click at [681, 191] on icon at bounding box center [676, 193] width 9 height 18
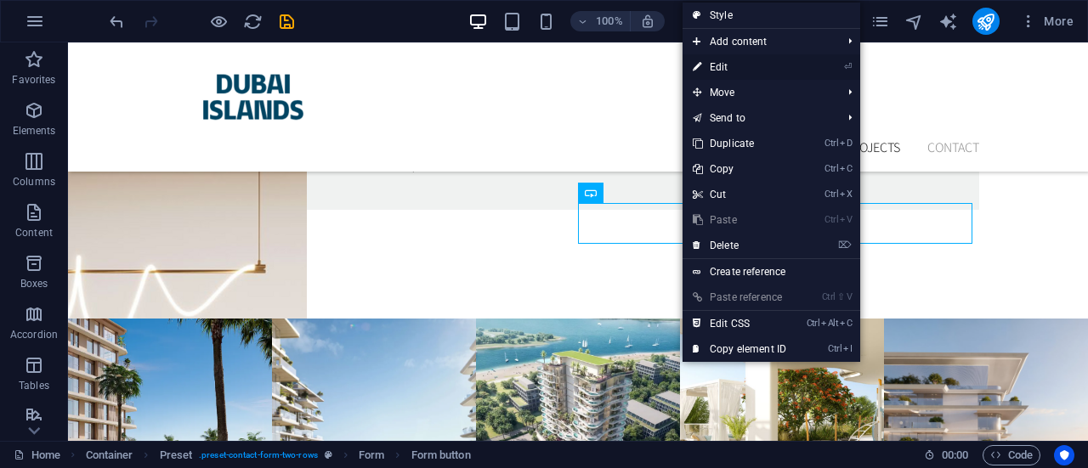
click at [719, 67] on link "⏎ Edit" at bounding box center [739, 66] width 114 height 25
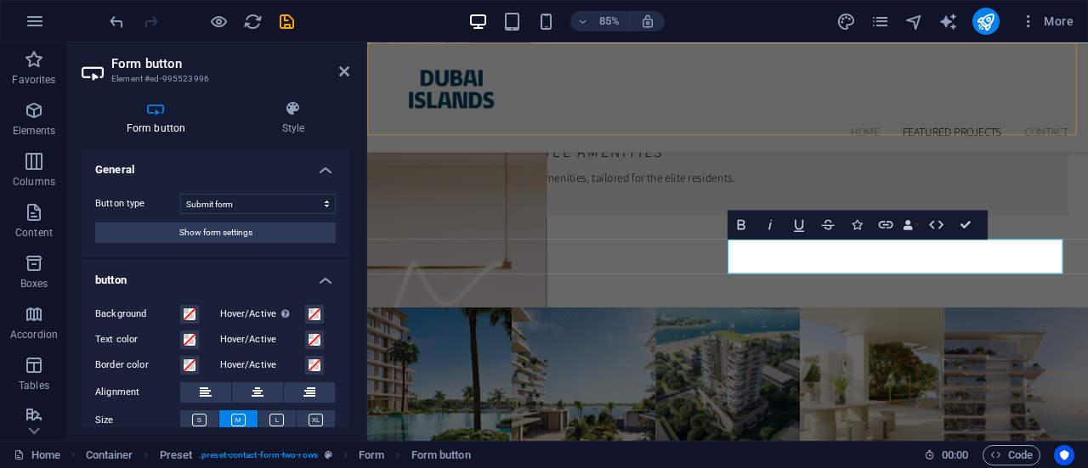
scroll to position [5671, 0]
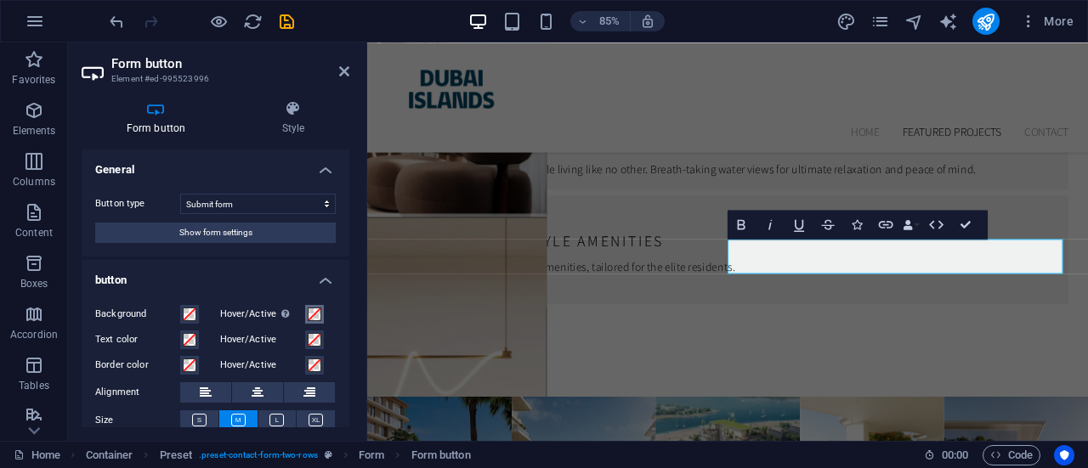
click at [314, 315] on span at bounding box center [315, 315] width 14 height 14
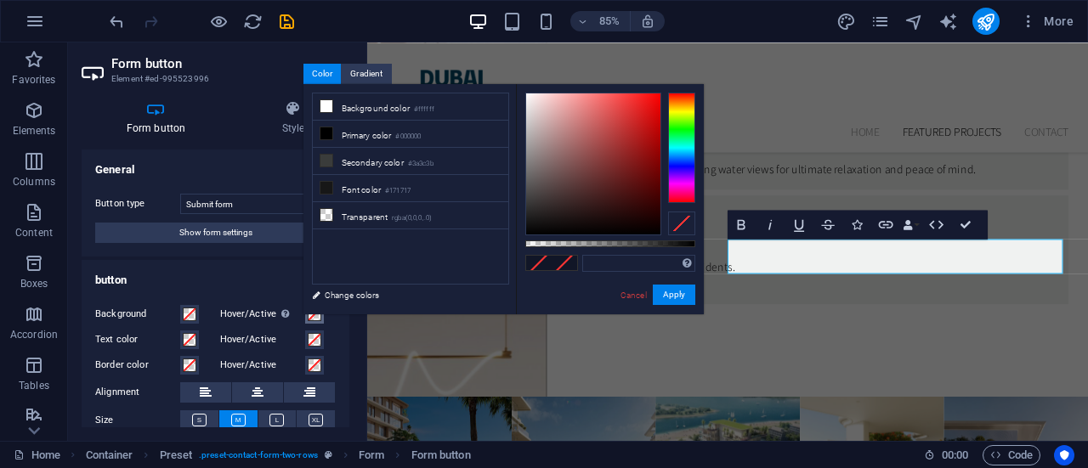
click at [314, 315] on span at bounding box center [315, 315] width 14 height 14
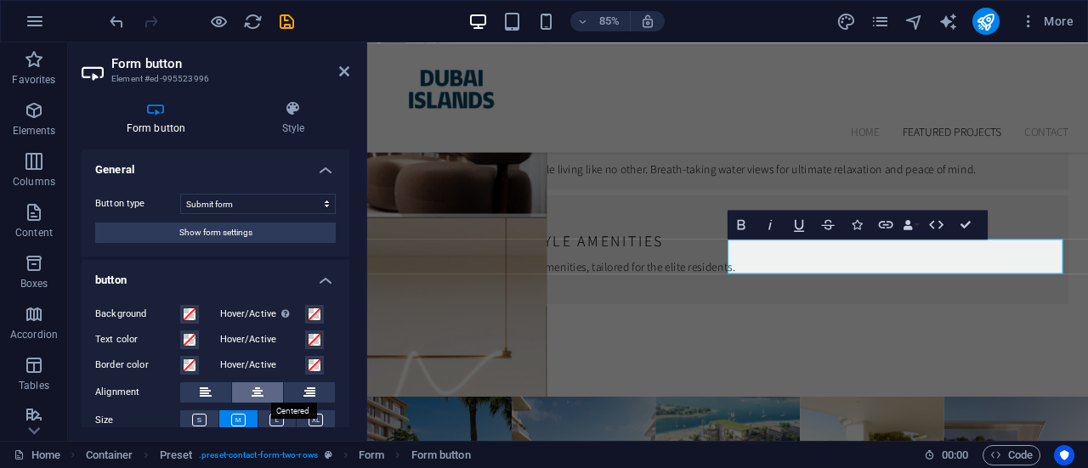
click at [252, 390] on icon at bounding box center [257, 392] width 12 height 20
click at [209, 386] on icon at bounding box center [206, 392] width 12 height 20
click at [262, 386] on button at bounding box center [257, 392] width 51 height 20
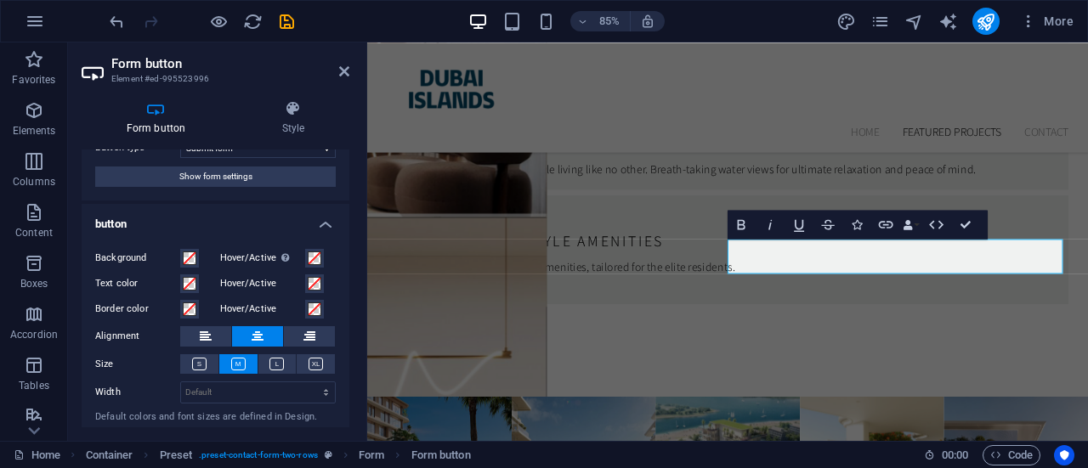
scroll to position [65, 0]
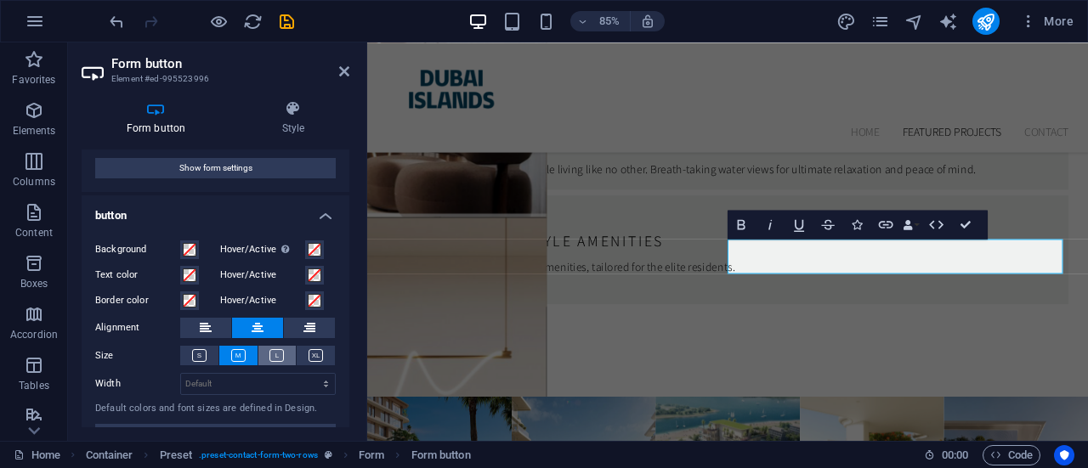
click at [274, 359] on icon at bounding box center [276, 355] width 14 height 13
click at [314, 353] on icon at bounding box center [315, 355] width 14 height 13
click at [240, 349] on icon at bounding box center [238, 355] width 14 height 13
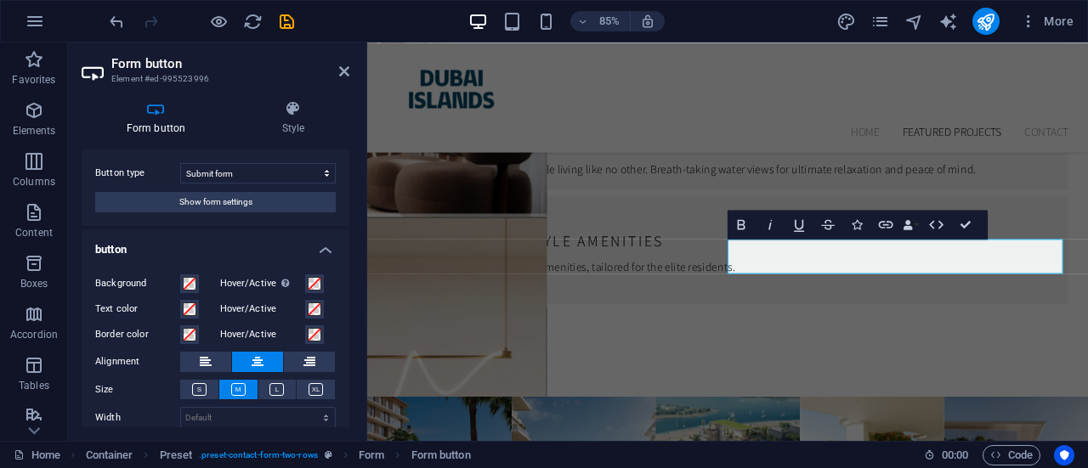
scroll to position [0, 0]
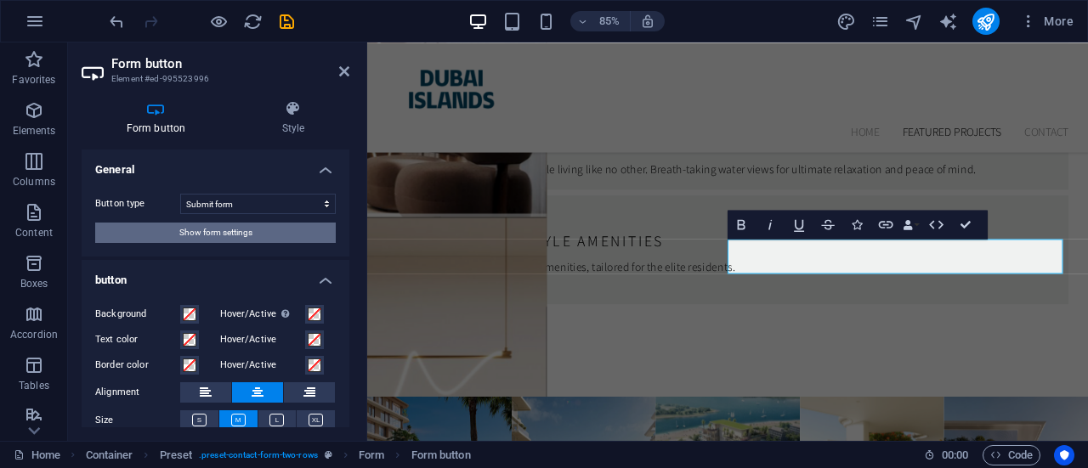
click at [257, 234] on button "Show form settings" at bounding box center [215, 233] width 240 height 20
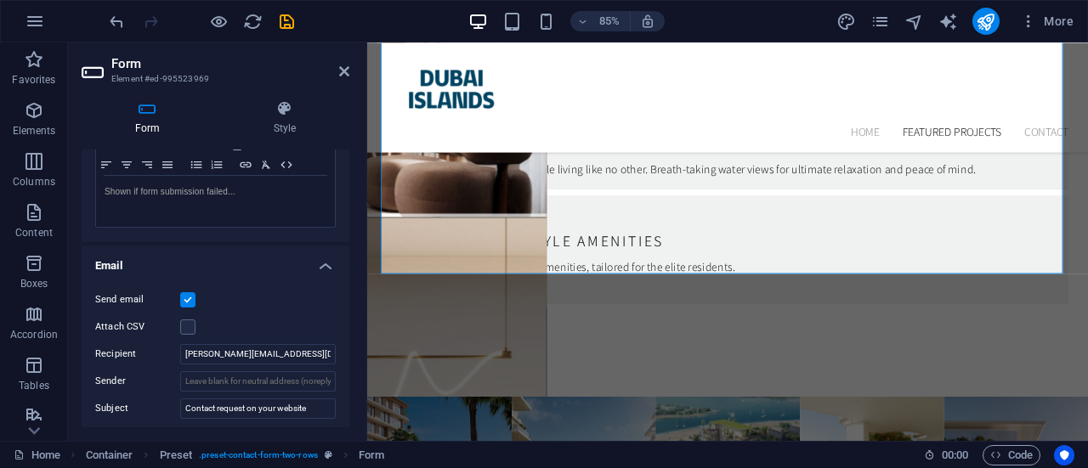
scroll to position [342, 0]
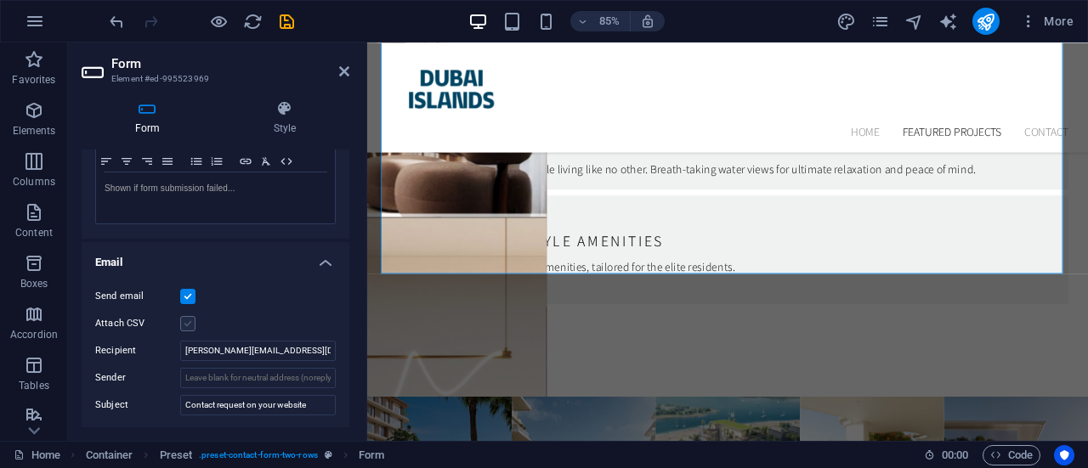
click at [192, 320] on label at bounding box center [187, 323] width 15 height 15
click at [0, 0] on input "Attach CSV" at bounding box center [0, 0] width 0 height 0
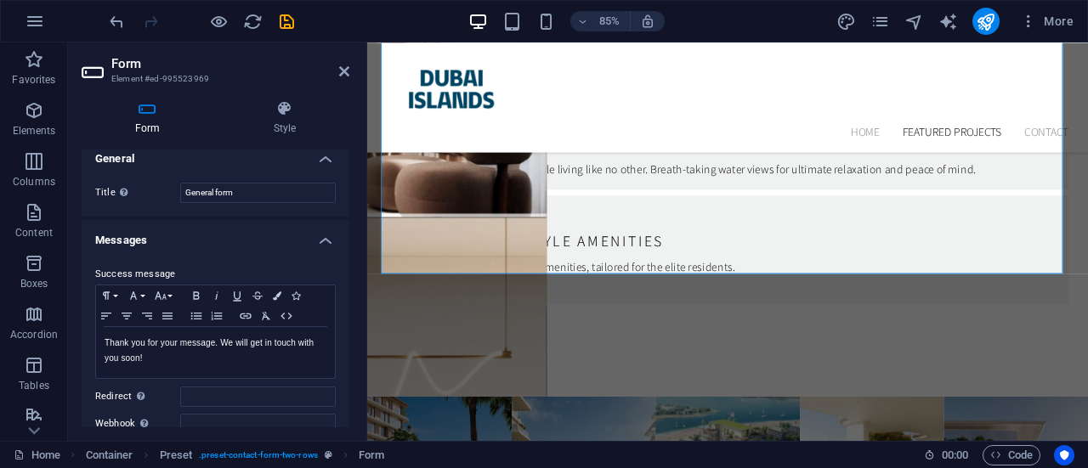
scroll to position [0, 0]
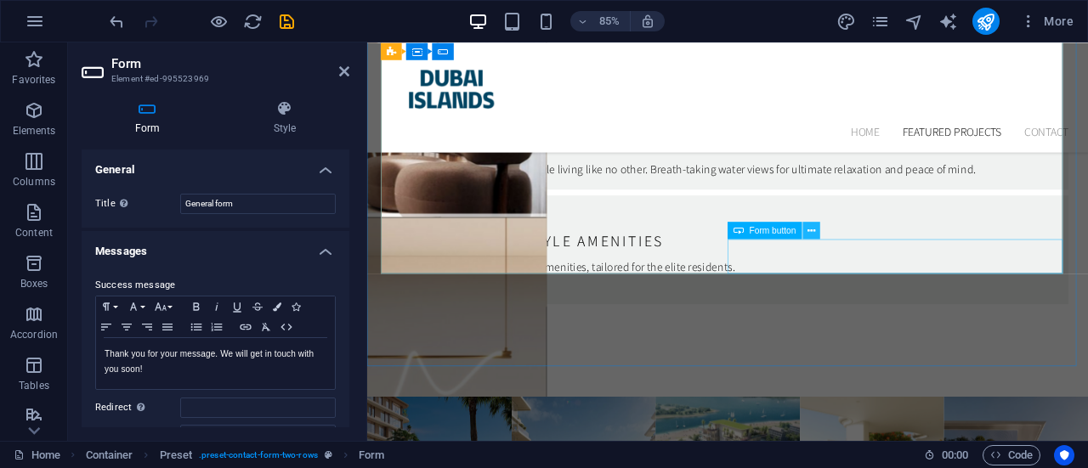
click at [807, 230] on icon at bounding box center [811, 230] width 8 height 15
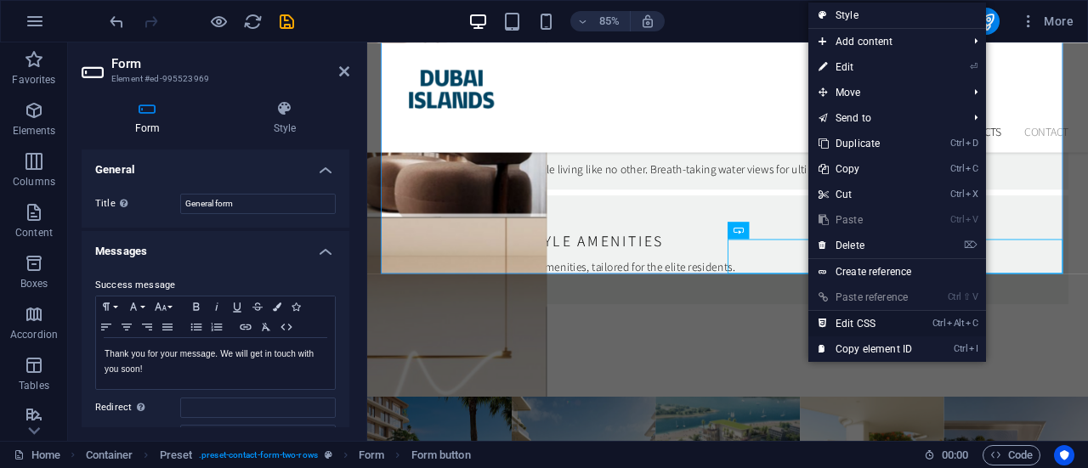
click at [856, 314] on link "Ctrl Alt C Edit CSS" at bounding box center [865, 323] width 114 height 25
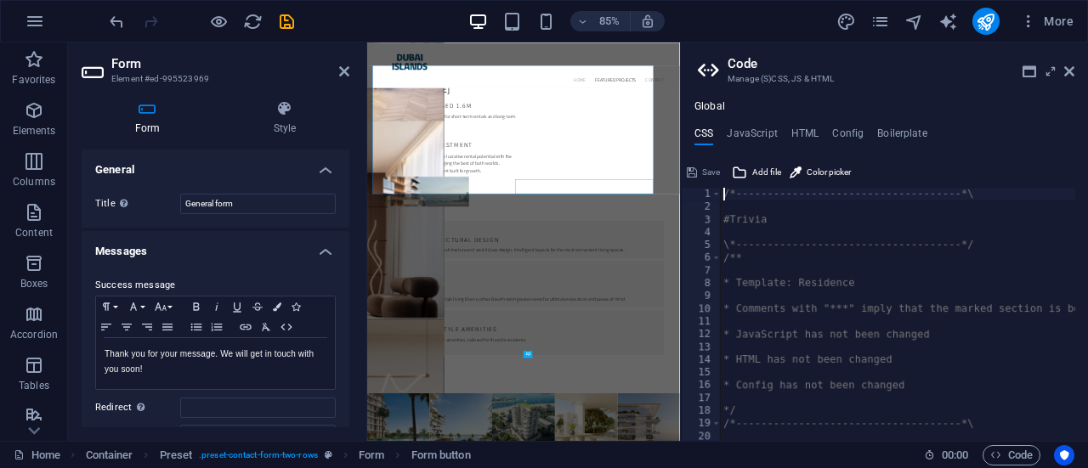
type textarea "button[type="submit"] { border: 2px solid $color-default; }"
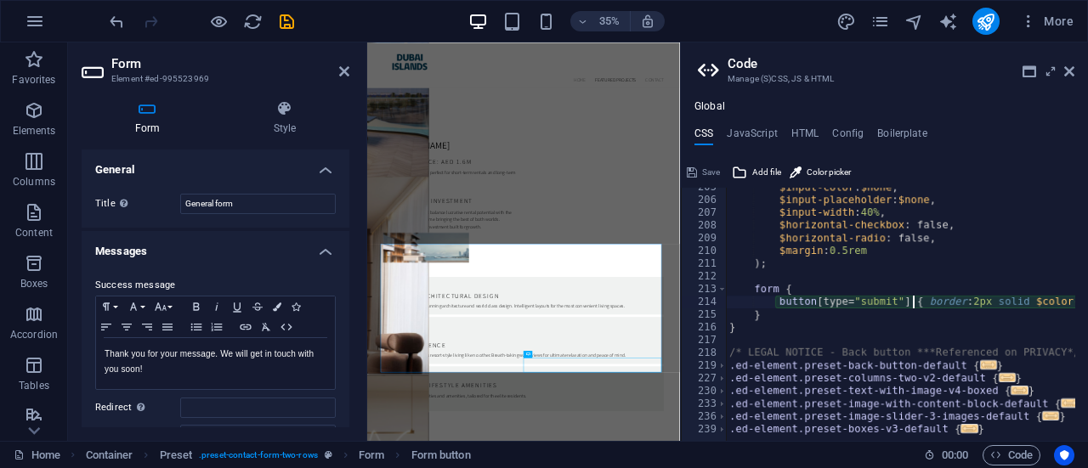
scroll to position [792, 0]
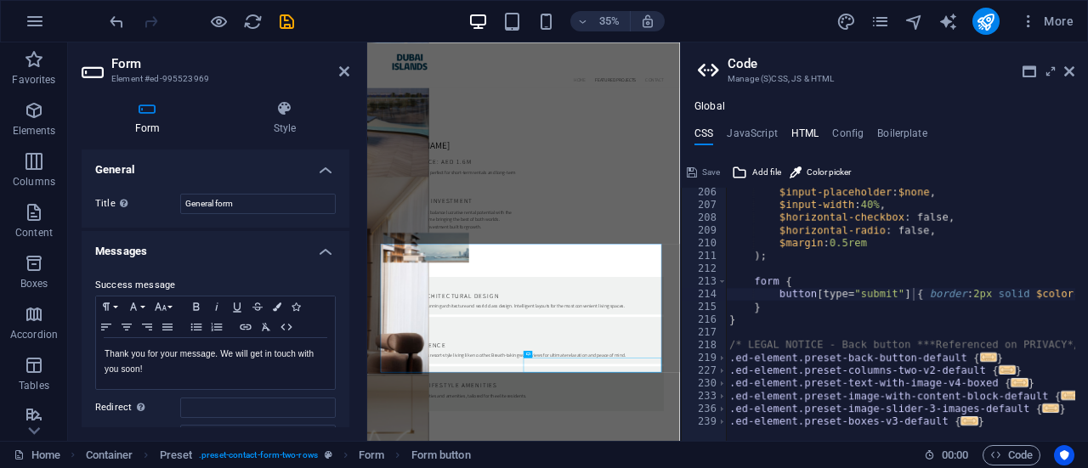
click at [799, 130] on h4 "HTML" at bounding box center [805, 136] width 28 height 19
type textarea "<a href="#main-content" class="wv-link-content button">Skip to main content</a>"
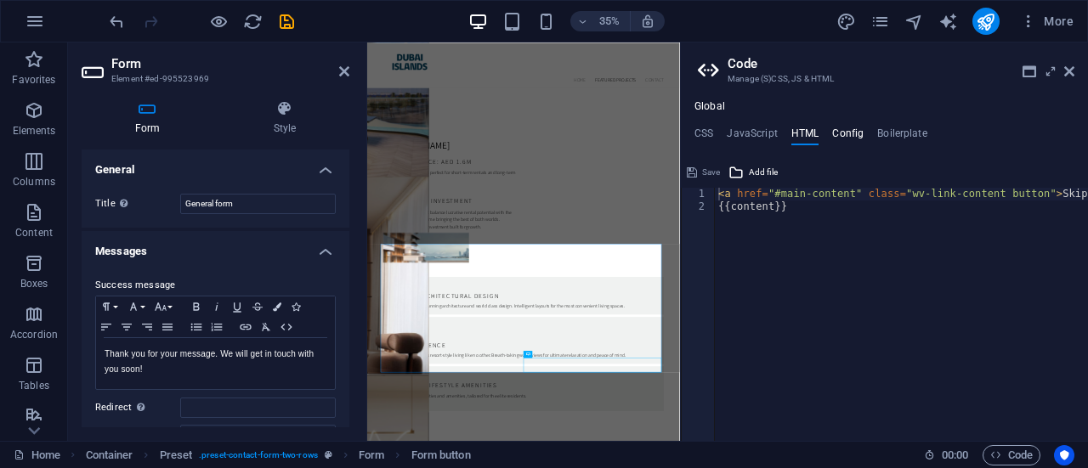
click at [835, 137] on h4 "Config" at bounding box center [847, 136] width 31 height 19
type textarea "$color-background: #ffffff;"
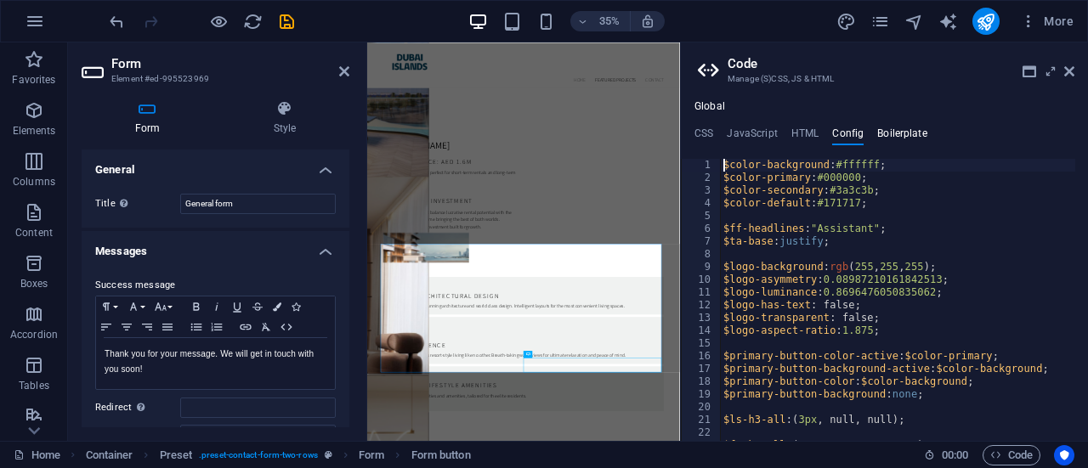
click at [879, 138] on h4 "Boilerplate" at bounding box center [902, 136] width 50 height 19
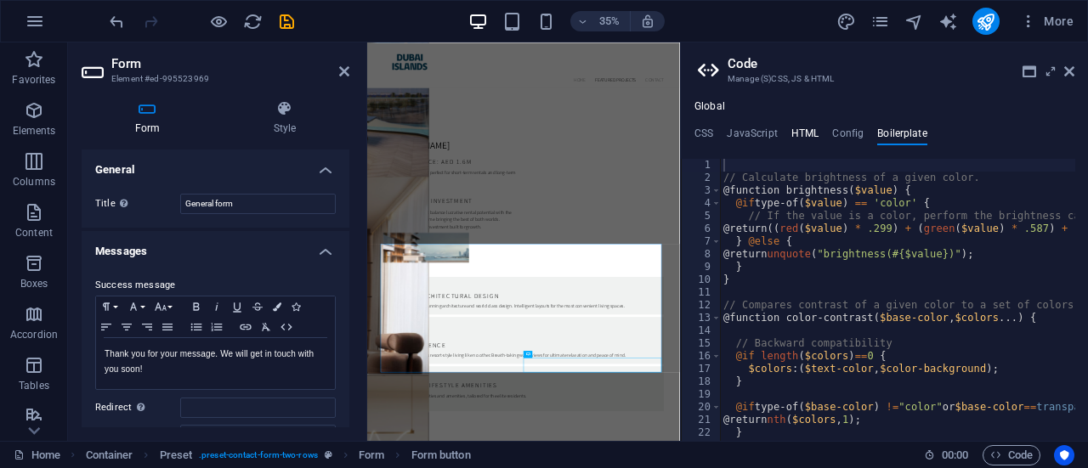
click at [803, 130] on h4 "HTML" at bounding box center [805, 136] width 28 height 19
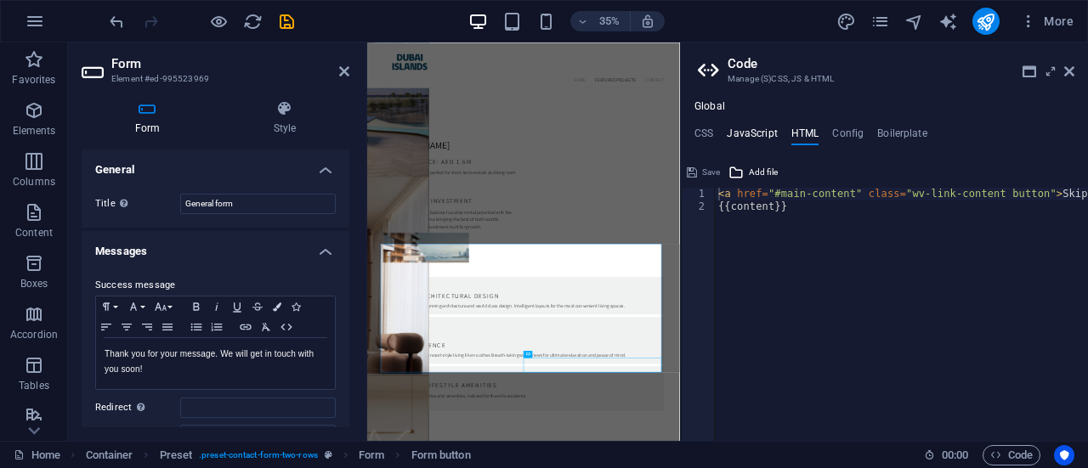
click at [753, 130] on h4 "JavaScript" at bounding box center [751, 136] width 50 height 19
type textarea "/* JS for preset "Menu V2" */"
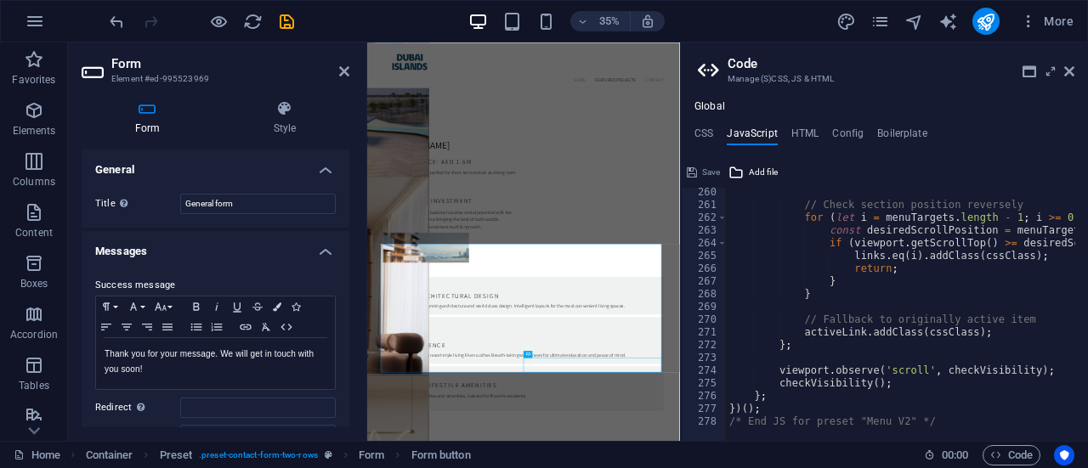
scroll to position [0, 0]
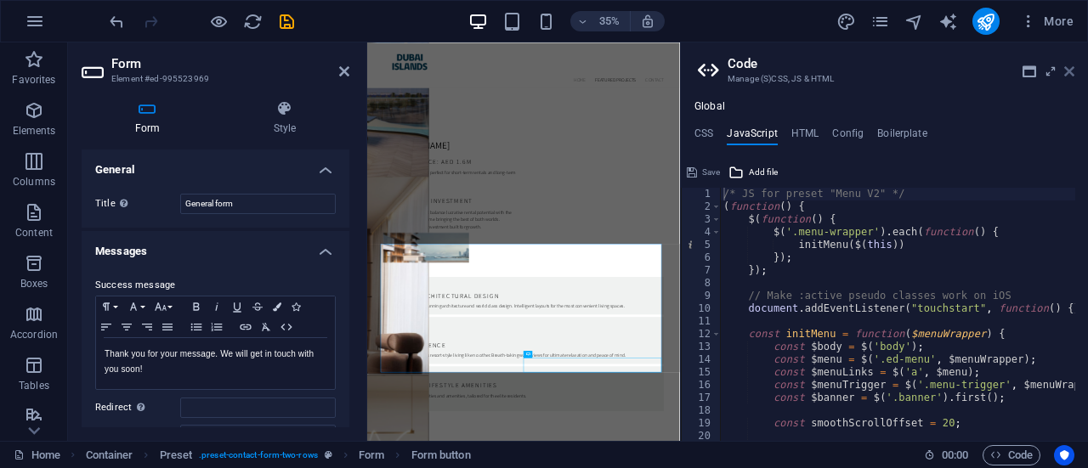
click at [1069, 72] on icon at bounding box center [1069, 72] width 10 height 14
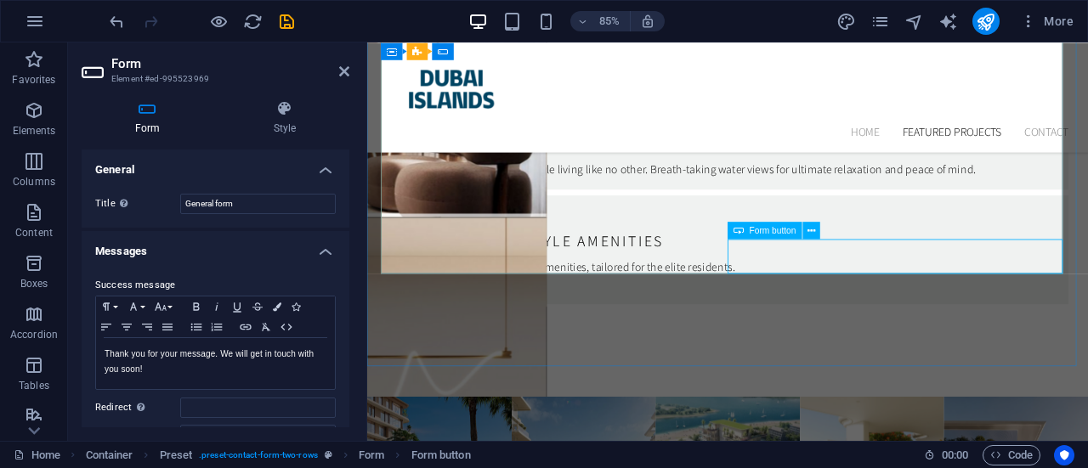
click at [732, 227] on div "Form button" at bounding box center [764, 230] width 74 height 17
click at [324, 249] on h4 "Messages" at bounding box center [216, 246] width 268 height 31
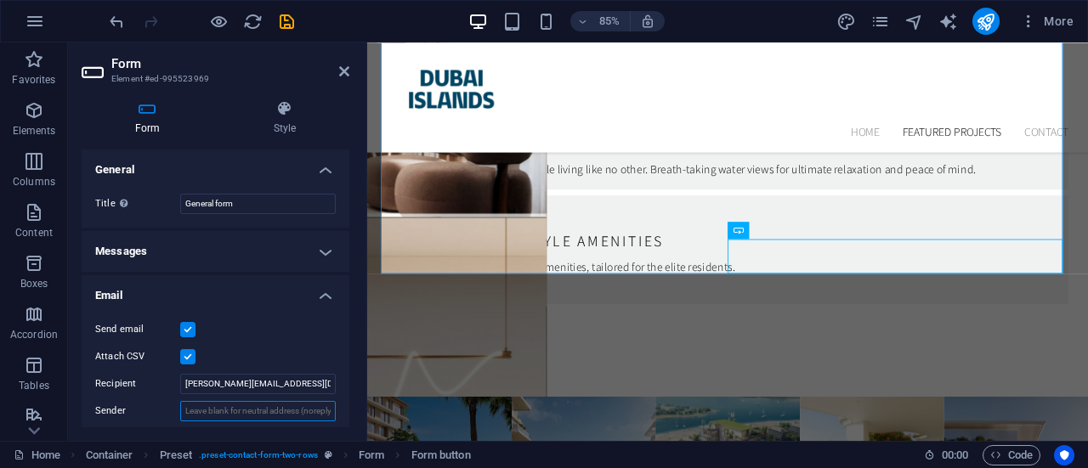
click at [312, 412] on input "Sender" at bounding box center [257, 411] width 155 height 20
click at [319, 415] on input "Sender" at bounding box center [257, 411] width 155 height 20
click at [323, 412] on input "Sender" at bounding box center [257, 411] width 155 height 20
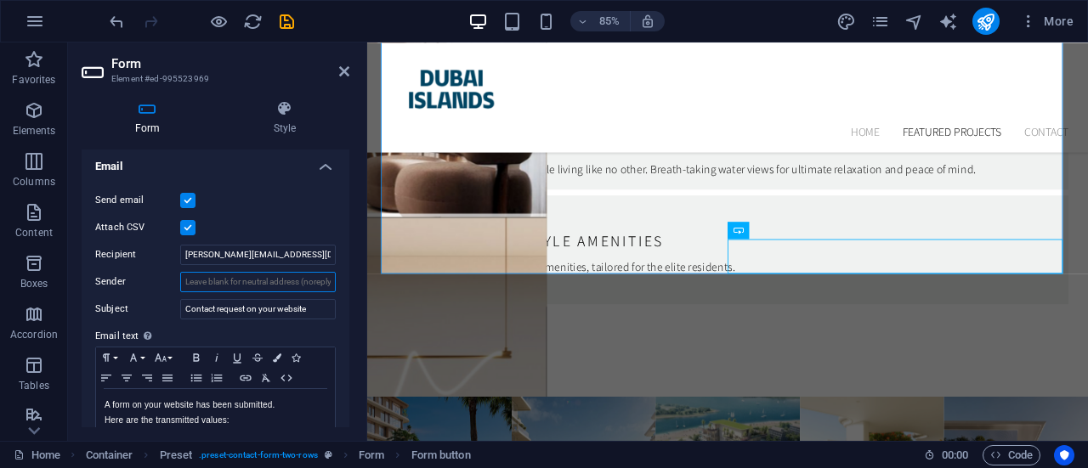
scroll to position [131, 0]
click at [345, 268] on div "Send email Attach CSV Recipient frances.cgpv@gmail.com Sender Subject Contact r…" at bounding box center [216, 314] width 268 height 279
drag, startPoint x: 345, startPoint y: 268, endPoint x: 345, endPoint y: 281, distance: 13.6
click at [345, 281] on div "Send email Attach CSV Recipient frances.cgpv@gmail.com Sender Subject Contact r…" at bounding box center [216, 314] width 268 height 279
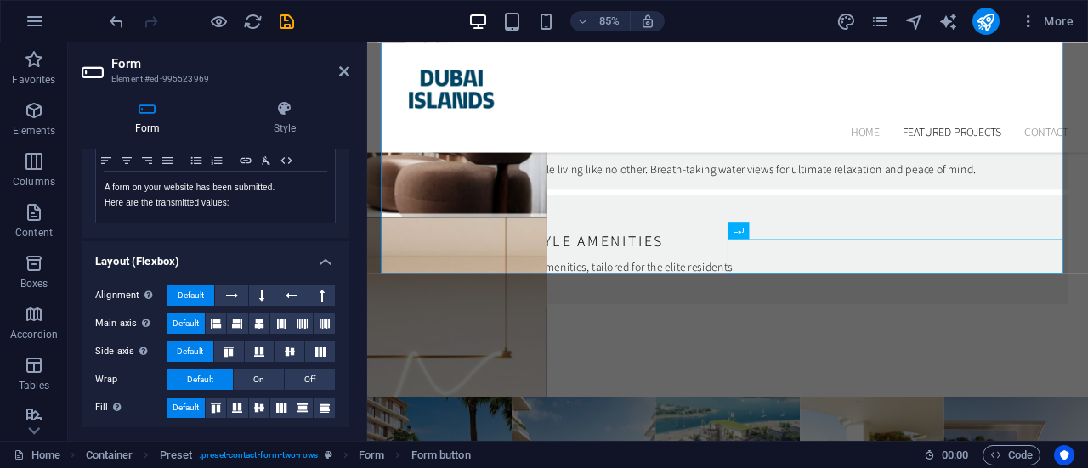
scroll to position [350, 0]
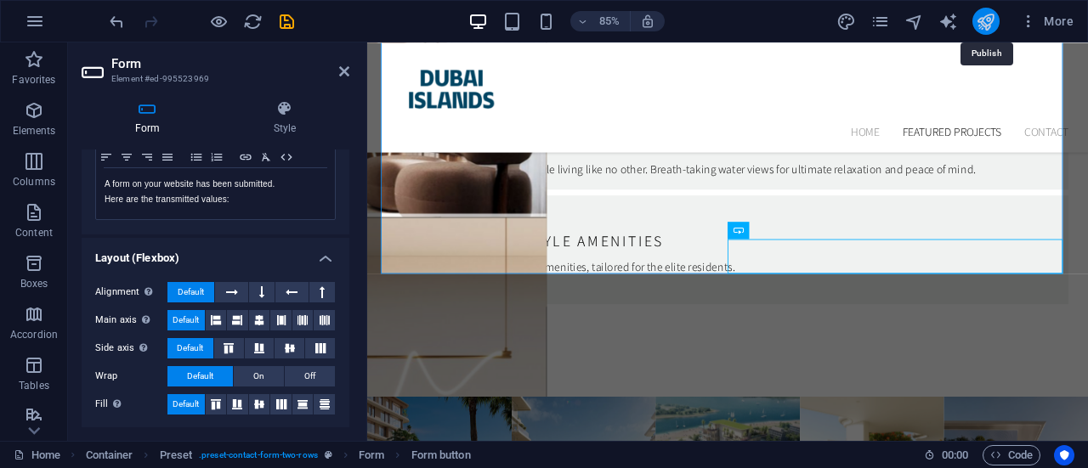
click at [990, 18] on icon "publish" at bounding box center [985, 22] width 20 height 20
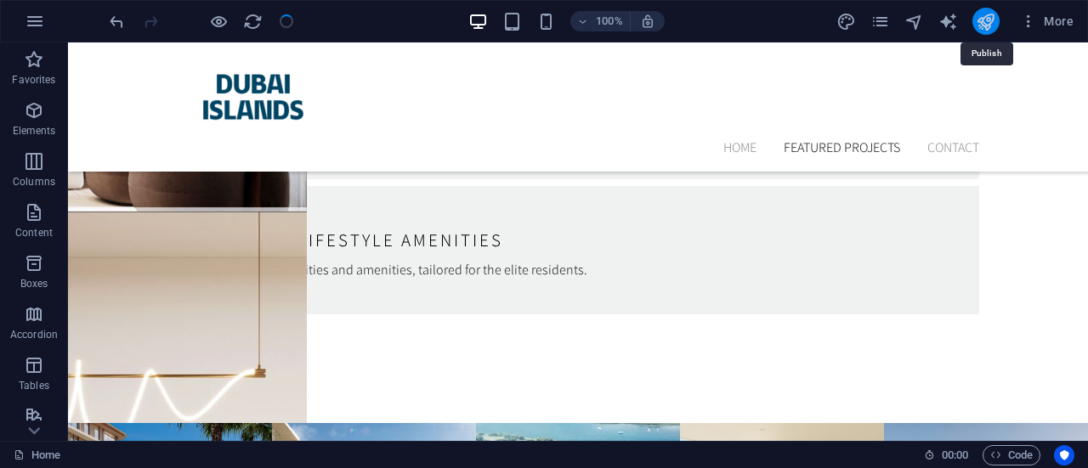
scroll to position [5706, 0]
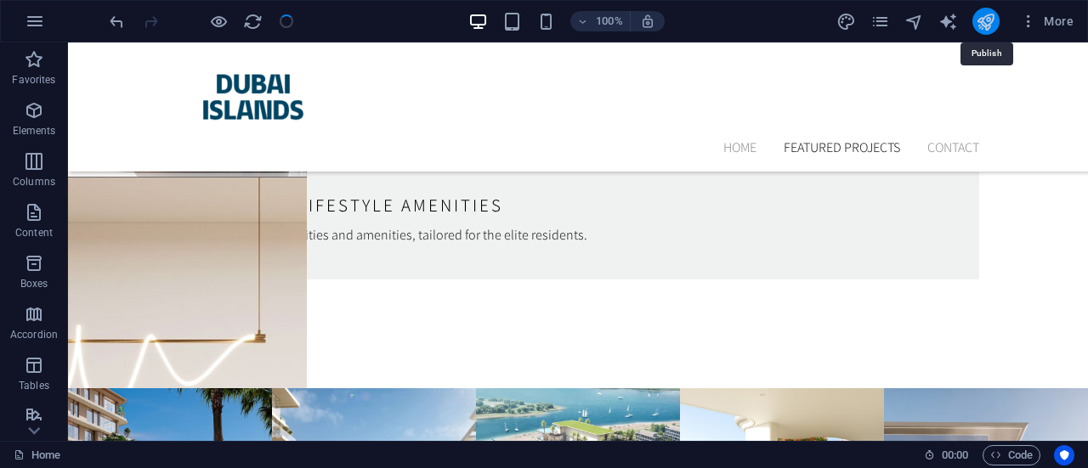
click at [990, 18] on icon "publish" at bounding box center [985, 22] width 20 height 20
checkbox input "false"
click at [980, 14] on icon "publish" at bounding box center [985, 22] width 20 height 20
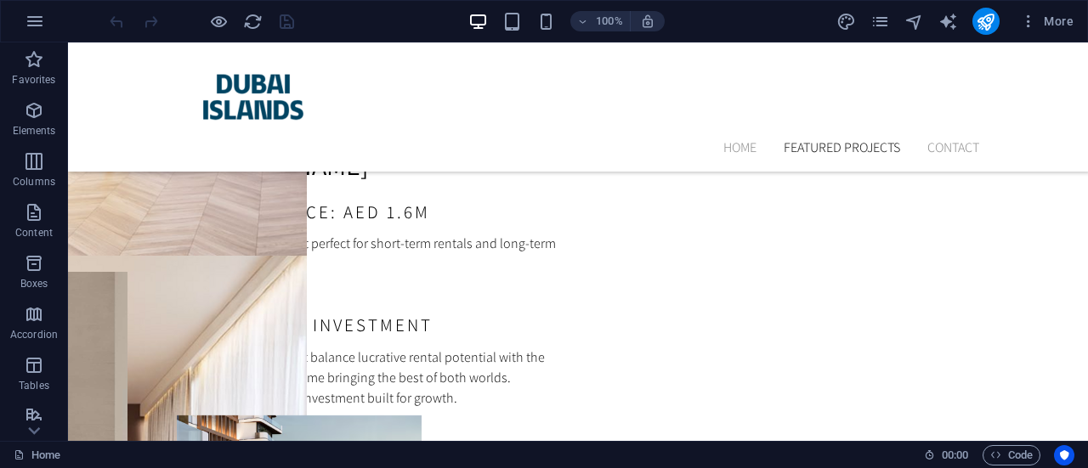
scroll to position [5776, 0]
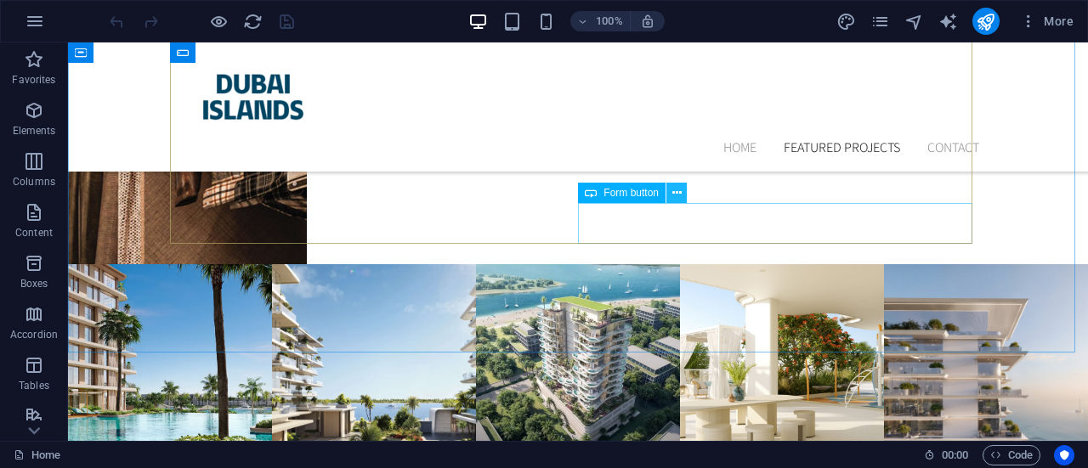
click at [681, 193] on button at bounding box center [676, 193] width 20 height 20
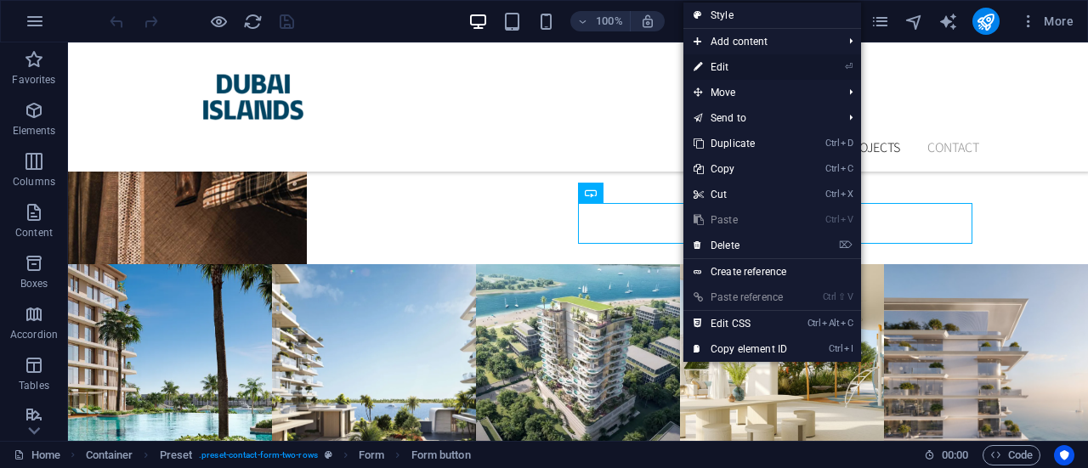
click at [731, 61] on link "⏎ Edit" at bounding box center [740, 66] width 114 height 25
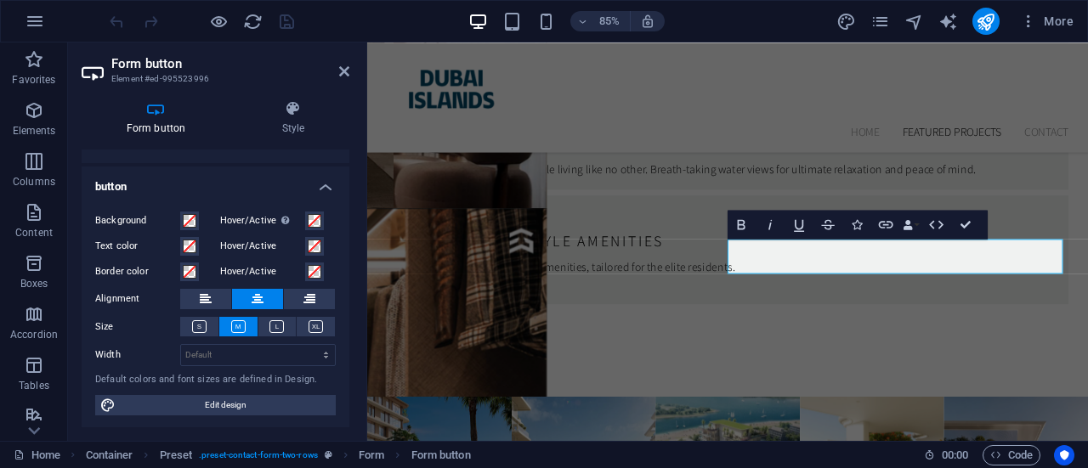
scroll to position [20, 0]
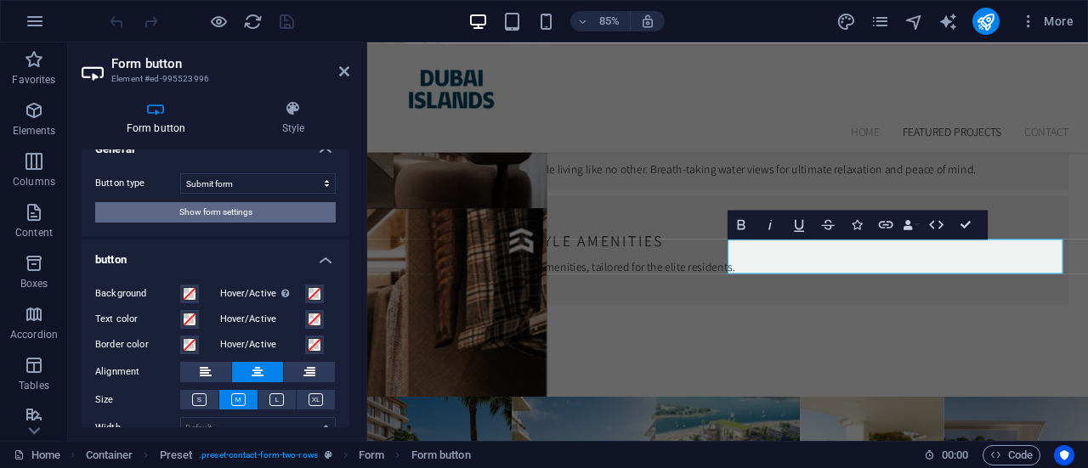
click at [280, 202] on button "Show form settings" at bounding box center [215, 212] width 240 height 20
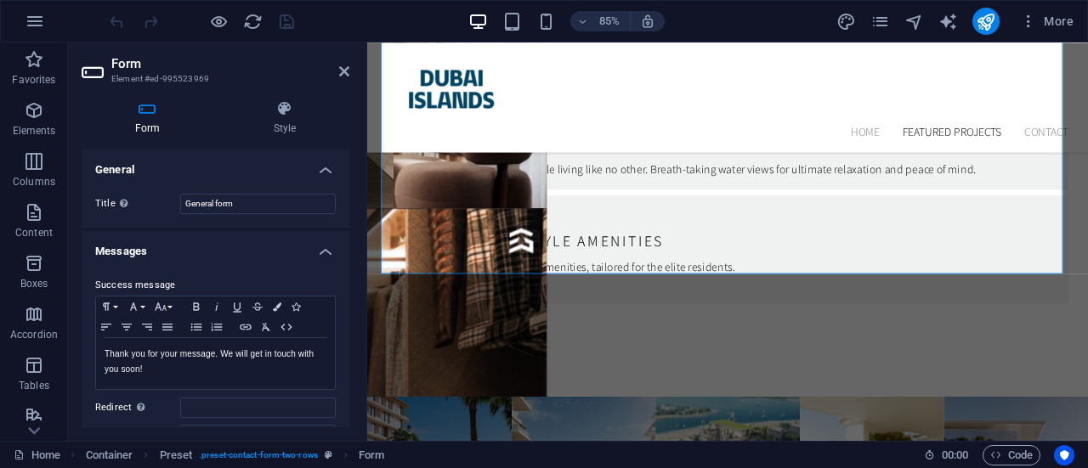
drag, startPoint x: 344, startPoint y: 203, endPoint x: 347, endPoint y: 213, distance: 10.5
click at [347, 213] on div "General Title Define a name for the form. General form Messages Success message…" at bounding box center [216, 289] width 268 height 278
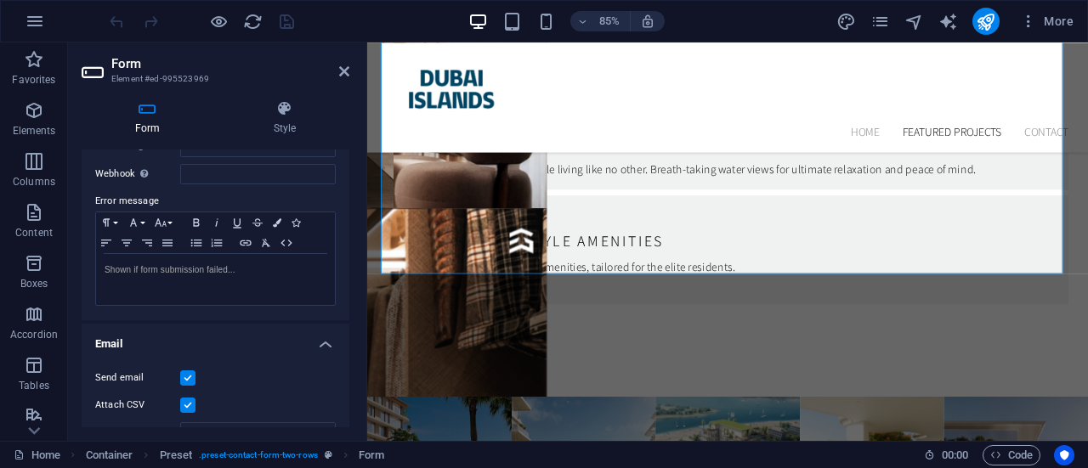
scroll to position [460, 0]
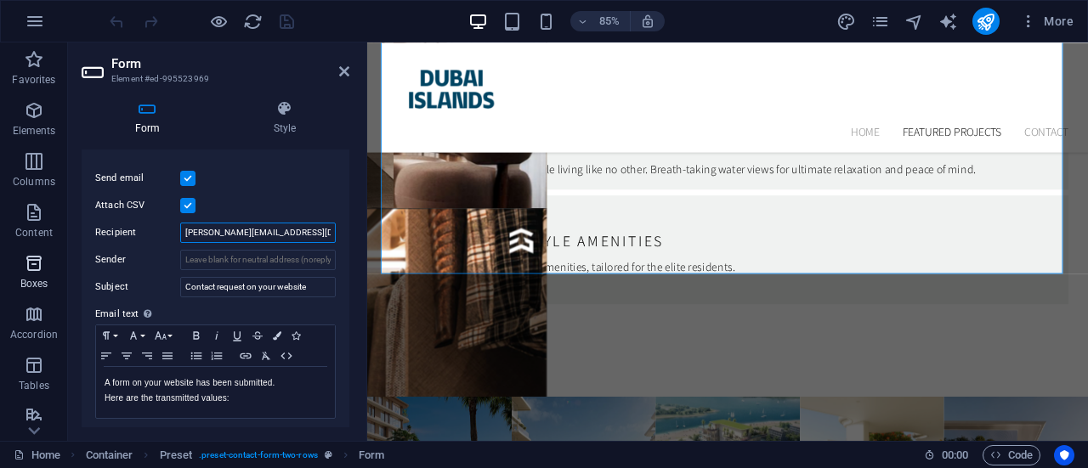
drag, startPoint x: 297, startPoint y: 235, endPoint x: 0, endPoint y: 246, distance: 296.7
click at [0, 246] on section "Favorites Elements Columns Content Boxes Accordion Tables Features Images Slide…" at bounding box center [544, 241] width 1088 height 398
type input "[EMAIL_ADDRESS][DOMAIN_NAME]"
click at [188, 198] on label at bounding box center [187, 205] width 15 height 15
click at [0, 0] on input "Attach CSV" at bounding box center [0, 0] width 0 height 0
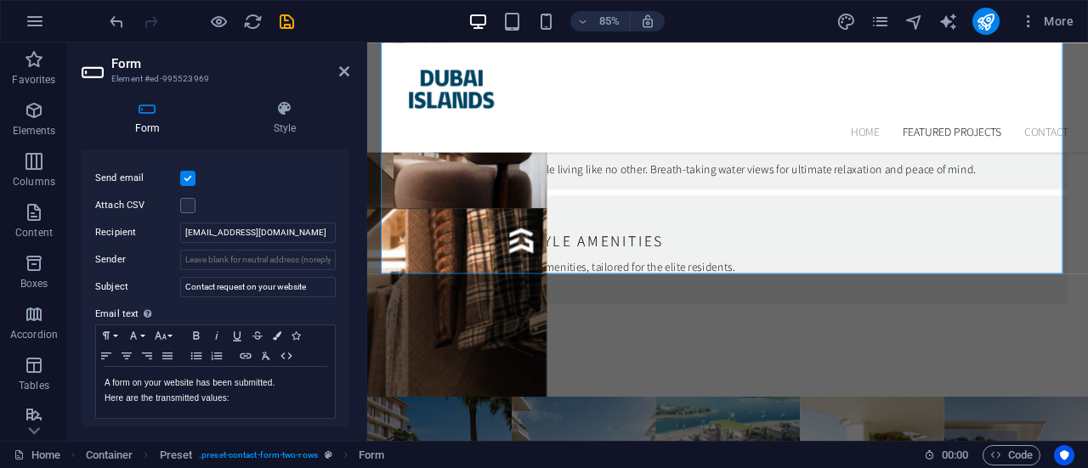
drag, startPoint x: 343, startPoint y: 300, endPoint x: 343, endPoint y: 354, distance: 54.4
click at [343, 354] on div "Send email Attach CSV Recipient [EMAIL_ADDRESS][DOMAIN_NAME] Sender Subject Con…" at bounding box center [216, 294] width 268 height 279
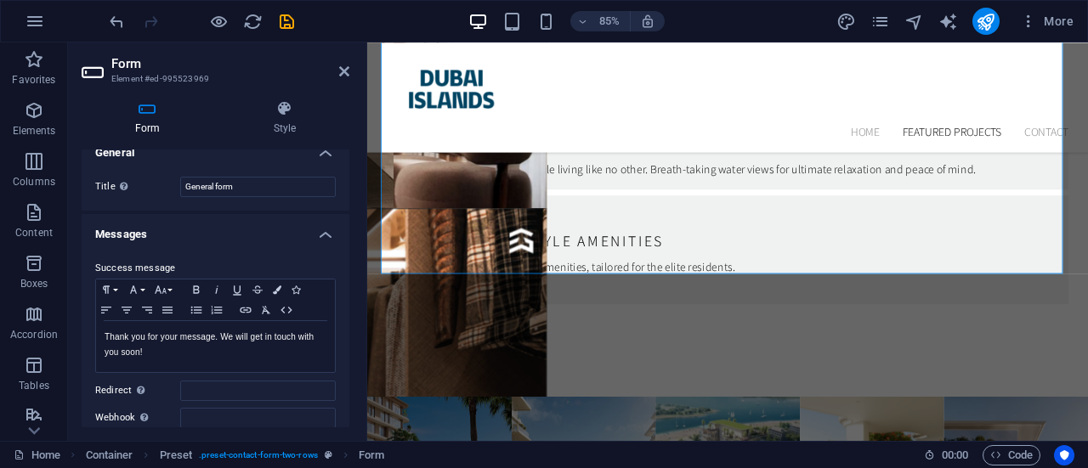
scroll to position [0, 0]
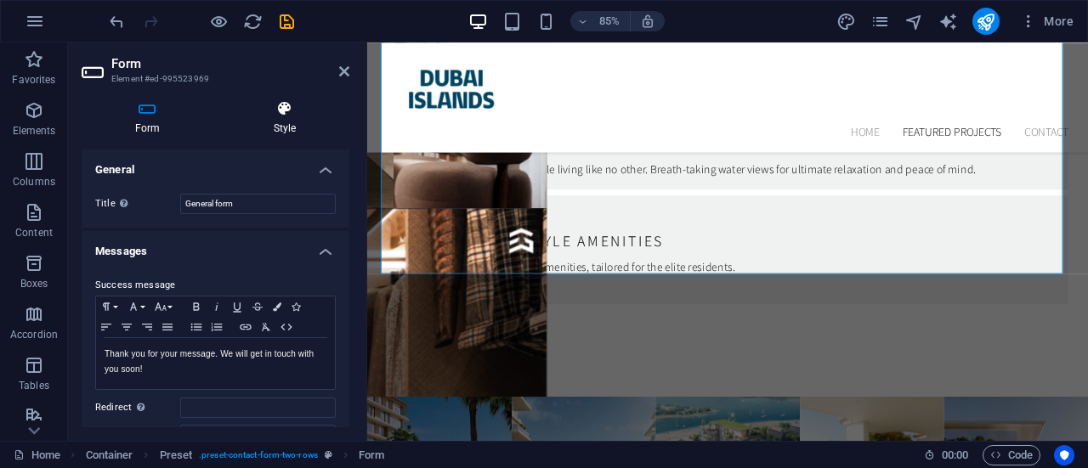
click at [287, 120] on h4 "Style" at bounding box center [284, 118] width 129 height 36
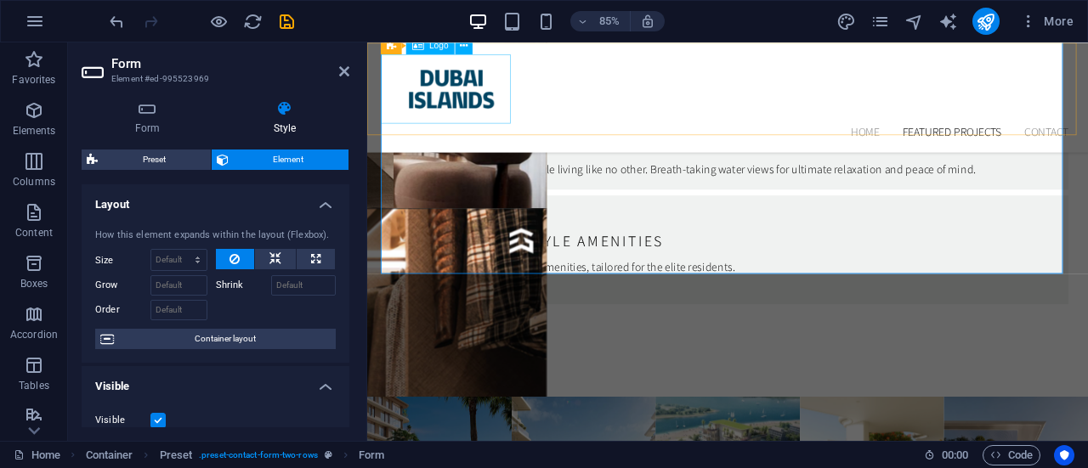
drag, startPoint x: 712, startPoint y: 265, endPoint x: 415, endPoint y: 121, distance: 329.5
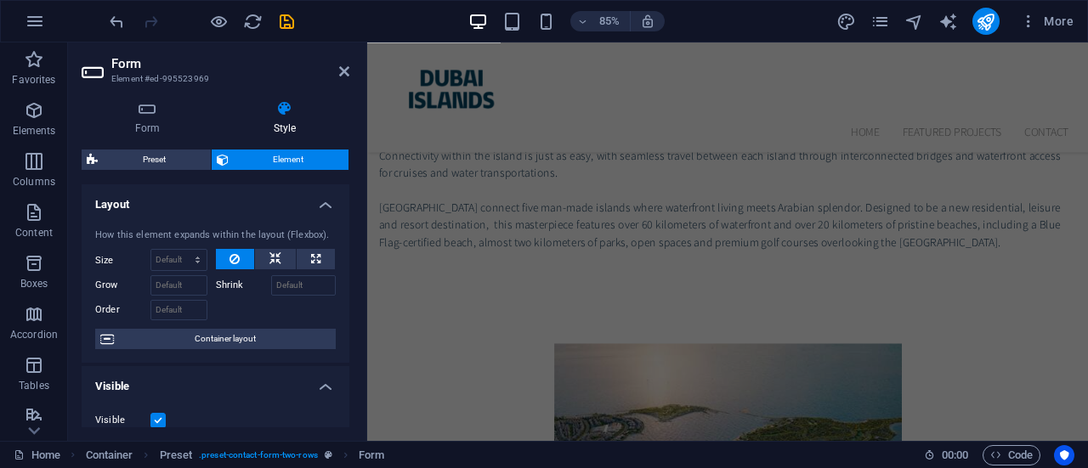
scroll to position [879, 0]
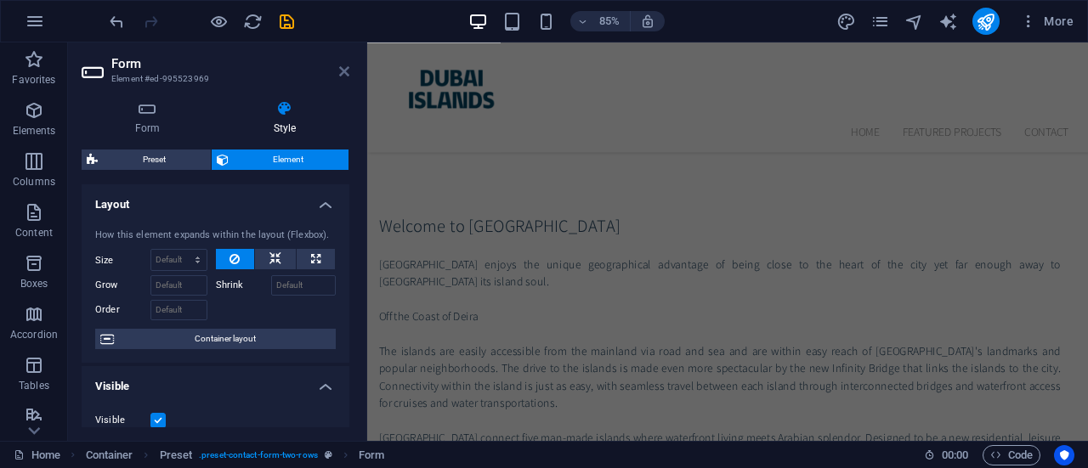
click at [343, 67] on icon at bounding box center [344, 72] width 10 height 14
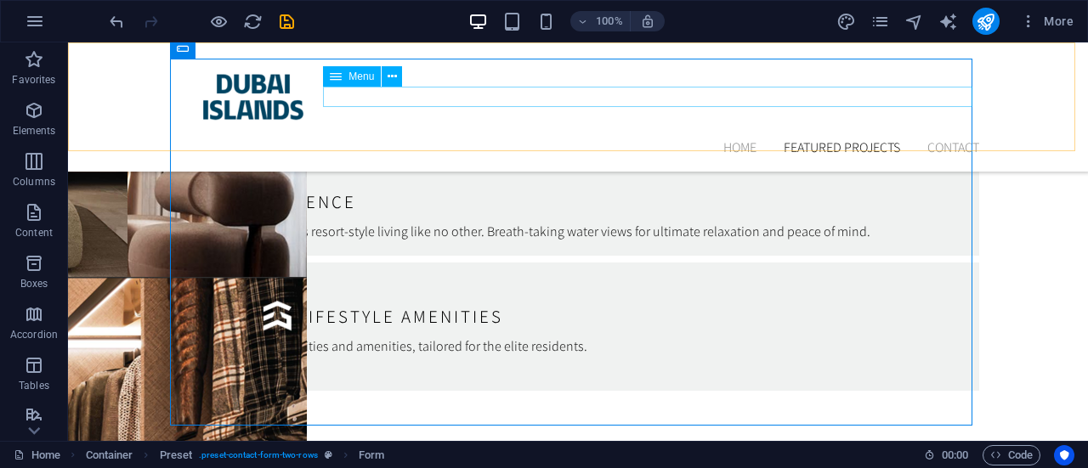
click at [945, 138] on nav "Home Featured Projects Contact" at bounding box center [578, 148] width 802 height 20
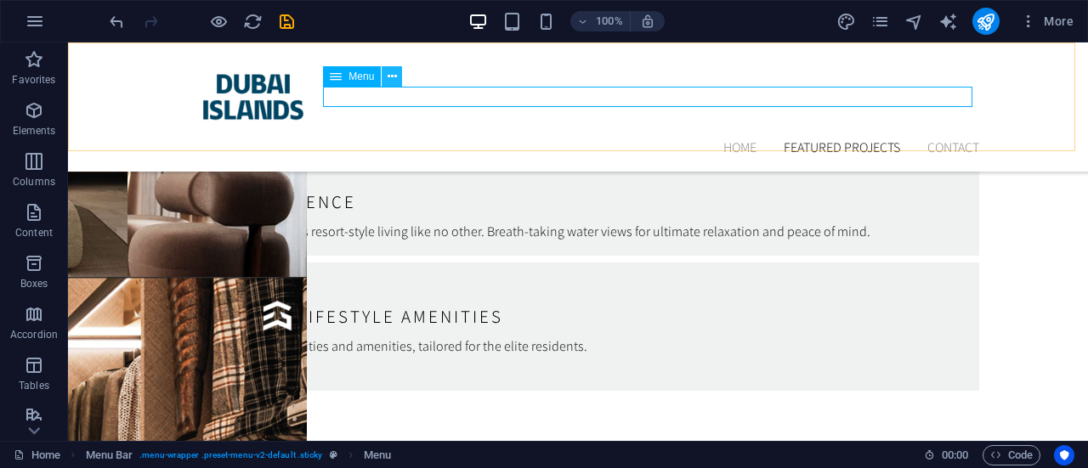
click at [393, 76] on icon at bounding box center [391, 77] width 9 height 18
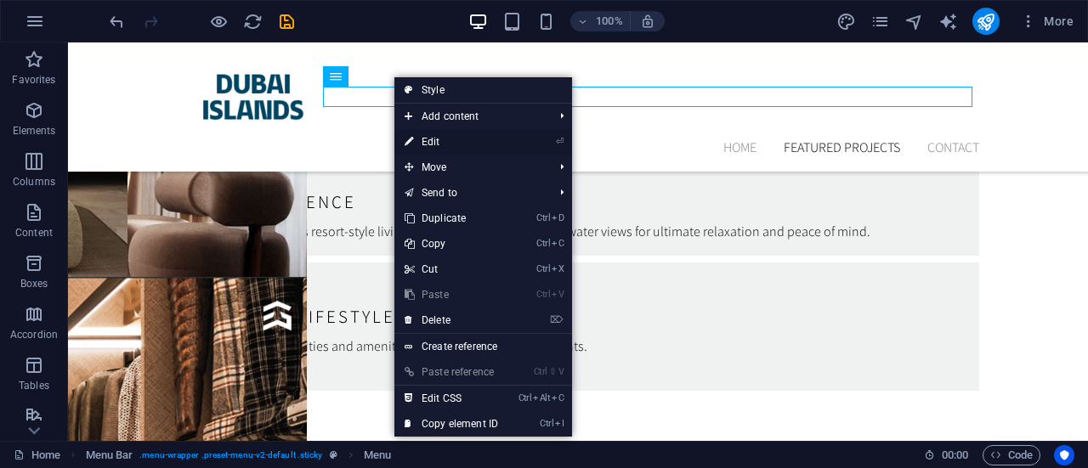
click at [433, 138] on link "⏎ Edit" at bounding box center [451, 141] width 114 height 25
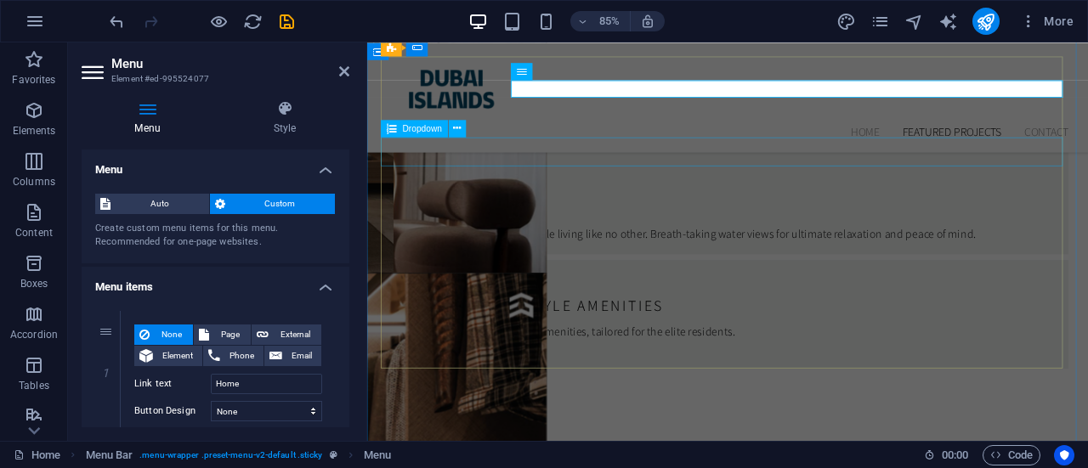
scroll to position [5560, 0]
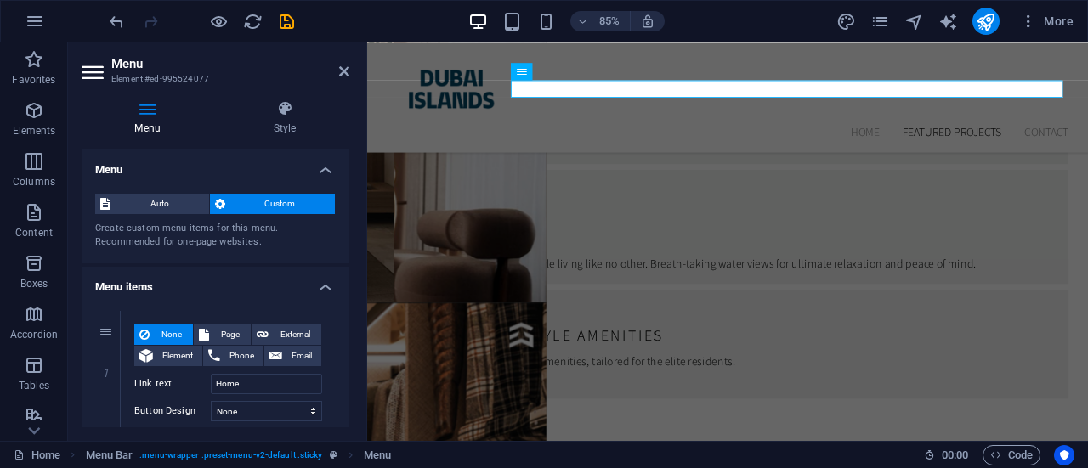
drag, startPoint x: 350, startPoint y: 234, endPoint x: 348, endPoint y: 245, distance: 11.2
click at [348, 245] on div "Menu Style Menu Auto Custom Create custom menu items for this menu. Recommended…" at bounding box center [215, 264] width 295 height 354
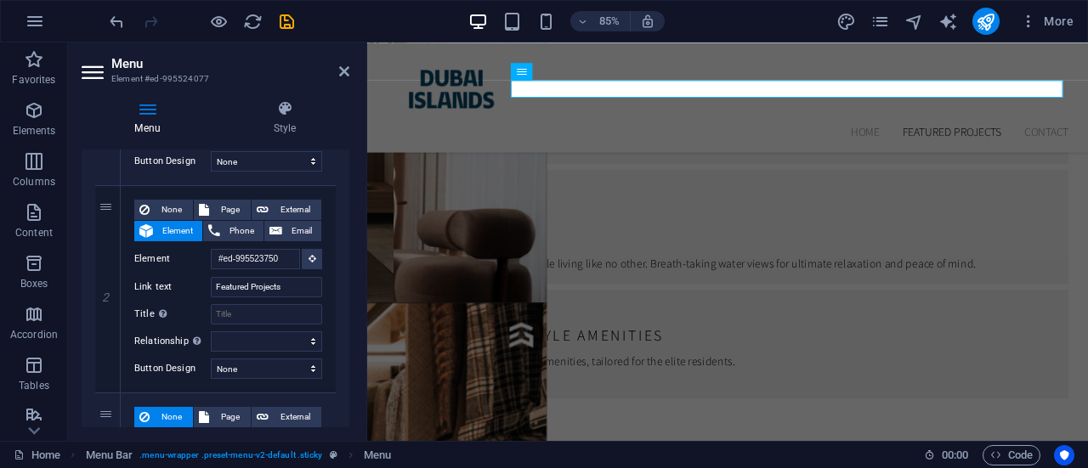
scroll to position [352, 0]
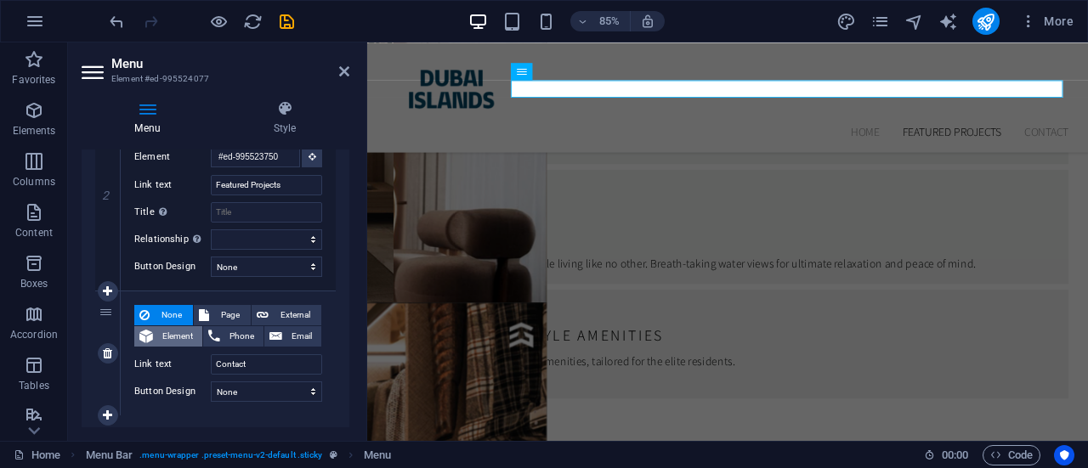
click at [168, 329] on span "Element" at bounding box center [177, 336] width 39 height 20
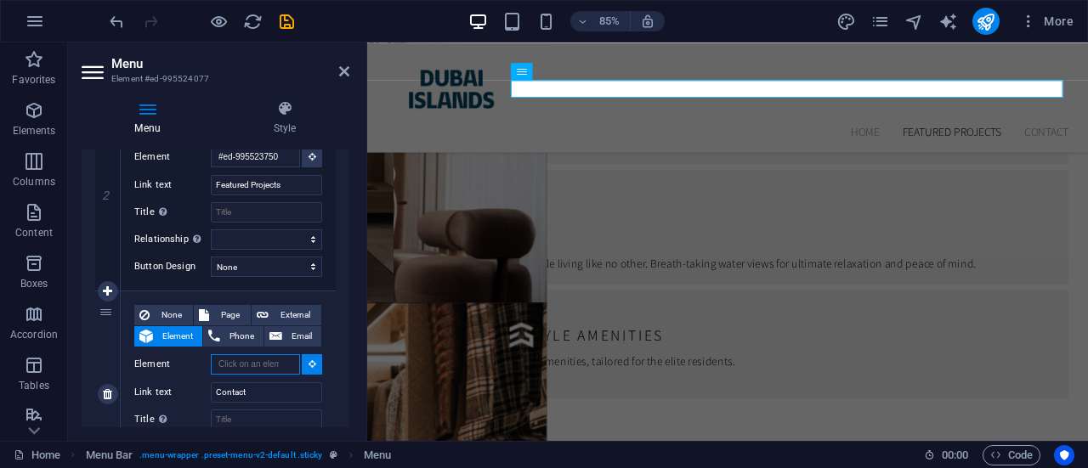
select select
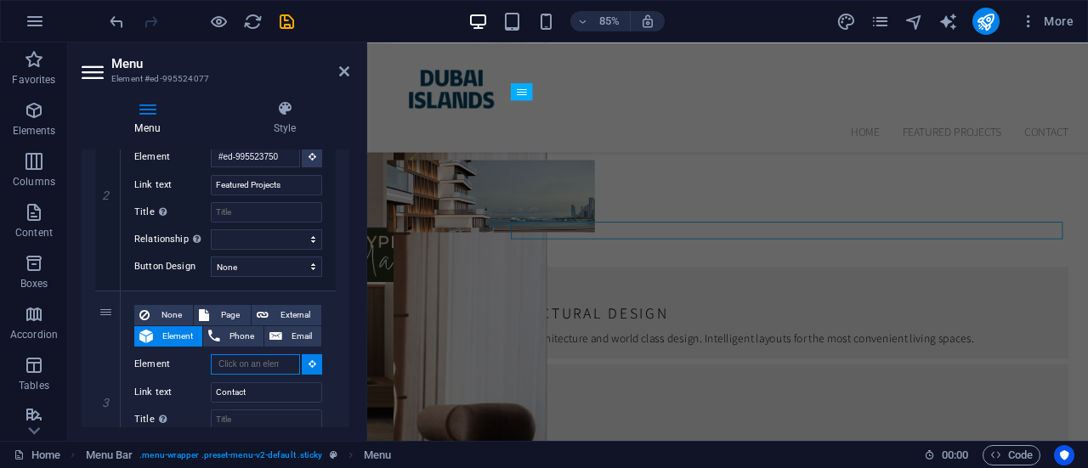
scroll to position [5124, 0]
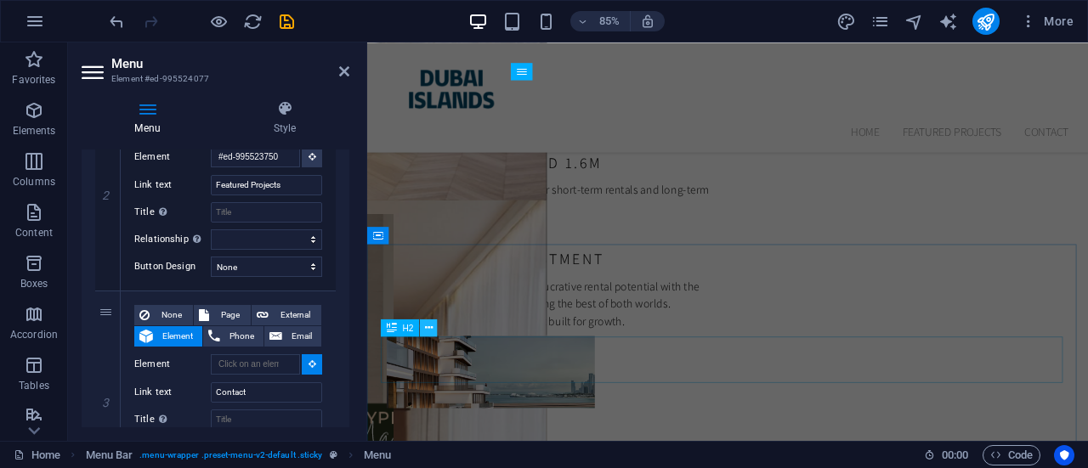
click at [431, 325] on icon at bounding box center [429, 327] width 8 height 15
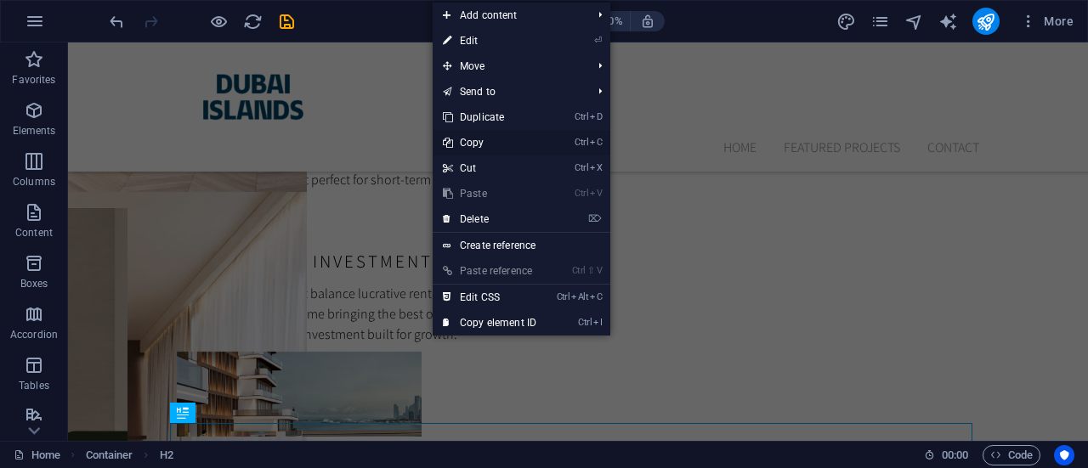
click at [505, 140] on link "Ctrl C Copy" at bounding box center [489, 142] width 114 height 25
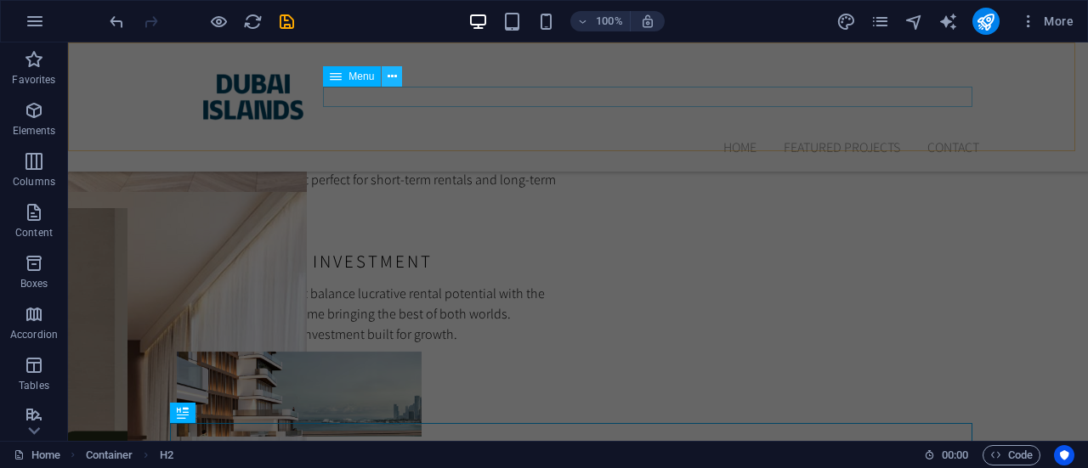
click at [391, 70] on icon at bounding box center [391, 77] width 9 height 18
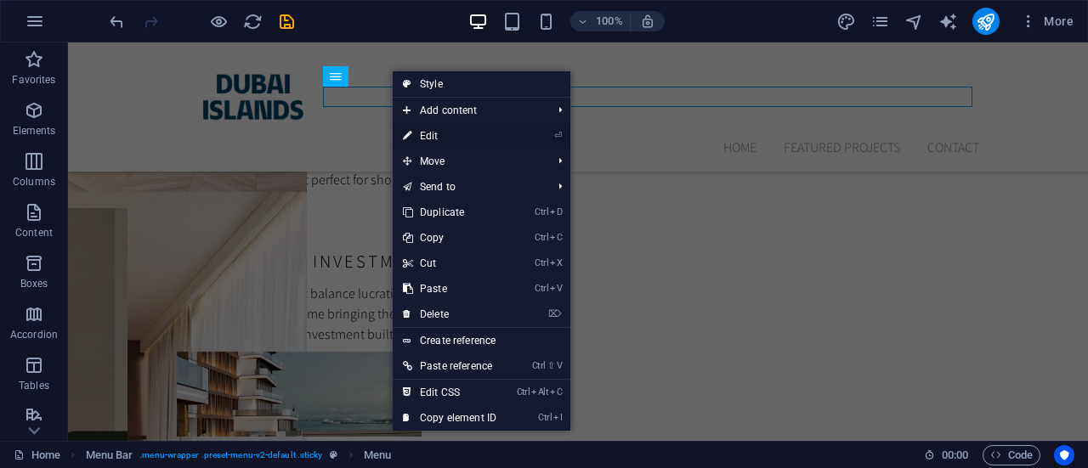
click at [415, 135] on link "⏎ Edit" at bounding box center [450, 135] width 114 height 25
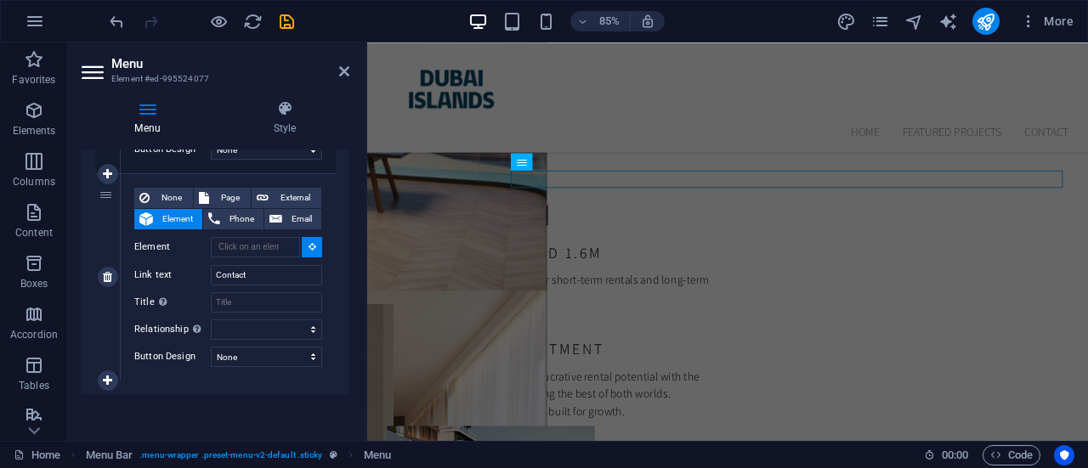
scroll to position [5015, 0]
click at [309, 248] on icon at bounding box center [312, 246] width 8 height 8
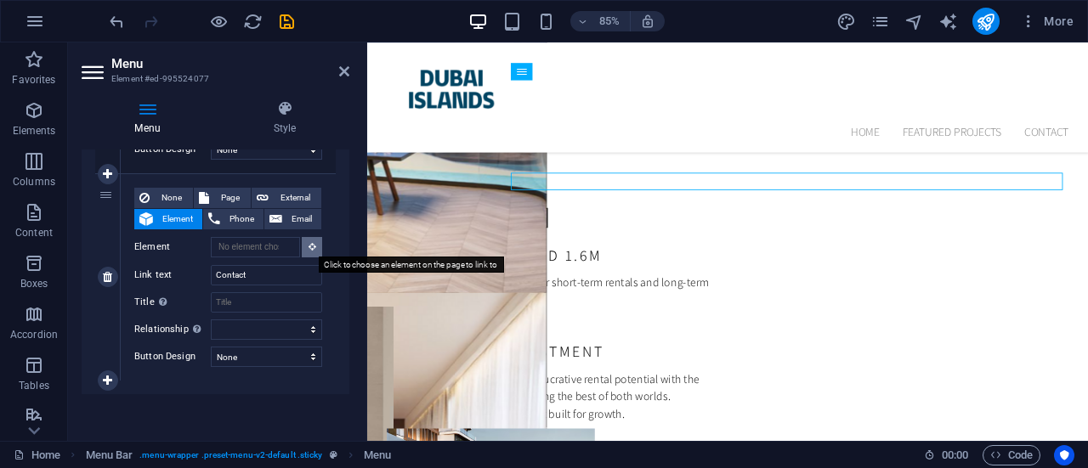
click at [309, 248] on icon at bounding box center [312, 246] width 8 height 8
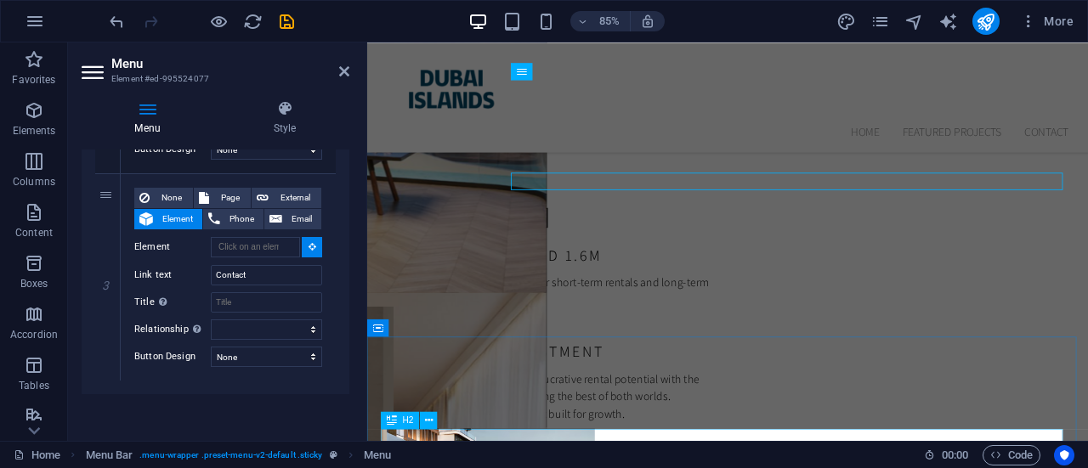
select select
type input "#ed-1005663042"
select select
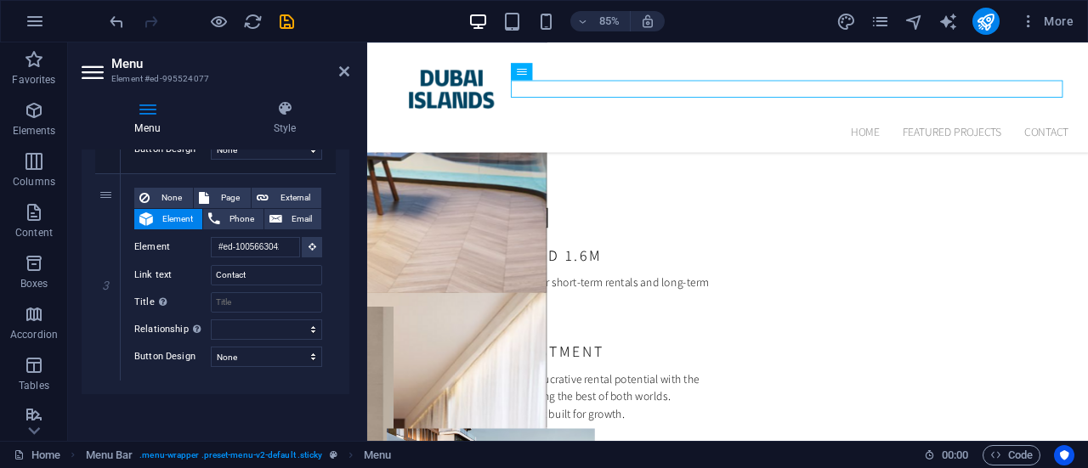
click at [349, 69] on aside "Menu Element #ed-995524077 Menu Style Menu Auto Custom Create custom menu items…" at bounding box center [217, 241] width 299 height 398
click at [346, 69] on icon at bounding box center [344, 72] width 10 height 14
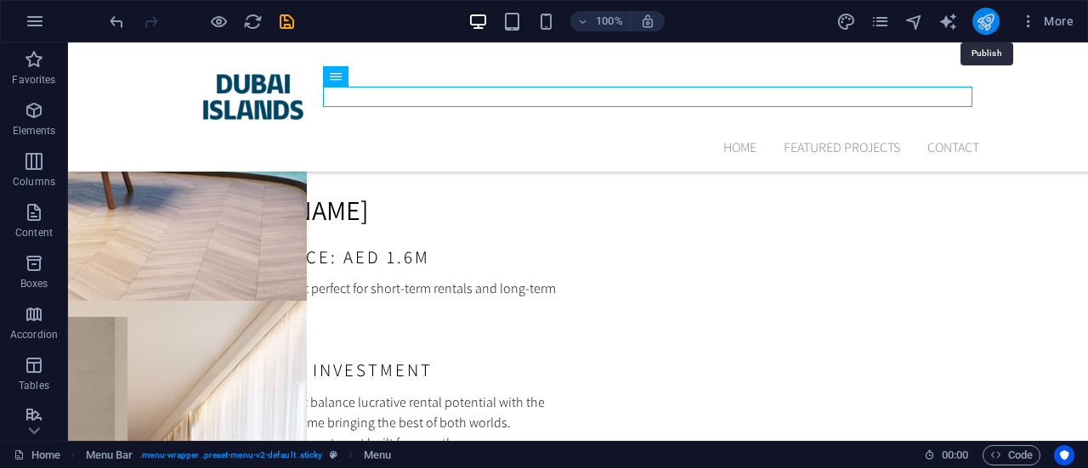
click at [983, 23] on icon "publish" at bounding box center [985, 22] width 20 height 20
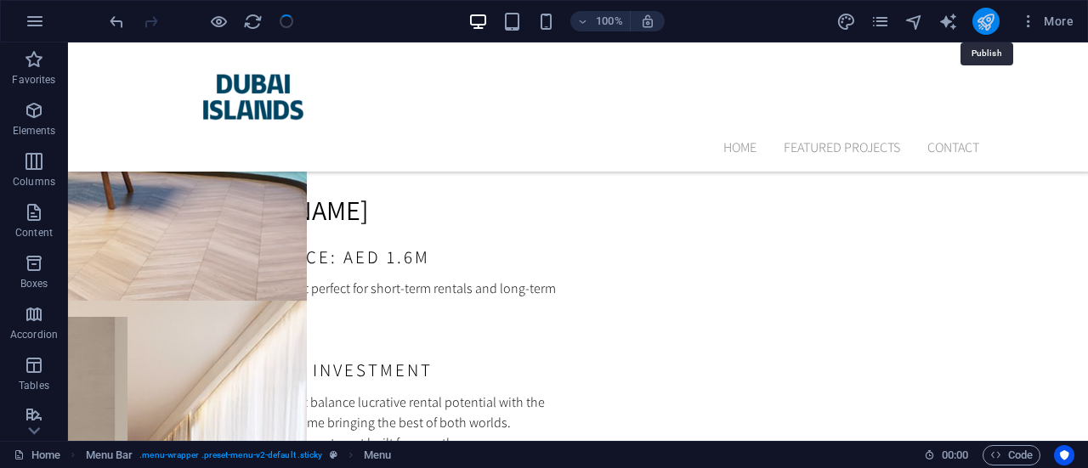
checkbox input "false"
click at [989, 18] on icon "publish" at bounding box center [985, 22] width 20 height 20
